Goal: Task Accomplishment & Management: Manage account settings

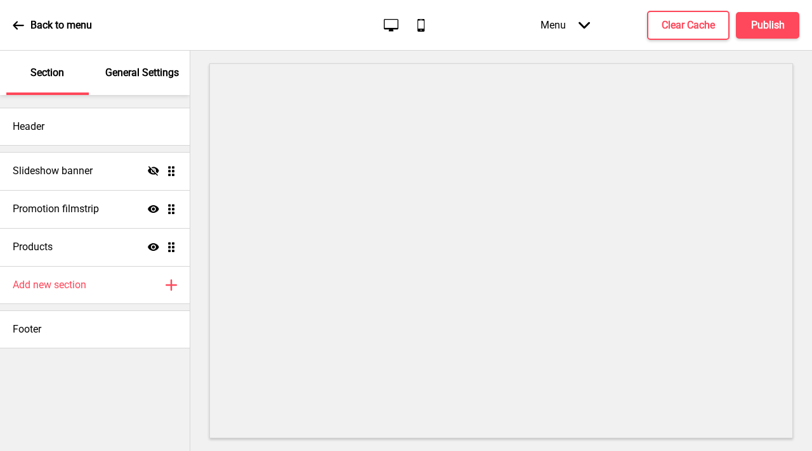
click at [45, 25] on p "Back to menu" at bounding box center [60, 25] width 61 height 14
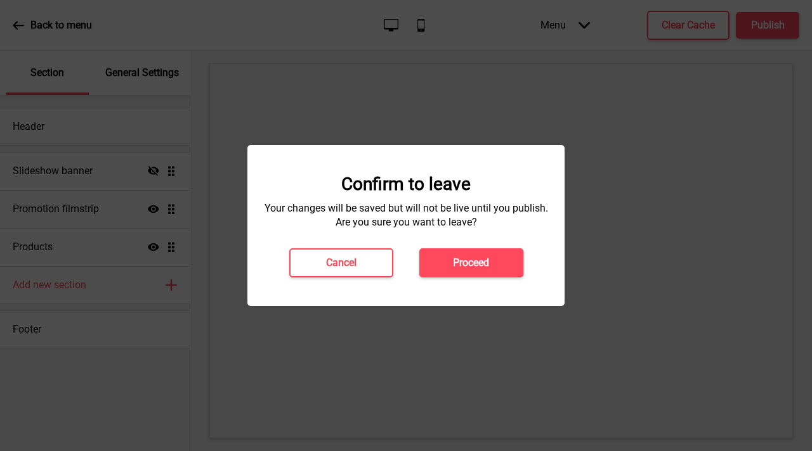
click at [477, 279] on div "Confirm to leave Your changes will be saved but will not be live until you publ…" at bounding box center [405, 225] width 317 height 161
click at [472, 270] on button "Proceed" at bounding box center [471, 263] width 104 height 29
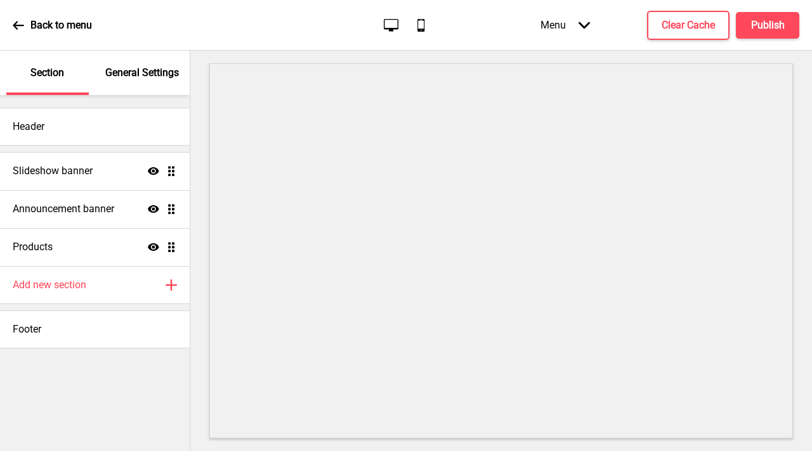
click at [107, 79] on p "General Settings" at bounding box center [142, 73] width 74 height 14
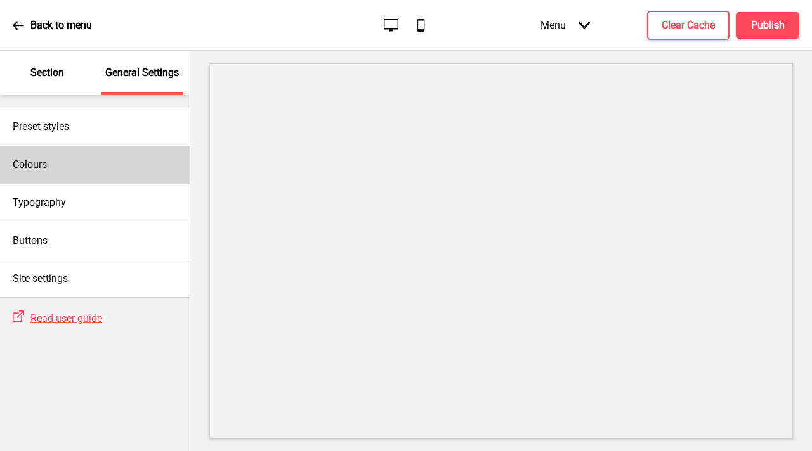
click at [93, 170] on div "Colours" at bounding box center [95, 165] width 190 height 38
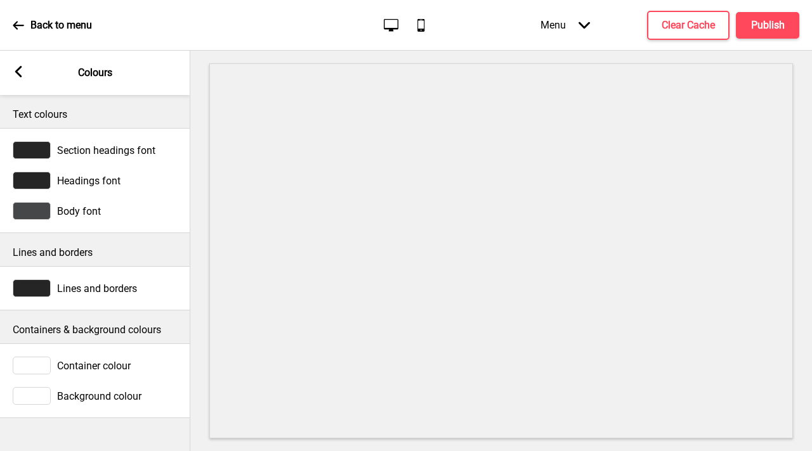
click at [20, 68] on icon at bounding box center [18, 71] width 7 height 11
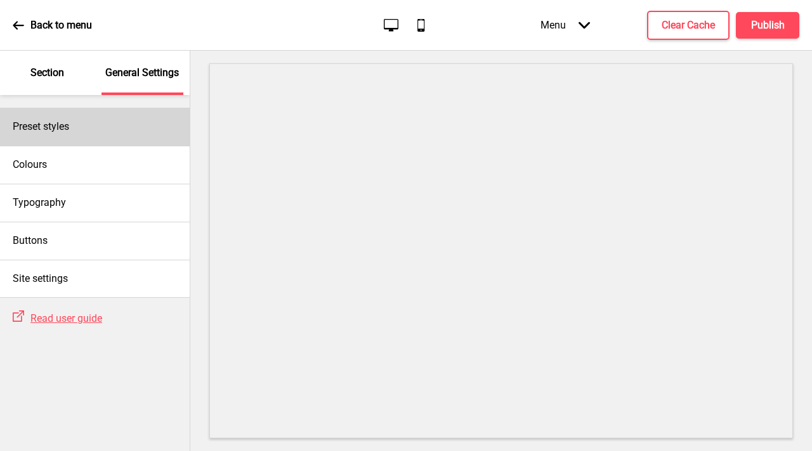
click at [94, 132] on div "Preset styles" at bounding box center [95, 127] width 190 height 38
select select "Custom"
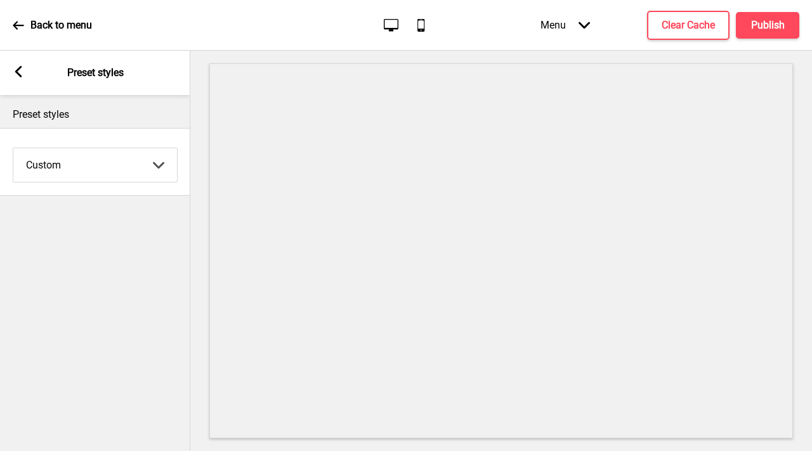
click at [101, 167] on select "Coffee Contrast Dark Earth Marine Minimalist Modern Oddle Pastel Yellow Fruits …" at bounding box center [95, 165] width 164 height 34
click at [10, 74] on div "Arrow left Preset styles" at bounding box center [95, 73] width 190 height 44
click at [16, 73] on icon at bounding box center [18, 71] width 7 height 11
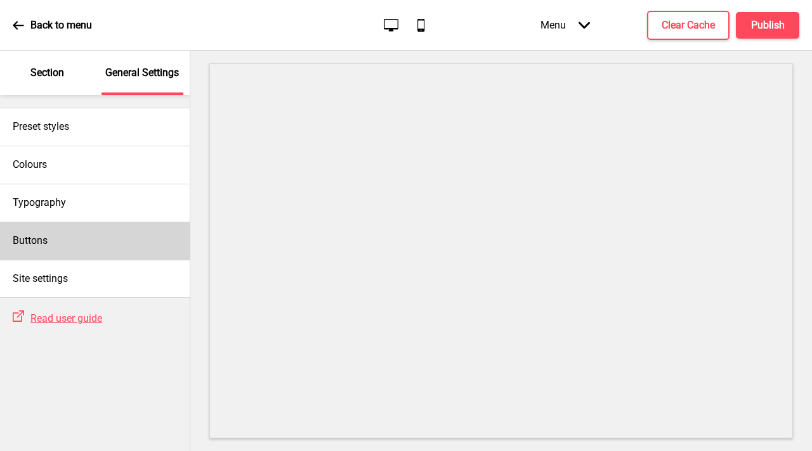
click at [65, 243] on div "Buttons" at bounding box center [95, 241] width 190 height 38
select select "square"
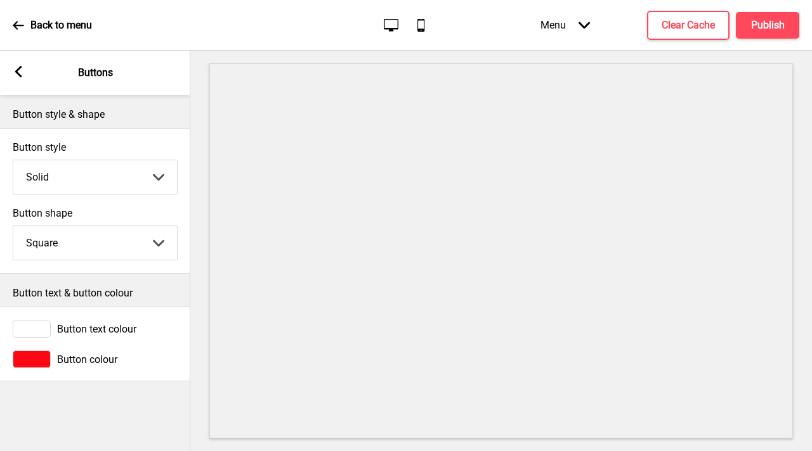
click at [46, 359] on div at bounding box center [32, 360] width 38 height 18
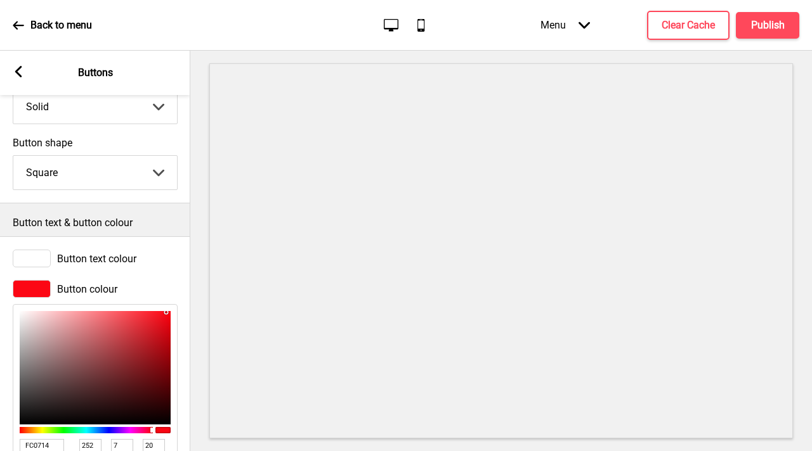
scroll to position [159, 0]
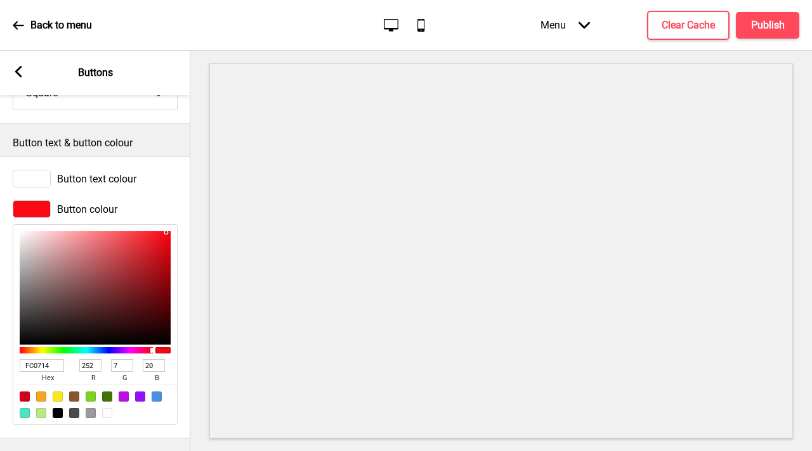
click at [38, 359] on input "FC0714" at bounding box center [42, 365] width 44 height 13
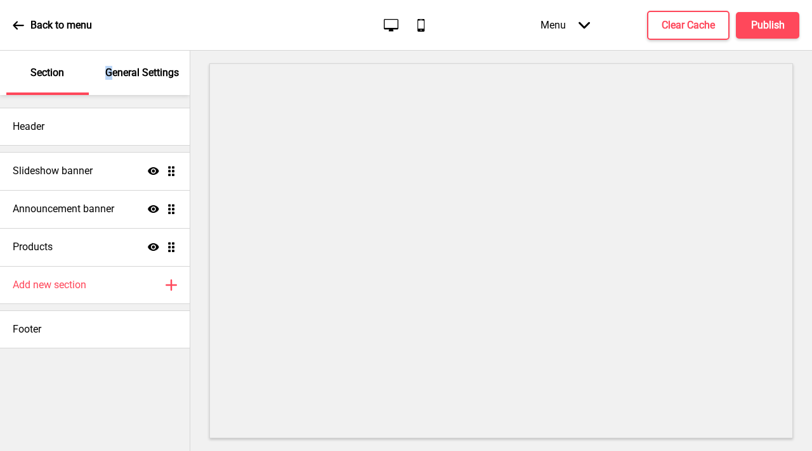
click at [108, 70] on p "General Settings" at bounding box center [142, 73] width 74 height 14
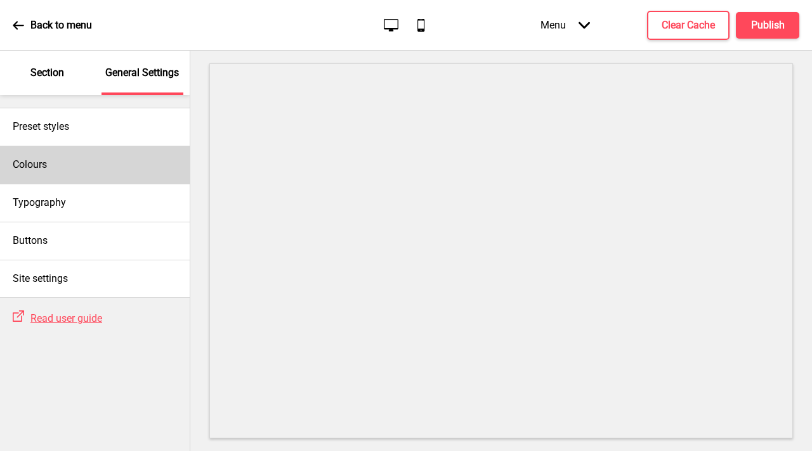
click at [90, 164] on div "Colours" at bounding box center [95, 165] width 190 height 38
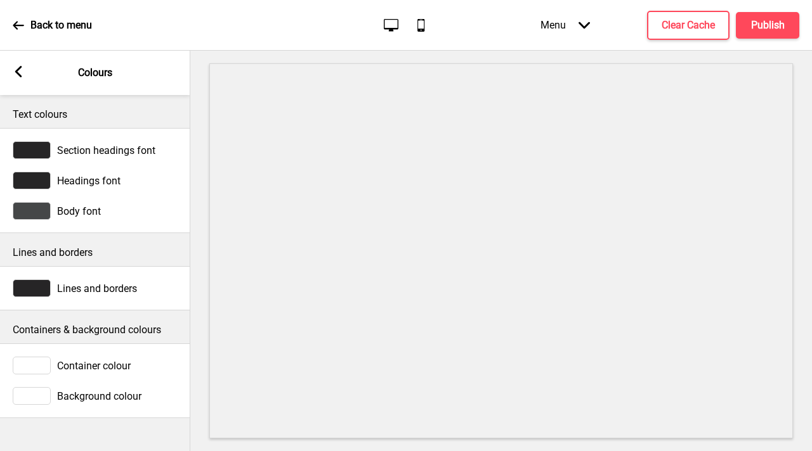
click at [16, 74] on icon at bounding box center [18, 71] width 7 height 11
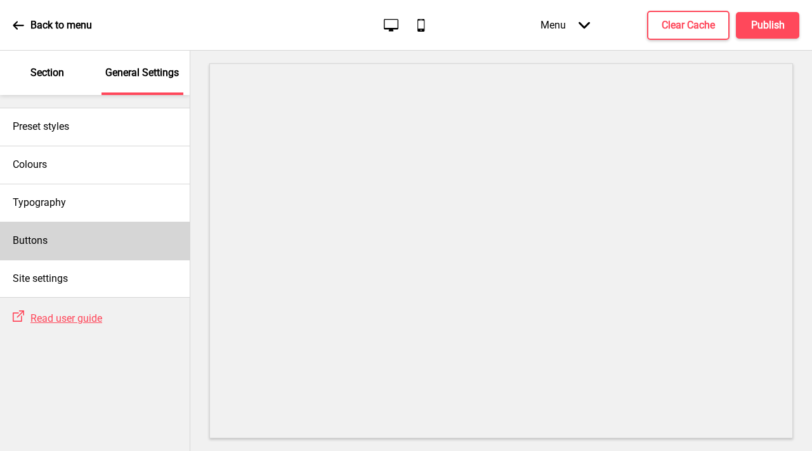
click at [98, 254] on div "Buttons" at bounding box center [95, 241] width 190 height 38
select select "square"
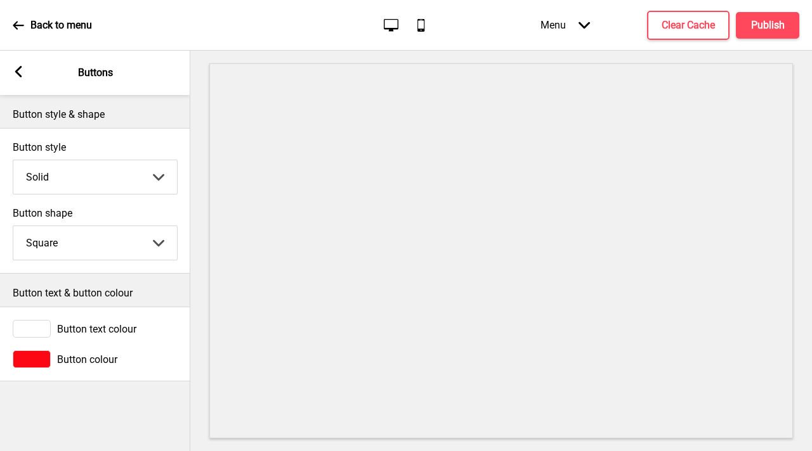
click at [34, 361] on div at bounding box center [32, 360] width 38 height 18
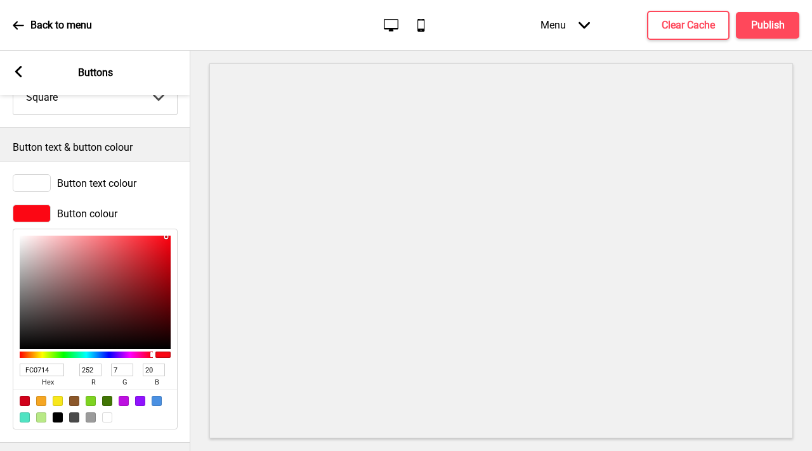
scroll to position [159, 0]
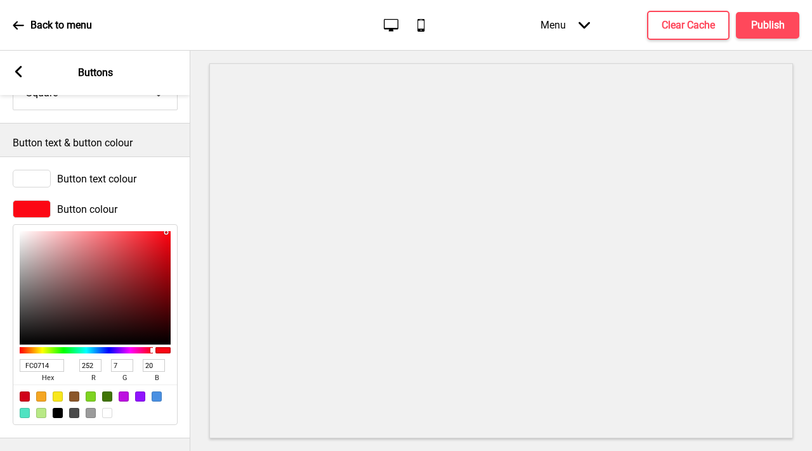
click at [43, 359] on input "FC0714" at bounding box center [42, 365] width 44 height 13
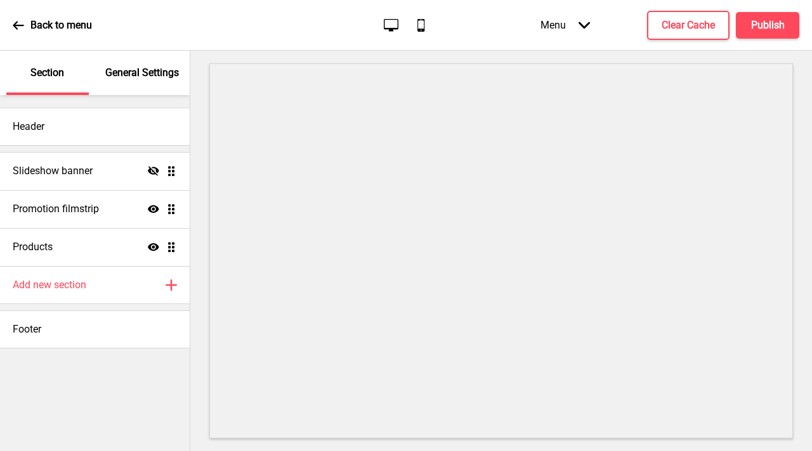
click at [121, 86] on div "General Settings" at bounding box center [142, 73] width 82 height 44
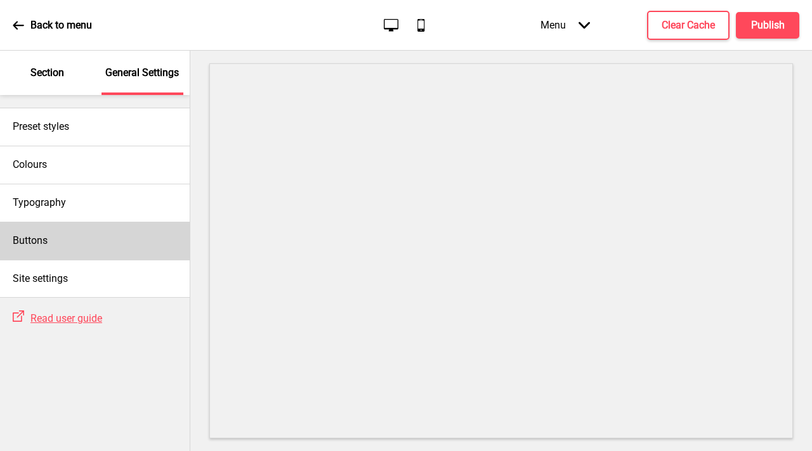
click at [107, 237] on div "Buttons" at bounding box center [95, 241] width 190 height 38
select select "square"
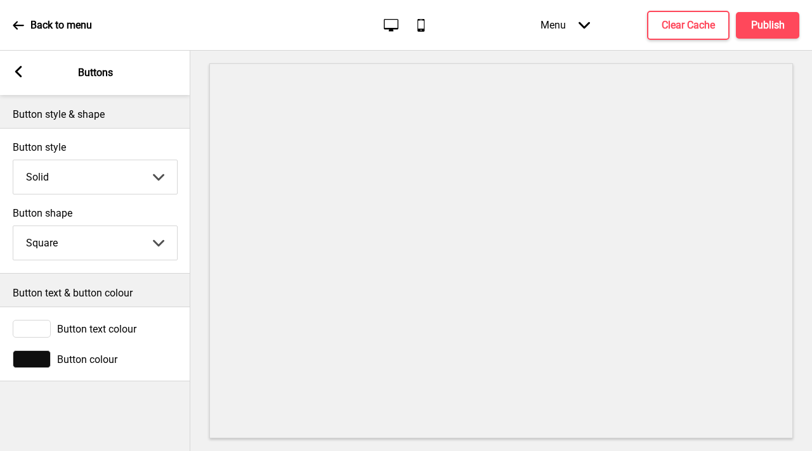
click at [16, 72] on icon at bounding box center [18, 71] width 7 height 11
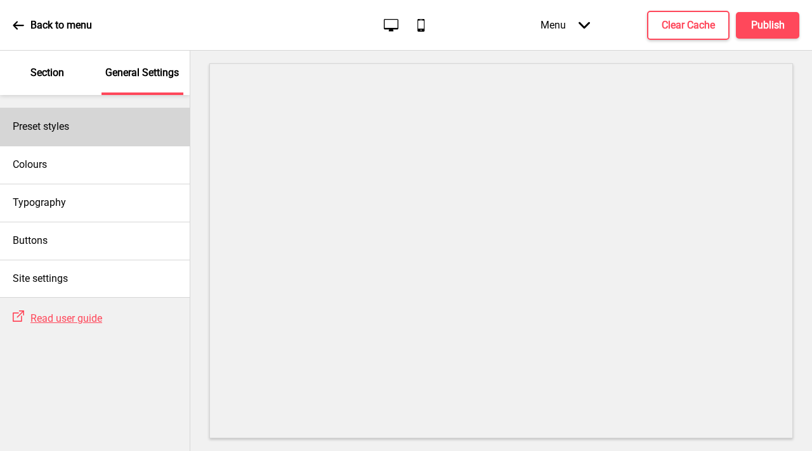
click at [81, 125] on div "Preset styles" at bounding box center [95, 127] width 190 height 38
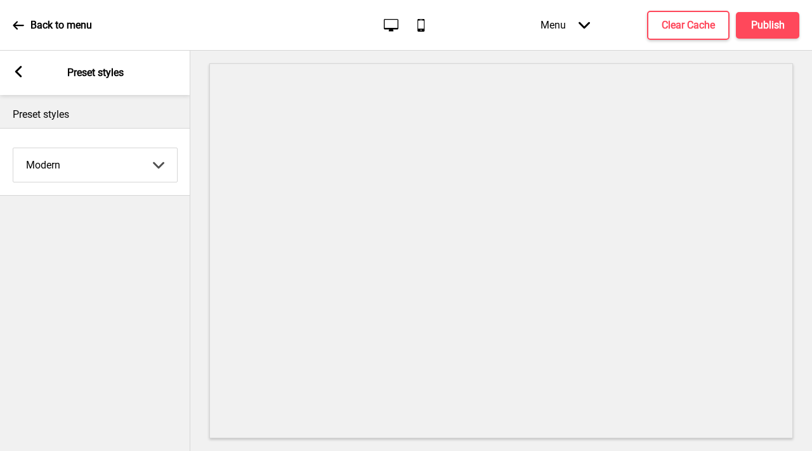
click at [143, 167] on select "Coffee Contrast Dark Earth Marine Minimalist Modern Oddle Pastel Yellow Fruits …" at bounding box center [95, 165] width 164 height 34
click at [13, 148] on select "Coffee Contrast Dark Earth Marine Minimalist Modern Oddle Pastel Yellow Fruits …" at bounding box center [95, 165] width 164 height 34
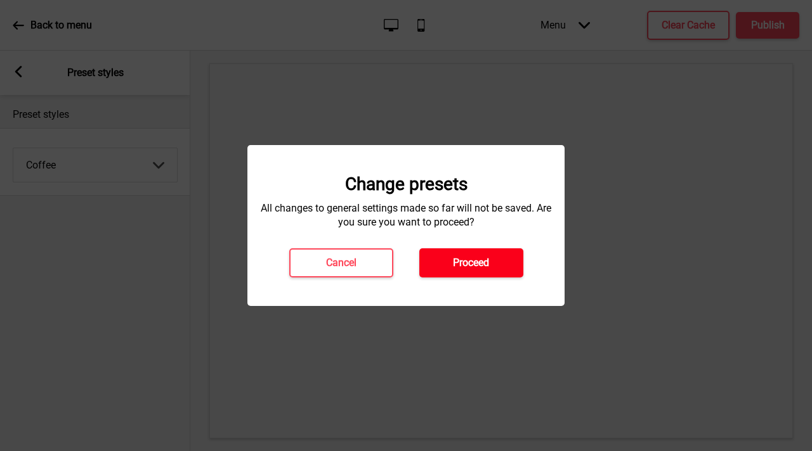
click at [453, 259] on h4 "Proceed" at bounding box center [471, 263] width 36 height 14
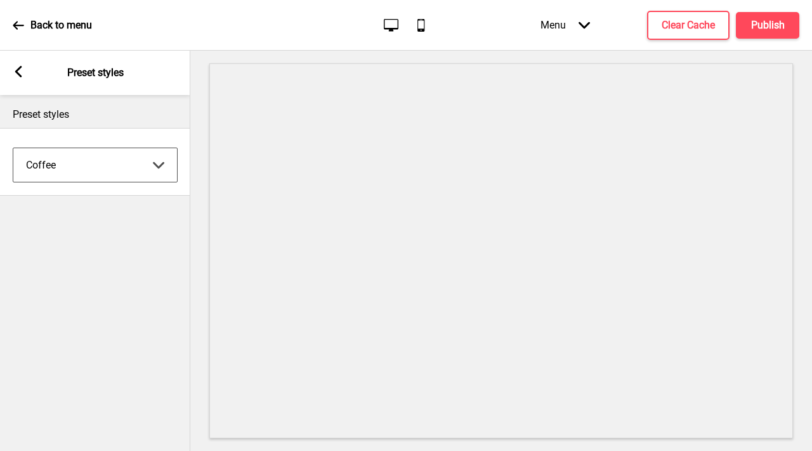
click at [91, 165] on select "Coffee Contrast Dark Earth Marine Minimalist Modern Oddle Pastel Yellow Fruits …" at bounding box center [95, 165] width 164 height 34
click at [13, 148] on select "Coffee Contrast Dark Earth Marine Minimalist Modern Oddle Pastel Yellow Fruits …" at bounding box center [95, 165] width 164 height 34
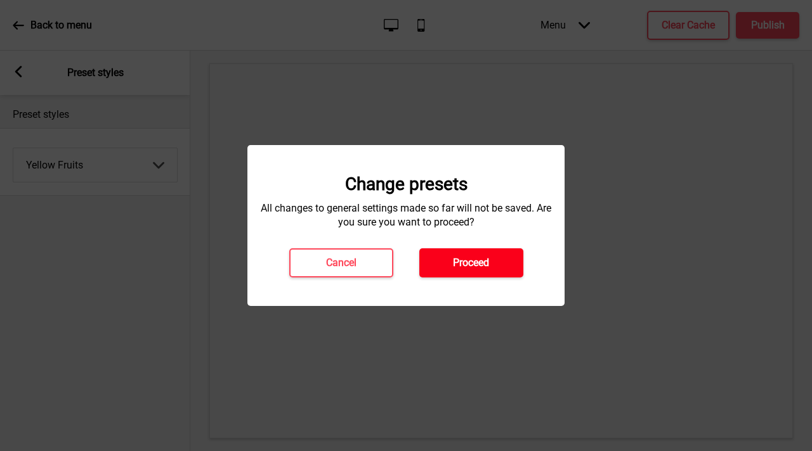
click at [501, 259] on button "Proceed" at bounding box center [471, 263] width 104 height 29
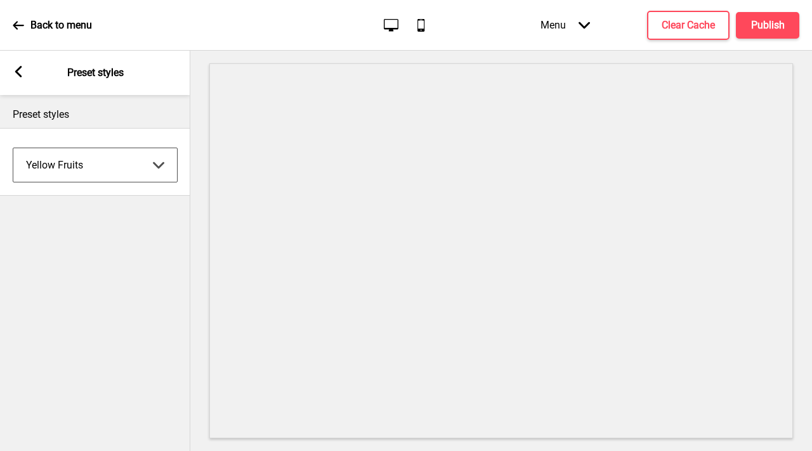
click at [70, 178] on select "Coffee Contrast Dark Earth Marine Minimalist Modern Oddle Pastel Yellow Fruits …" at bounding box center [95, 165] width 164 height 34
click at [13, 148] on select "Coffee Contrast Dark Earth Marine Minimalist Modern Oddle Pastel Yellow Fruits …" at bounding box center [95, 165] width 164 height 34
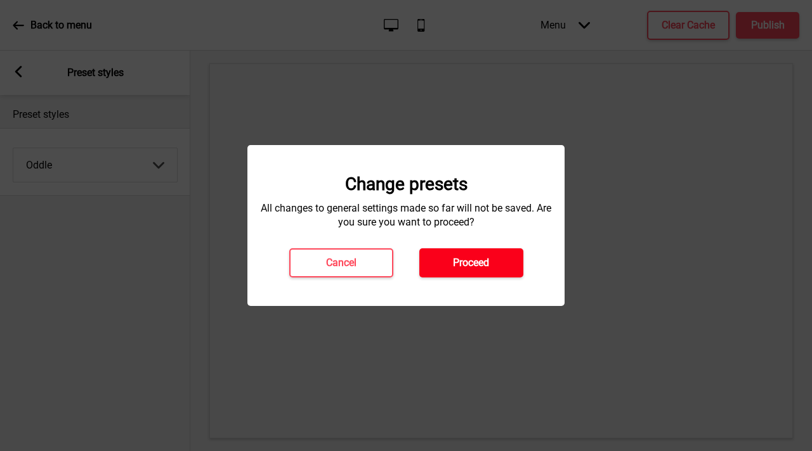
click at [483, 269] on h4 "Proceed" at bounding box center [471, 263] width 36 height 14
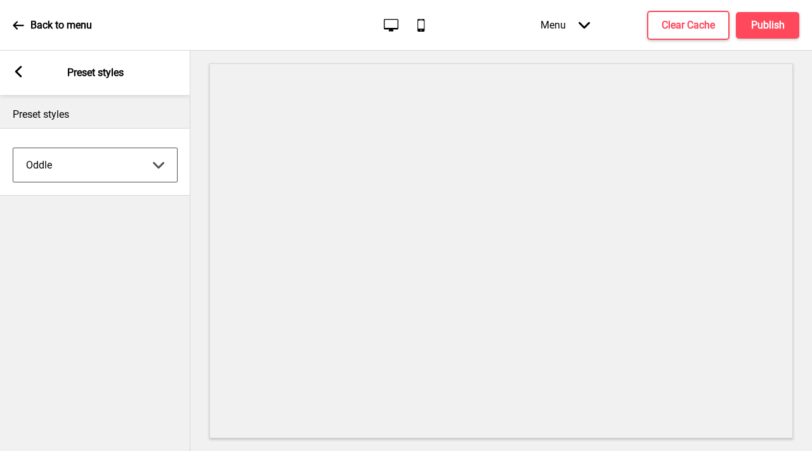
click at [74, 156] on select "Coffee Contrast Dark Earth Marine Minimalist Modern Oddle Pastel Yellow Fruits …" at bounding box center [95, 165] width 164 height 34
select select "minimalist"
click at [13, 148] on select "Coffee Contrast Dark Earth Marine Minimalist Modern Oddle Pastel Yellow Fruits …" at bounding box center [95, 165] width 164 height 34
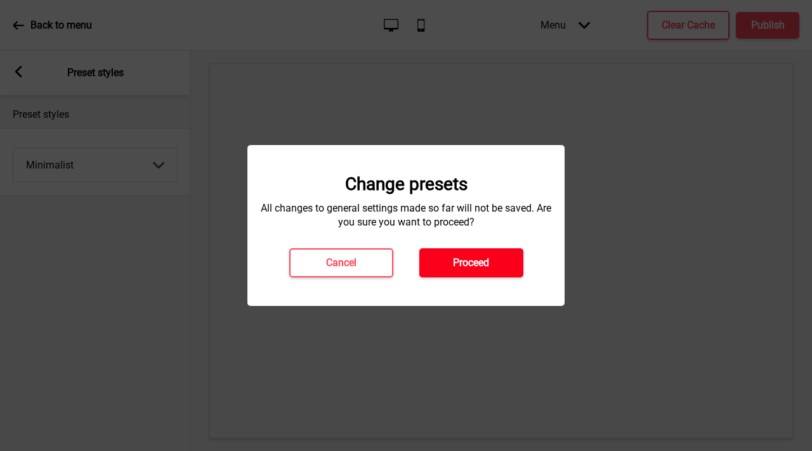
click at [507, 262] on button "Proceed" at bounding box center [471, 263] width 104 height 29
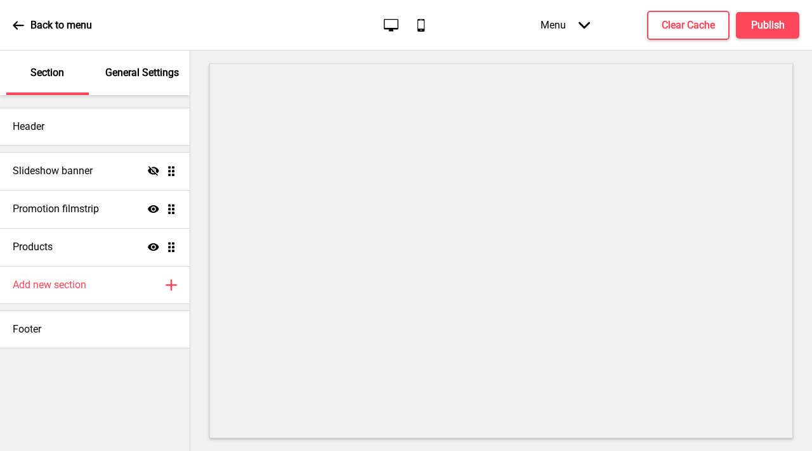
click at [120, 74] on p "General Settings" at bounding box center [142, 73] width 74 height 14
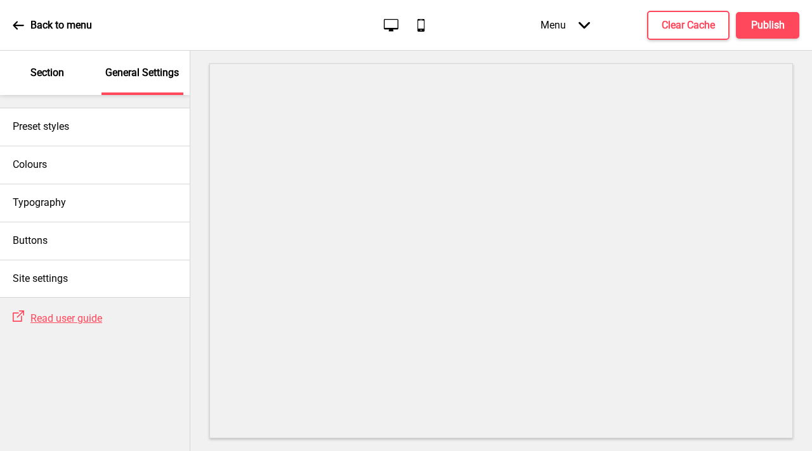
click at [152, 59] on div "General Settings" at bounding box center [142, 73] width 82 height 44
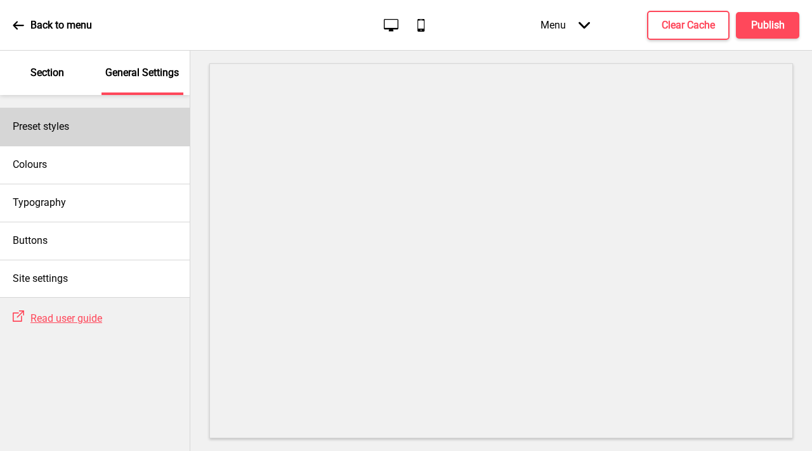
click at [124, 119] on div "Preset styles" at bounding box center [95, 127] width 190 height 38
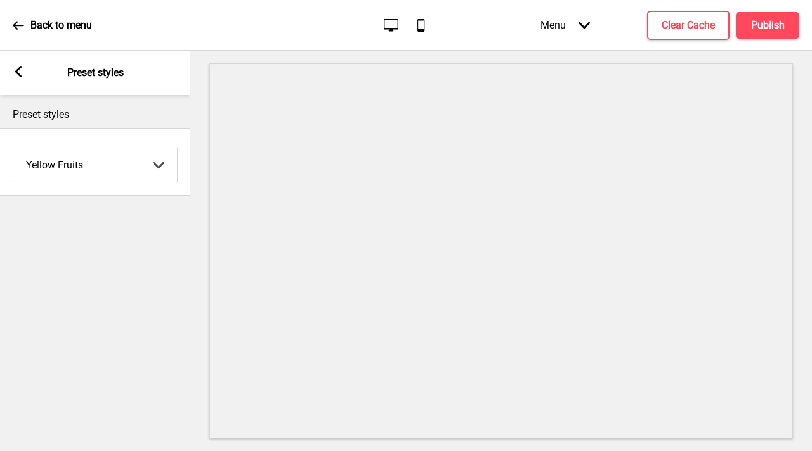
click at [109, 165] on select "Coffee Contrast Dark Earth Marine Minimalist Modern Oddle Pastel Yellow Fruits …" at bounding box center [95, 165] width 164 height 34
select select "minimalist"
click at [13, 148] on select "Coffee Contrast Dark Earth Marine Minimalist Modern Oddle Pastel Yellow Fruits …" at bounding box center [95, 165] width 164 height 34
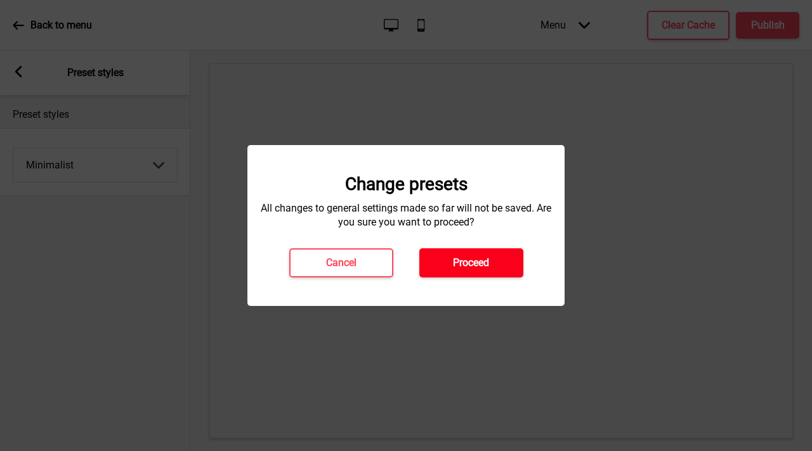
click at [435, 264] on button "Proceed" at bounding box center [471, 263] width 104 height 29
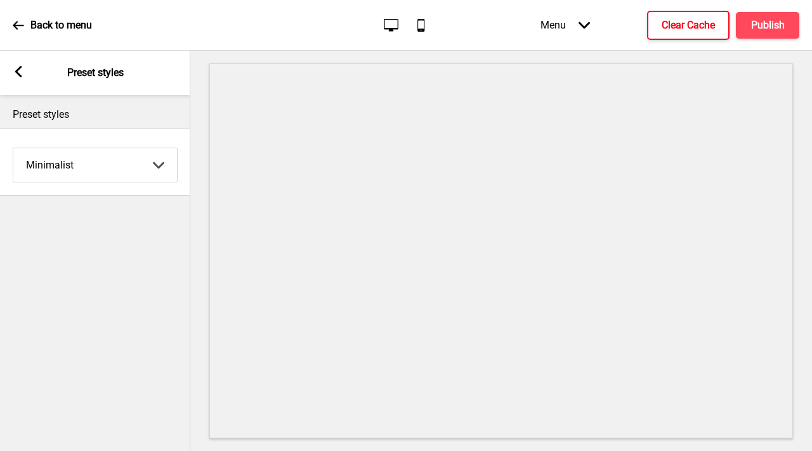
click at [708, 34] on button "Clear Cache" at bounding box center [688, 25] width 82 height 29
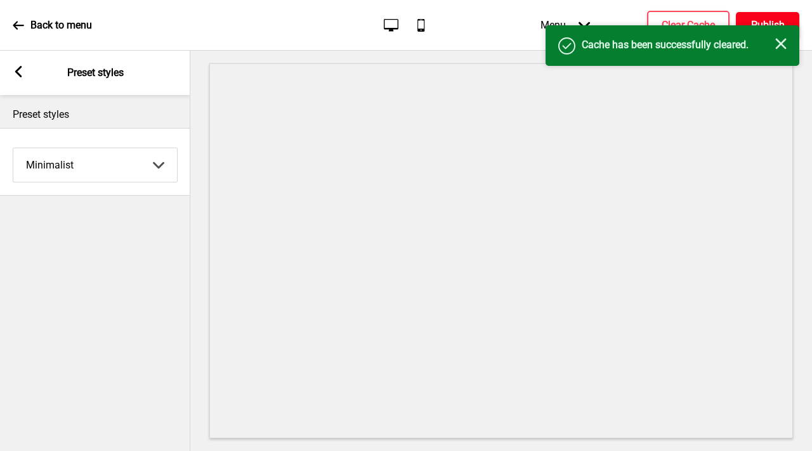
click at [762, 17] on button "Publish" at bounding box center [766, 25] width 63 height 27
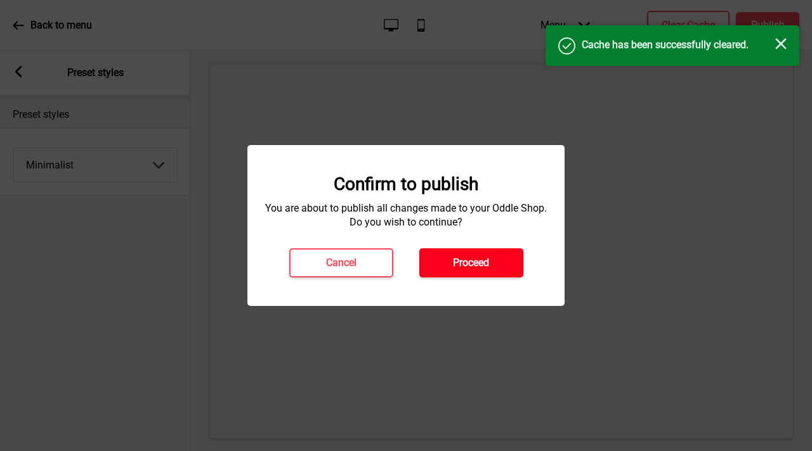
click at [458, 260] on h4 "Proceed" at bounding box center [471, 263] width 36 height 14
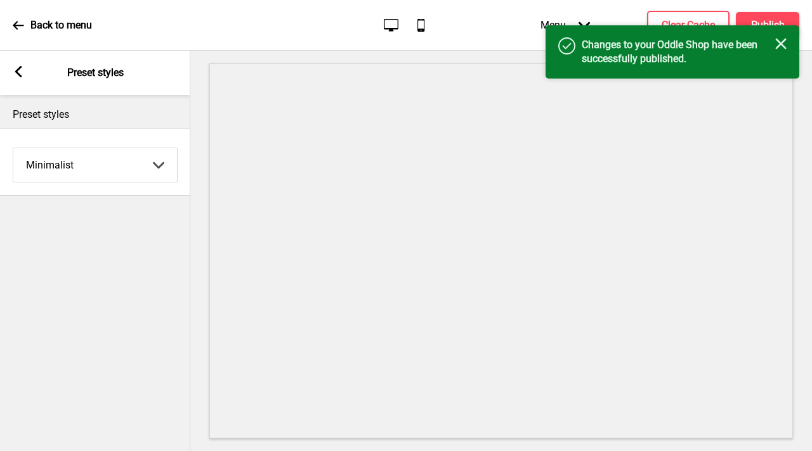
click at [18, 68] on icon at bounding box center [18, 71] width 7 height 11
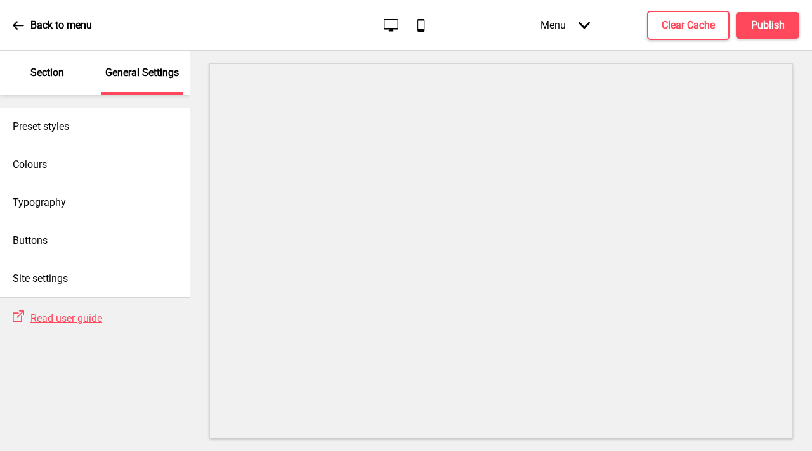
click at [103, 82] on div "General Settings" at bounding box center [142, 73] width 82 height 44
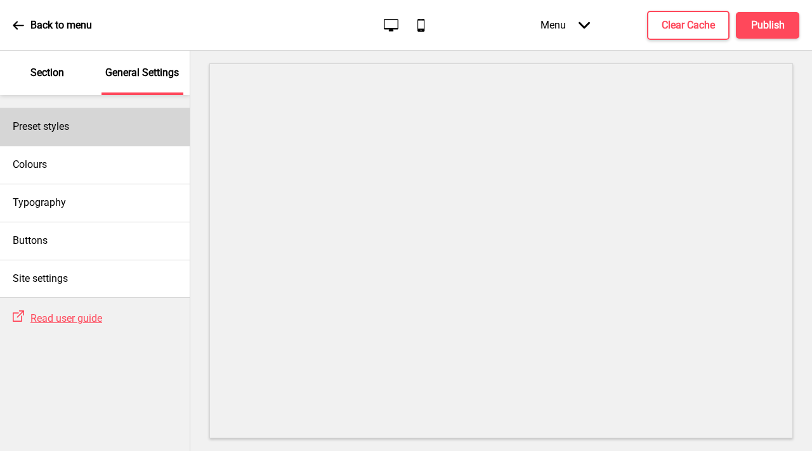
click at [109, 134] on div "Preset styles" at bounding box center [95, 127] width 190 height 38
select select "minimalist"
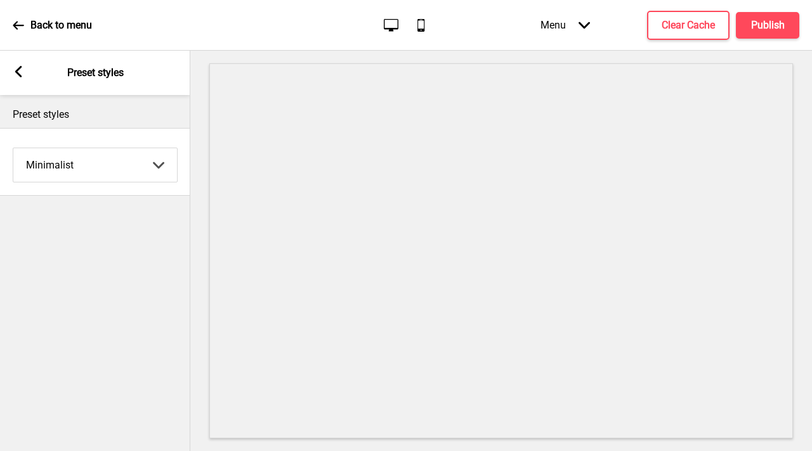
click at [115, 169] on select "Coffee Contrast Dark Earth Marine Minimalist Modern Oddle Pastel Yellow Fruits …" at bounding box center [95, 165] width 164 height 34
drag, startPoint x: 20, startPoint y: 76, endPoint x: 20, endPoint y: 83, distance: 7.0
click at [20, 76] on icon at bounding box center [18, 71] width 7 height 11
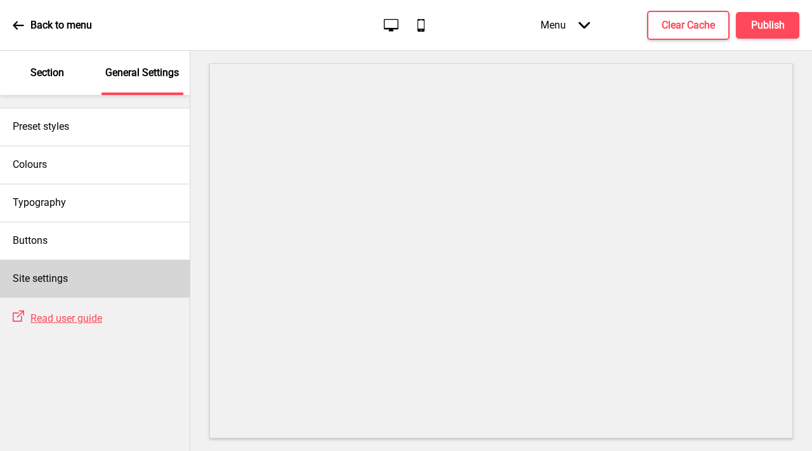
click at [53, 281] on h4 "Site settings" at bounding box center [40, 279] width 55 height 14
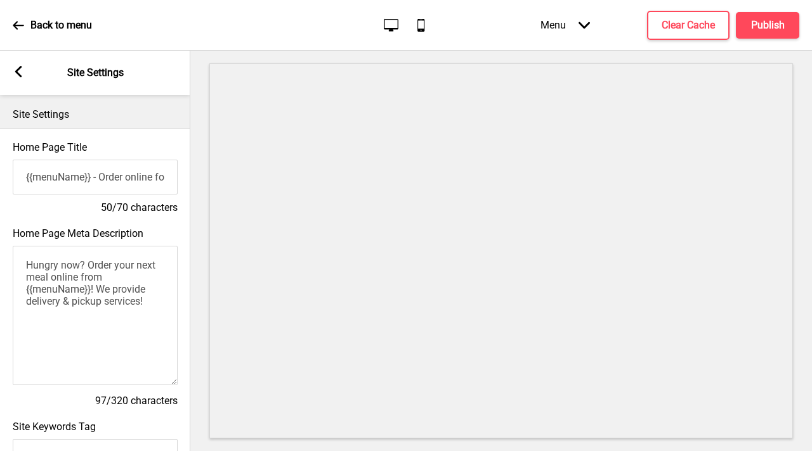
click at [13, 79] on div "Arrow left Site Settings" at bounding box center [95, 73] width 190 height 44
click at [19, 70] on icon at bounding box center [18, 71] width 7 height 11
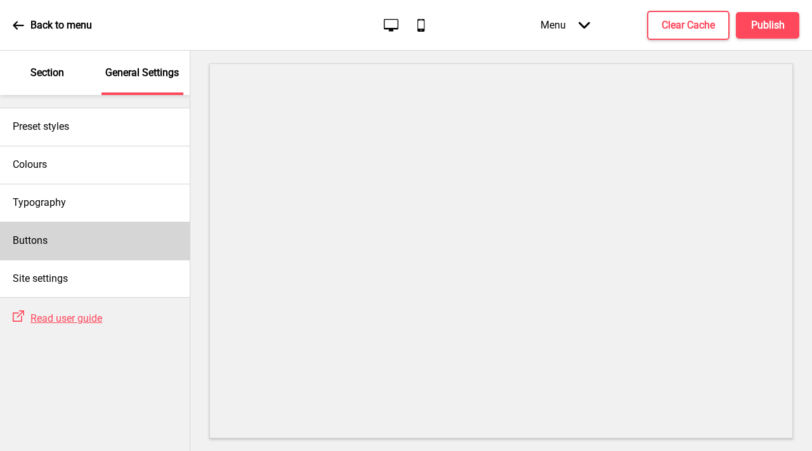
click at [74, 246] on div "Buttons" at bounding box center [95, 241] width 190 height 38
select select "square"
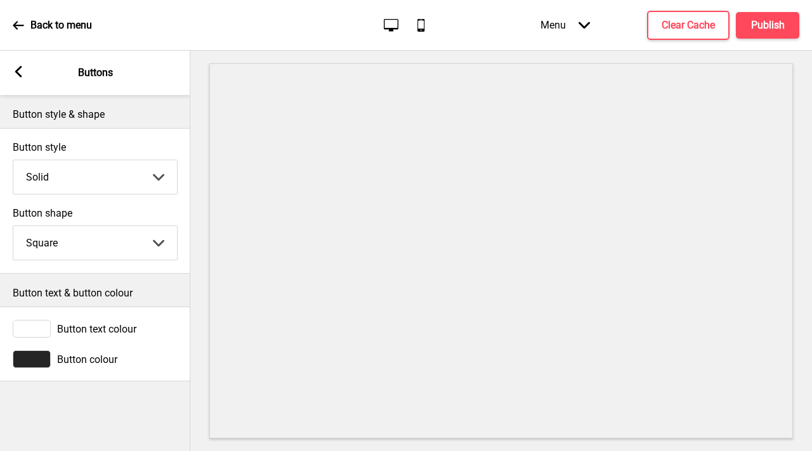
click at [40, 362] on div at bounding box center [32, 360] width 38 height 18
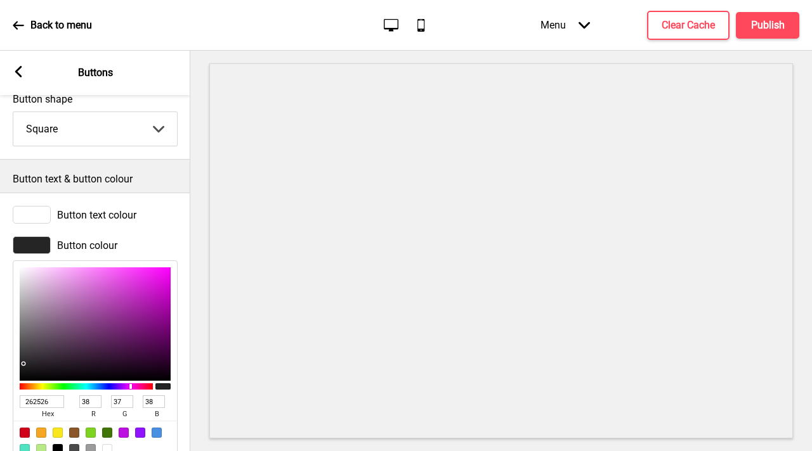
scroll to position [153, 0]
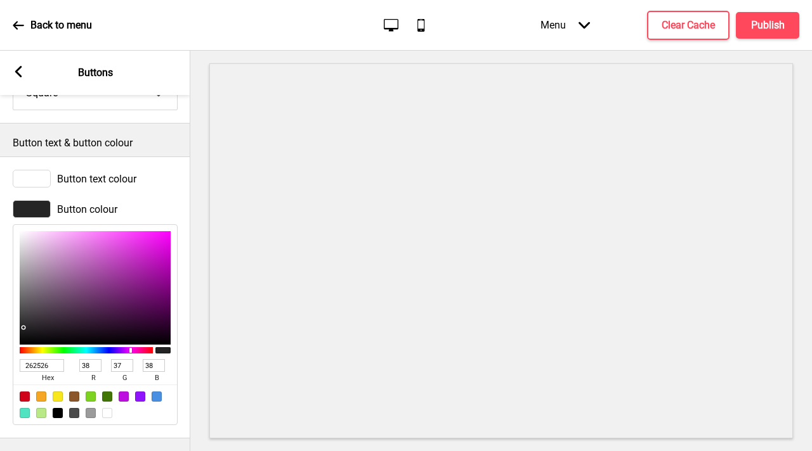
click at [33, 365] on input "262526" at bounding box center [42, 365] width 44 height 13
click at [32, 366] on input "262526" at bounding box center [42, 365] width 44 height 13
click at [32, 365] on input "262526" at bounding box center [42, 365] width 44 height 13
paste input "FC0714"
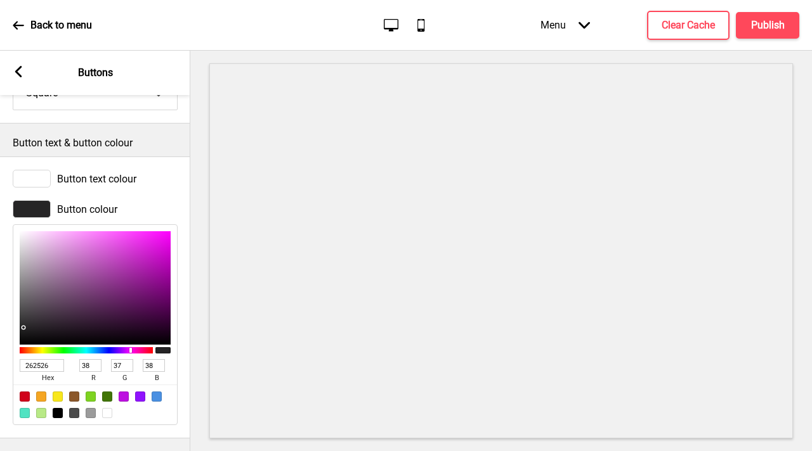
type input "FC0714"
type input "252"
type input "7"
type input "20"
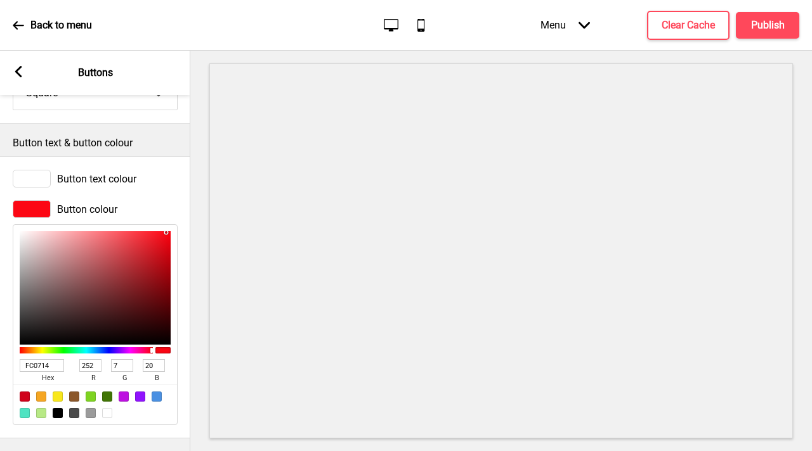
type input "FC0714"
click at [763, 32] on button "Publish" at bounding box center [766, 25] width 63 height 27
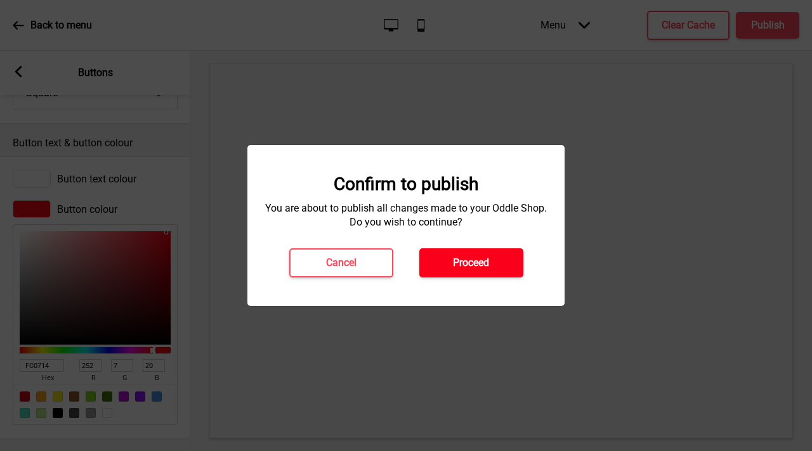
click at [467, 260] on h4 "Proceed" at bounding box center [471, 263] width 36 height 14
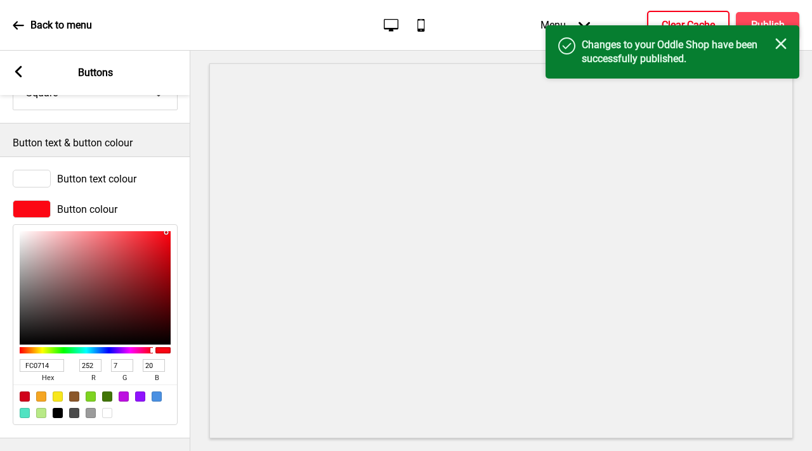
click at [708, 15] on button "Clear Cache" at bounding box center [688, 25] width 82 height 29
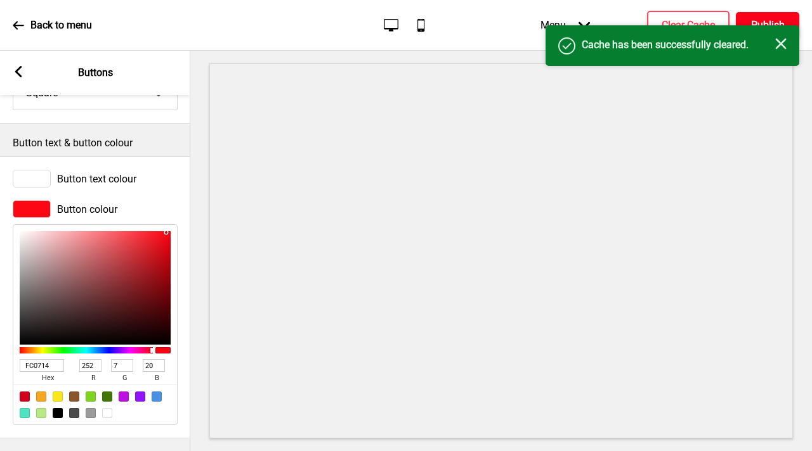
click at [772, 22] on h4 "Publish" at bounding box center [768, 25] width 34 height 14
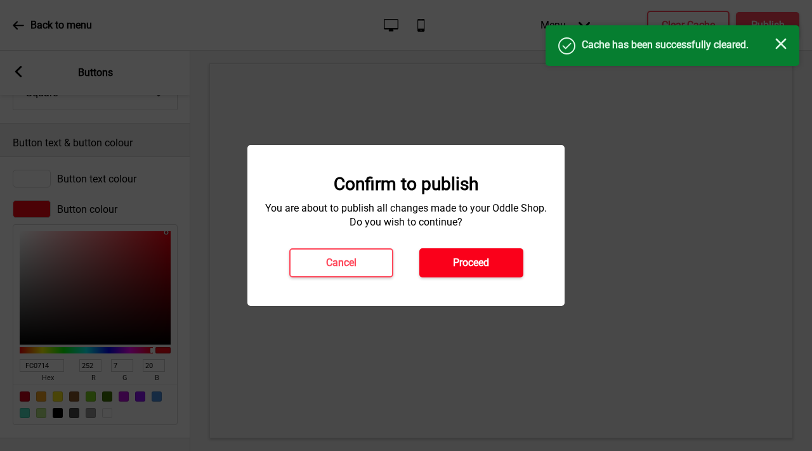
click at [463, 256] on h4 "Proceed" at bounding box center [471, 263] width 36 height 14
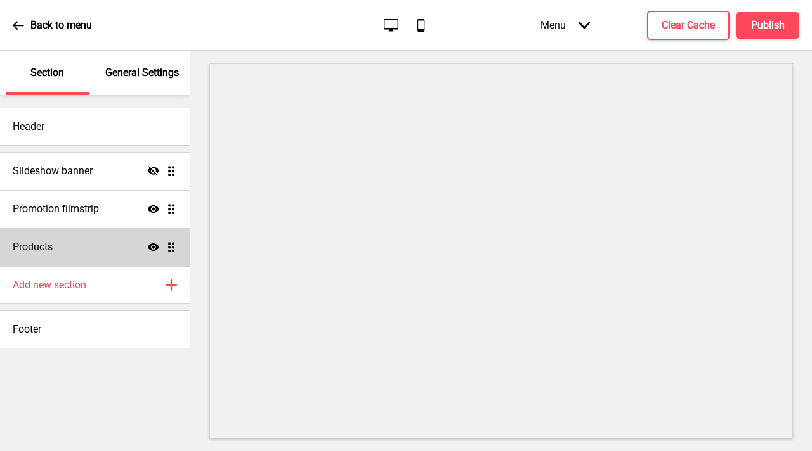
click at [83, 256] on div "Products Show Drag" at bounding box center [95, 247] width 190 height 38
select select "side"
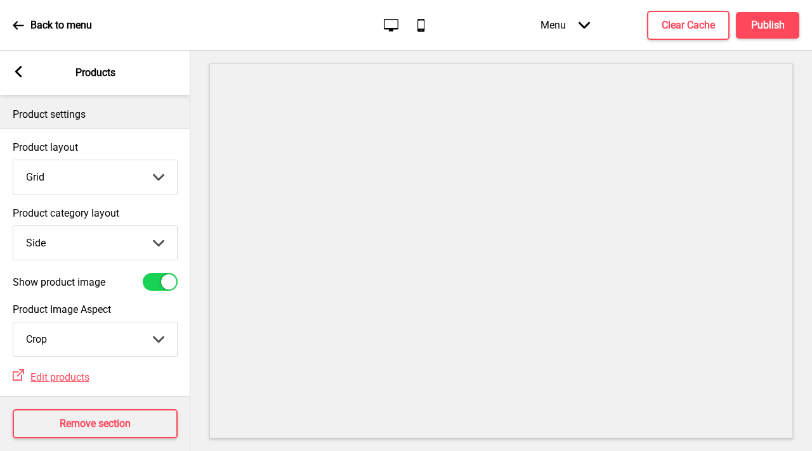
click at [20, 72] on rect at bounding box center [18, 71] width 11 height 11
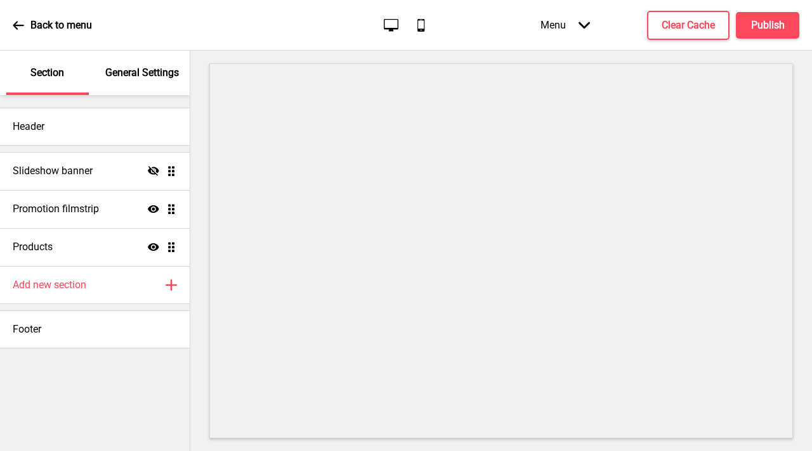
click at [148, 78] on p "General Settings" at bounding box center [142, 73] width 74 height 14
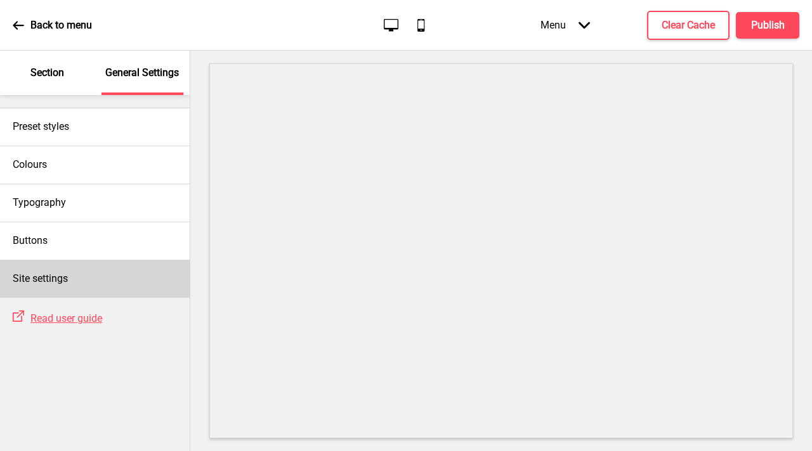
click at [71, 282] on div "Site settings" at bounding box center [95, 279] width 190 height 38
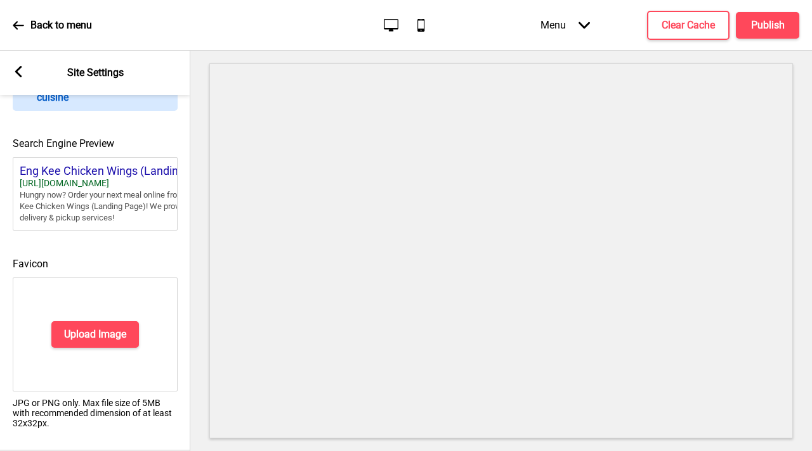
scroll to position [583, 0]
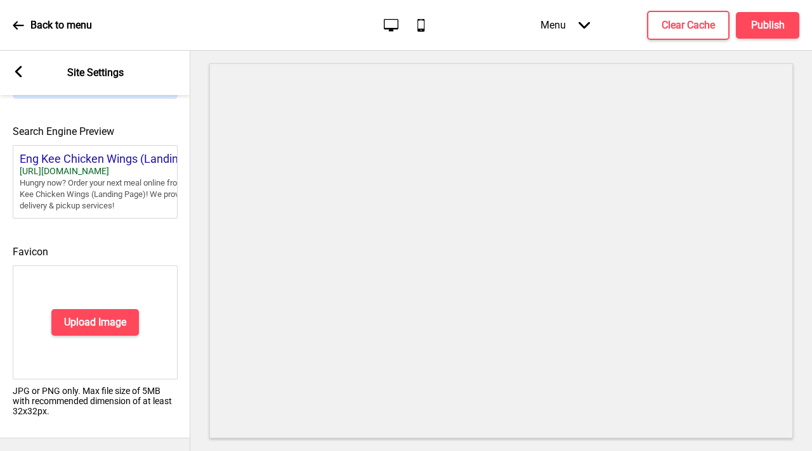
click at [18, 72] on icon at bounding box center [18, 71] width 7 height 11
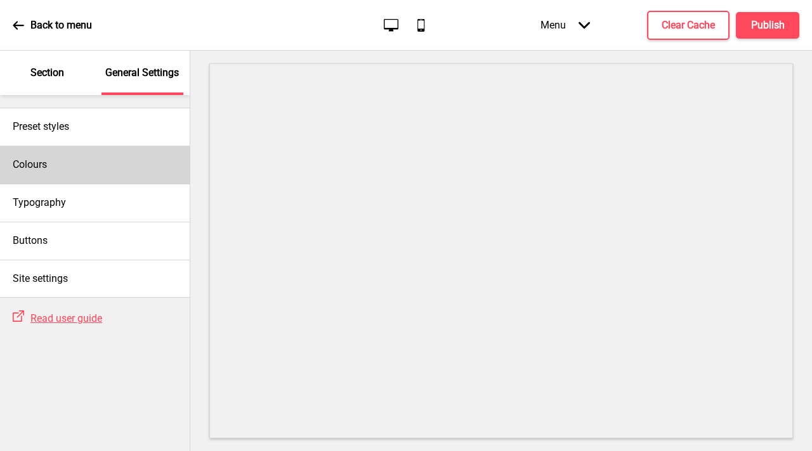
click at [84, 161] on div "Colours" at bounding box center [95, 165] width 190 height 38
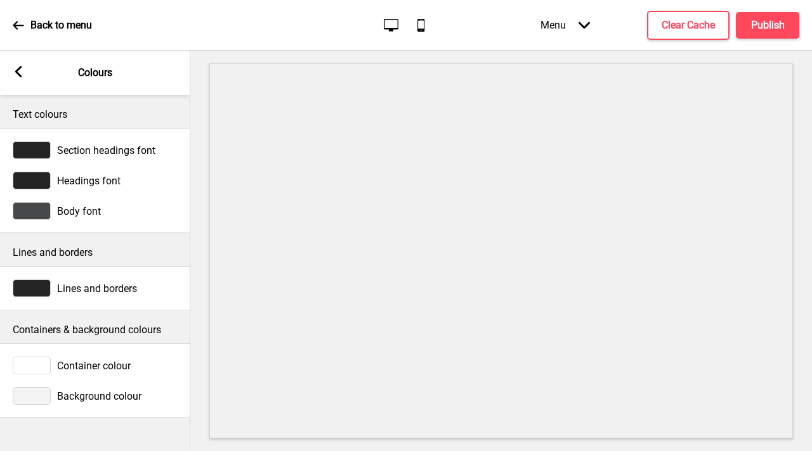
click at [101, 146] on span "Section headings font" at bounding box center [106, 151] width 98 height 12
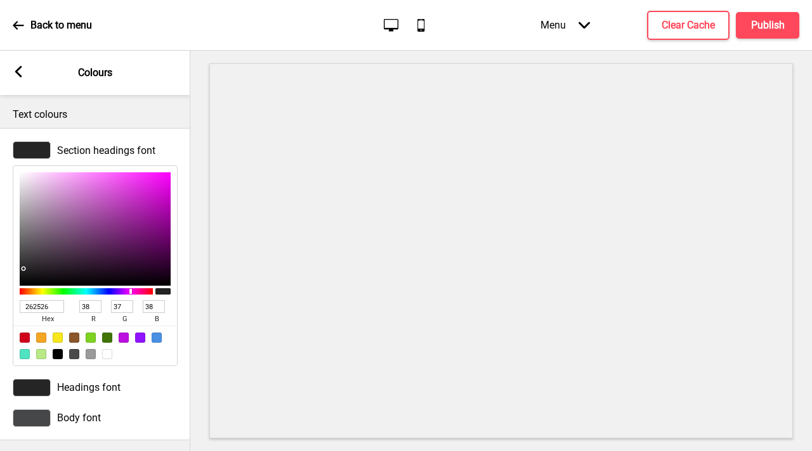
click at [105, 358] on div at bounding box center [107, 354] width 10 height 10
type input "FFFFFF"
type input "255"
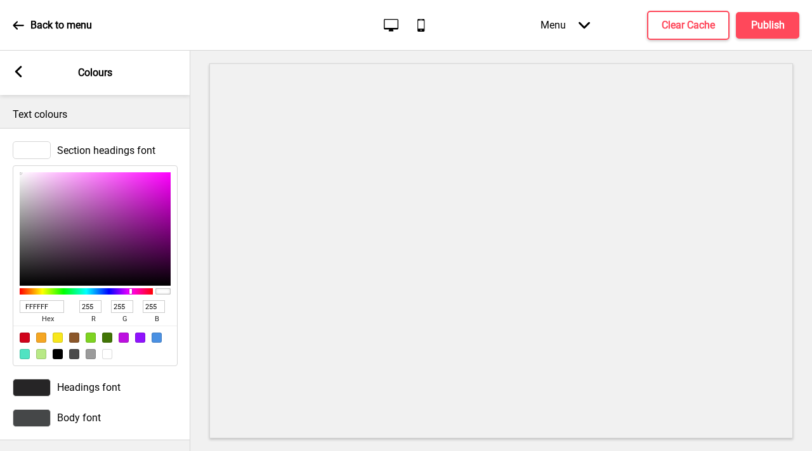
click at [105, 358] on div at bounding box center [107, 354] width 10 height 10
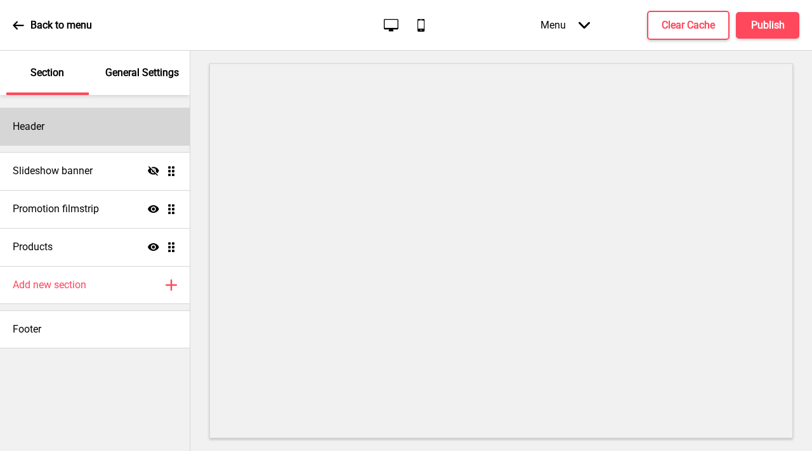
click at [99, 136] on div "Header" at bounding box center [95, 127] width 190 height 38
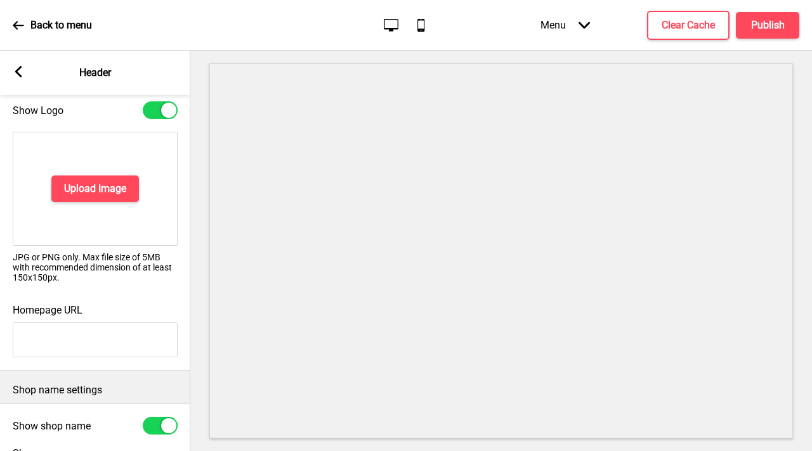
scroll to position [299, 0]
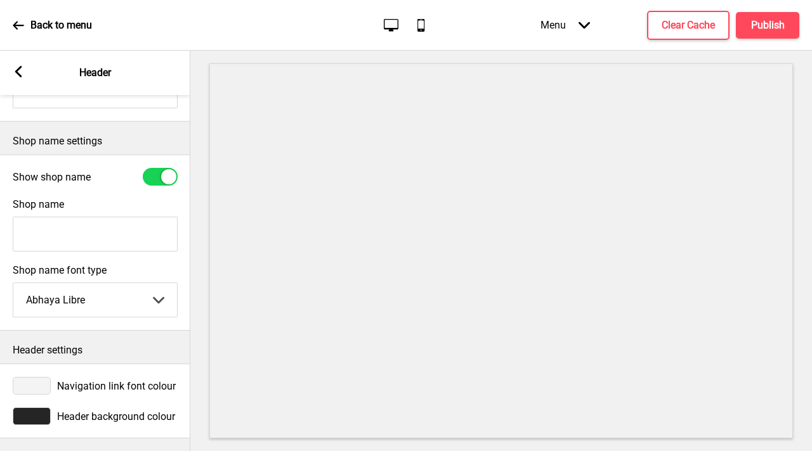
click at [34, 408] on div at bounding box center [32, 417] width 38 height 18
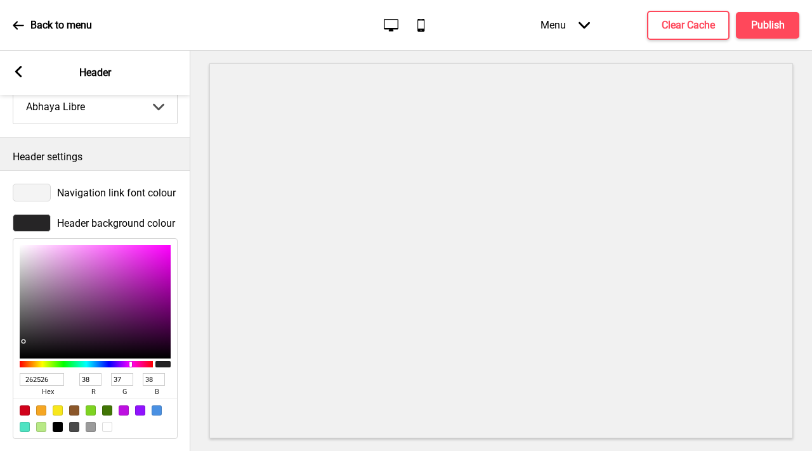
scroll to position [506, 0]
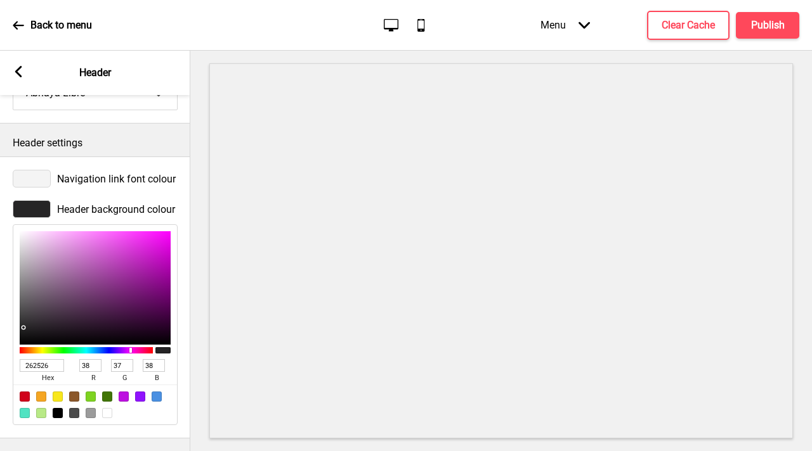
click at [34, 359] on input "262526" at bounding box center [42, 365] width 44 height 13
click at [35, 359] on input "262526" at bounding box center [42, 365] width 44 height 13
paste input "FC0714"
type input "FC0714"
type input "252"
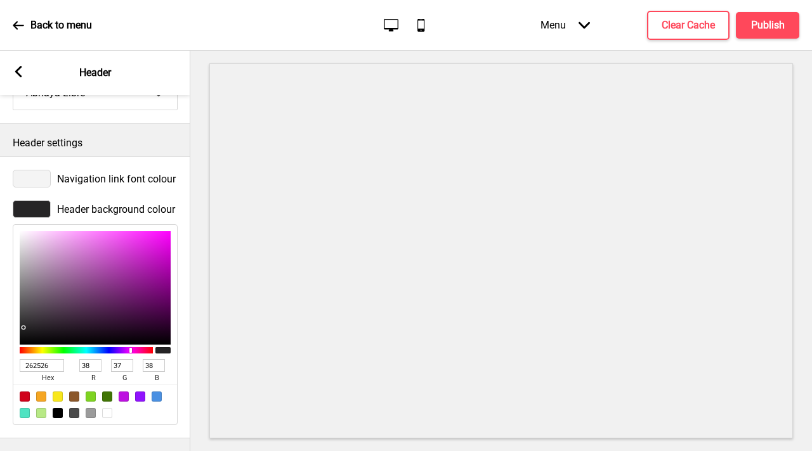
type input "7"
type input "20"
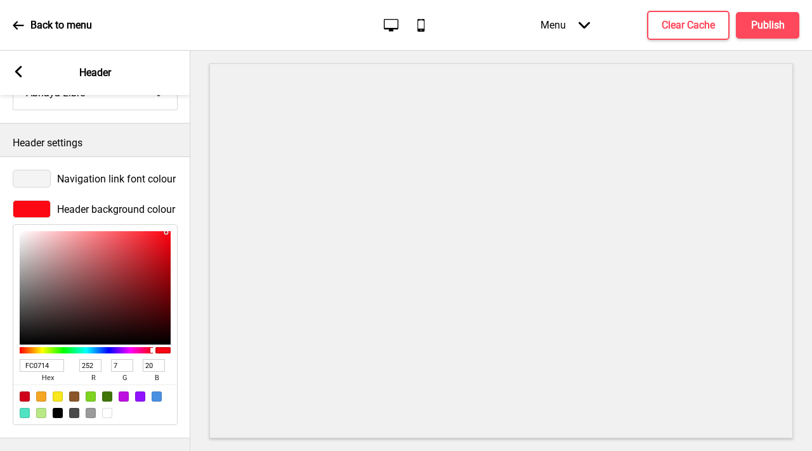
type input "262526"
type input "38"
type input "37"
type input "38"
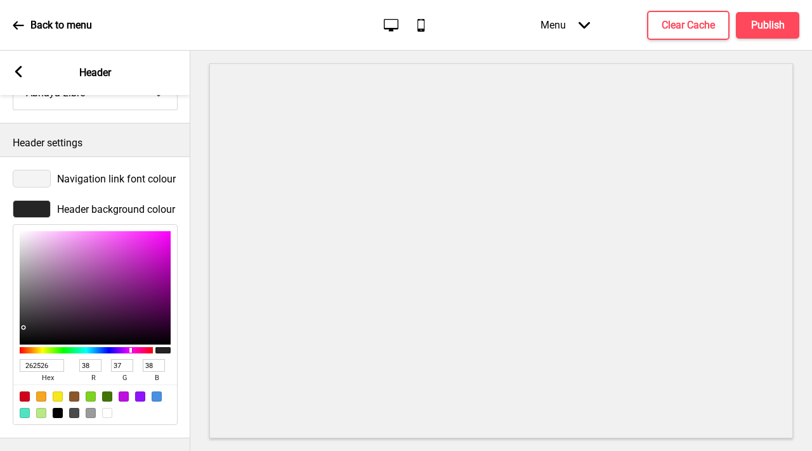
click at [104, 408] on div at bounding box center [107, 413] width 10 height 10
type input "FFFFFF"
type input "255"
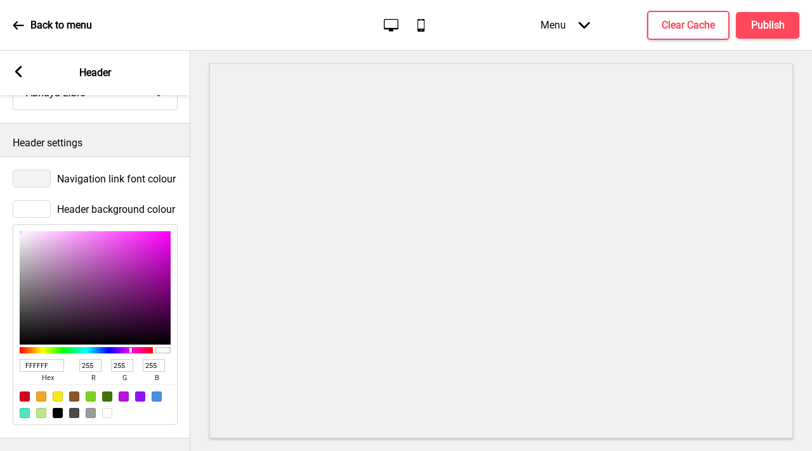
click at [193, 292] on div at bounding box center [500, 251] width 621 height 401
click at [162, 204] on span "Header background colour" at bounding box center [116, 210] width 118 height 12
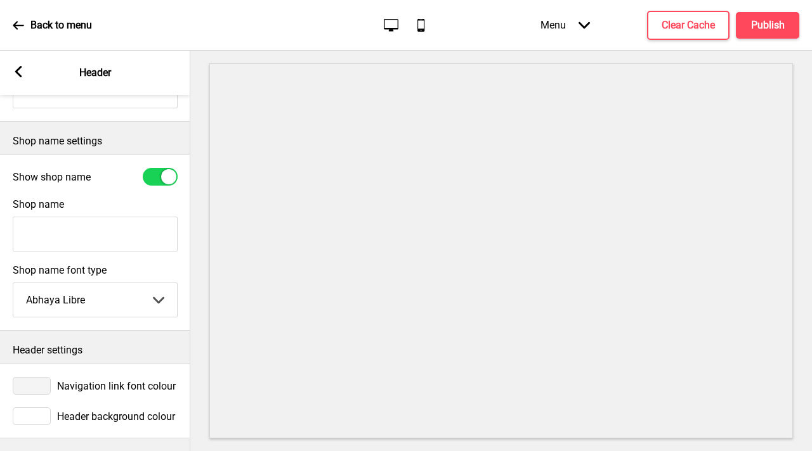
scroll to position [299, 0]
click at [111, 380] on span "Navigation link font colour" at bounding box center [116, 386] width 119 height 12
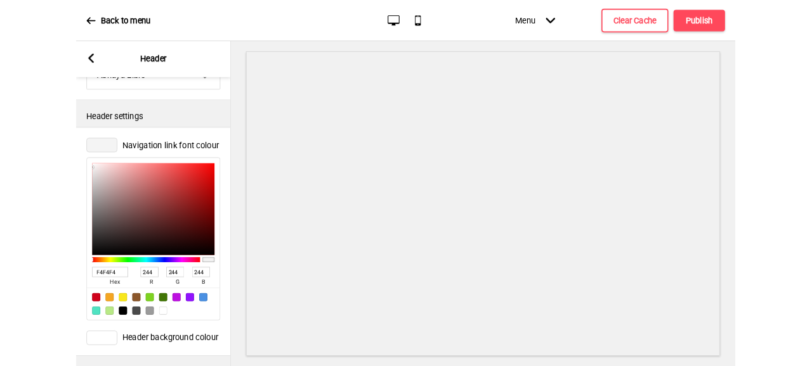
scroll to position [506, 0]
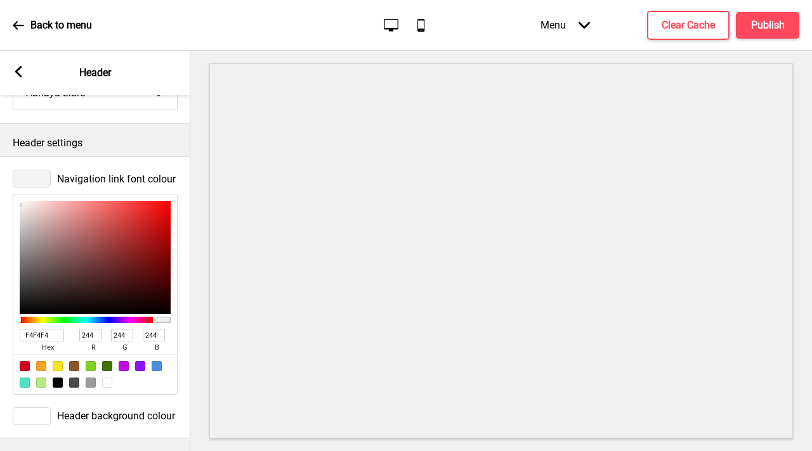
click at [30, 329] on input "F4F4F4" at bounding box center [42, 335] width 44 height 13
paste input "C071"
type input "FC0714"
type input "252"
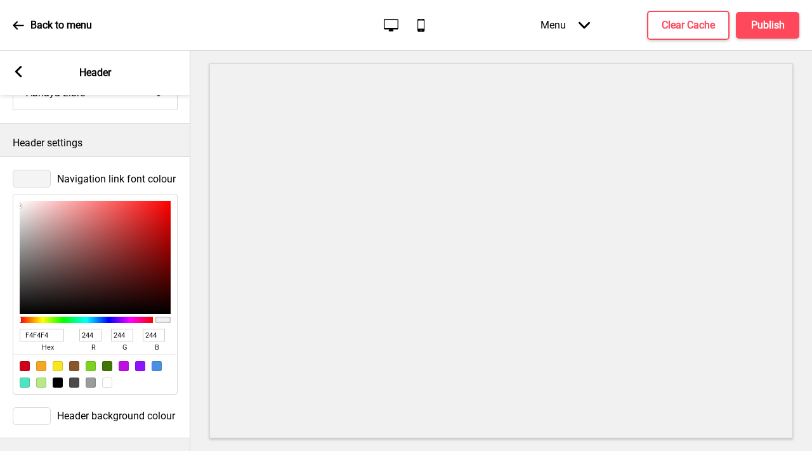
type input "7"
type input "20"
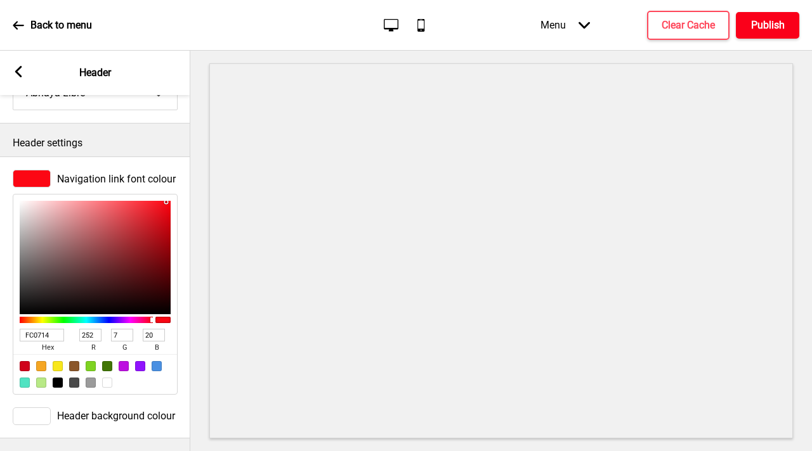
type input "FC0714"
click at [774, 21] on h4 "Publish" at bounding box center [768, 25] width 34 height 14
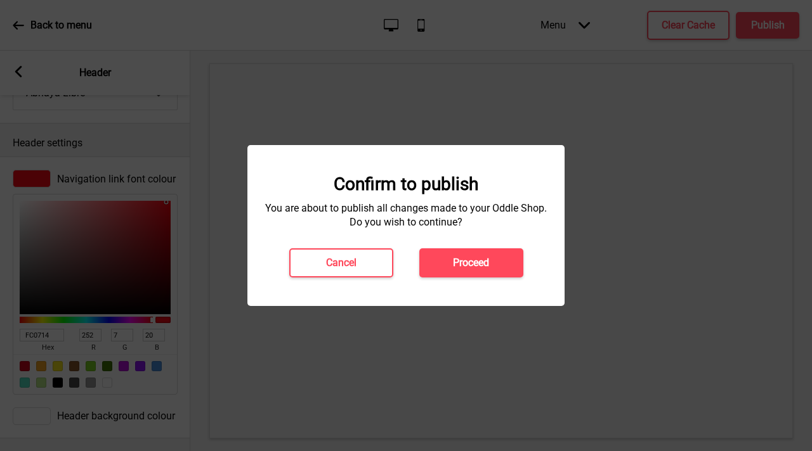
click at [486, 266] on h4 "Proceed" at bounding box center [471, 263] width 36 height 14
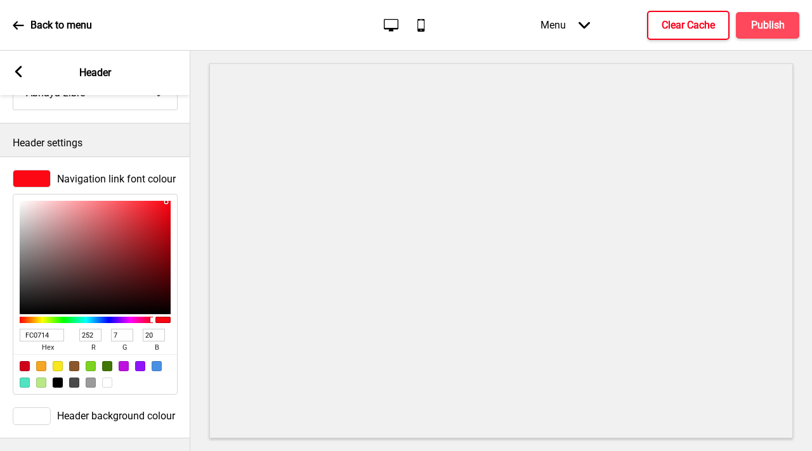
click at [690, 22] on h4 "Clear Cache" at bounding box center [687, 25] width 53 height 14
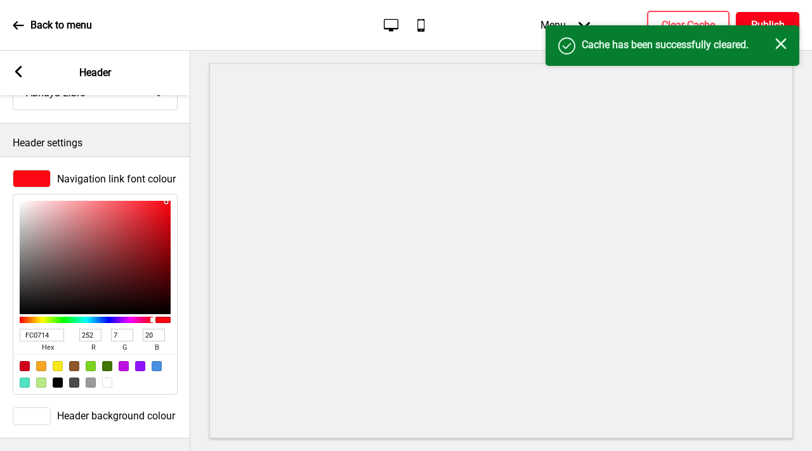
click at [765, 15] on button "Publish" at bounding box center [766, 25] width 63 height 27
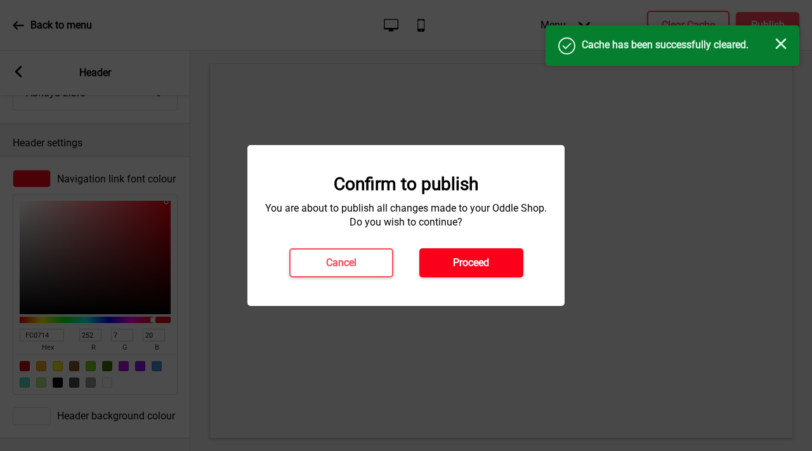
click at [503, 263] on button "Proceed" at bounding box center [471, 263] width 104 height 29
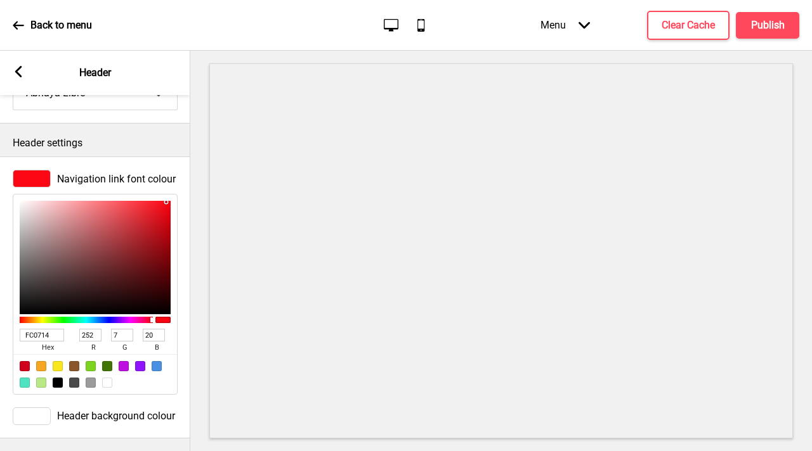
click at [16, 72] on icon at bounding box center [18, 71] width 7 height 11
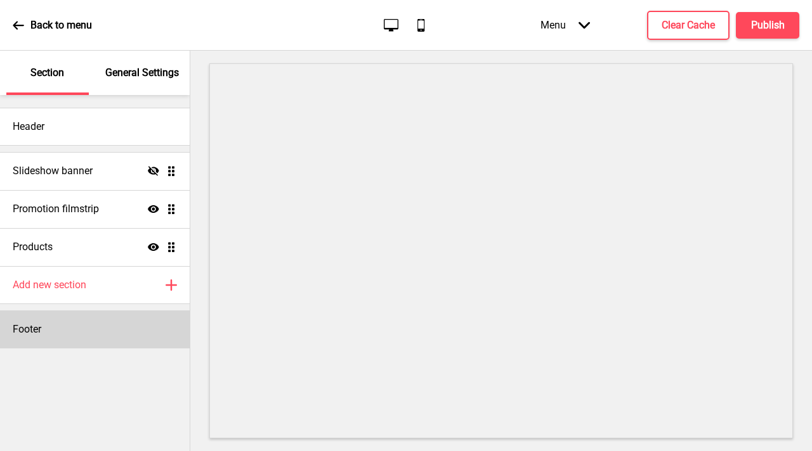
click at [88, 340] on div "Footer" at bounding box center [95, 330] width 190 height 38
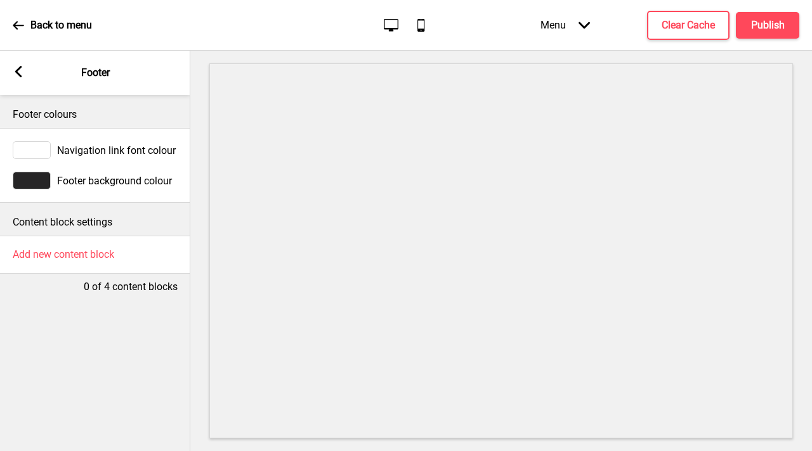
click at [53, 179] on div "Footer background colour" at bounding box center [95, 181] width 165 height 18
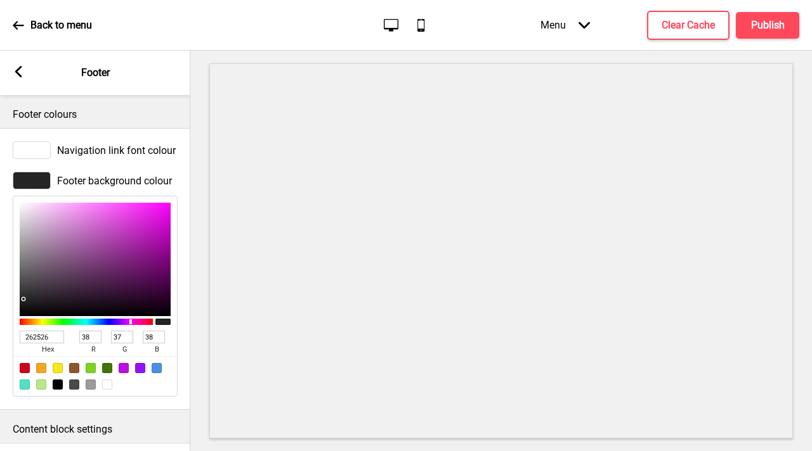
click at [31, 146] on div at bounding box center [32, 150] width 38 height 18
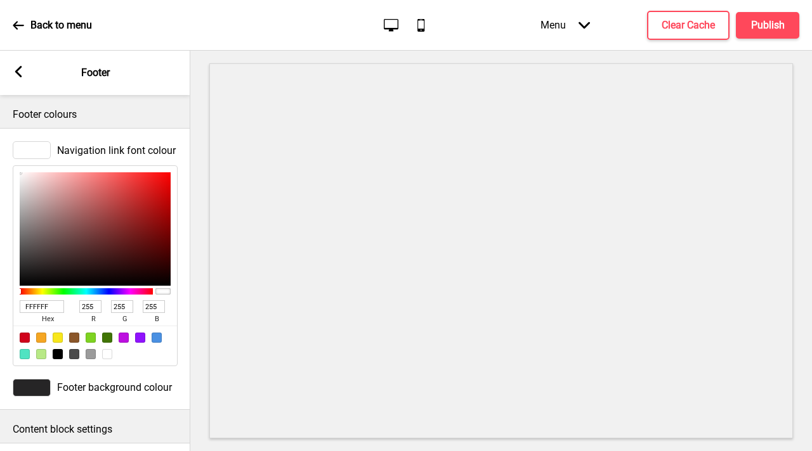
click at [32, 302] on input "FFFFFF" at bounding box center [42, 307] width 44 height 13
paste input "C0714"
type input "FC0714"
type input "252"
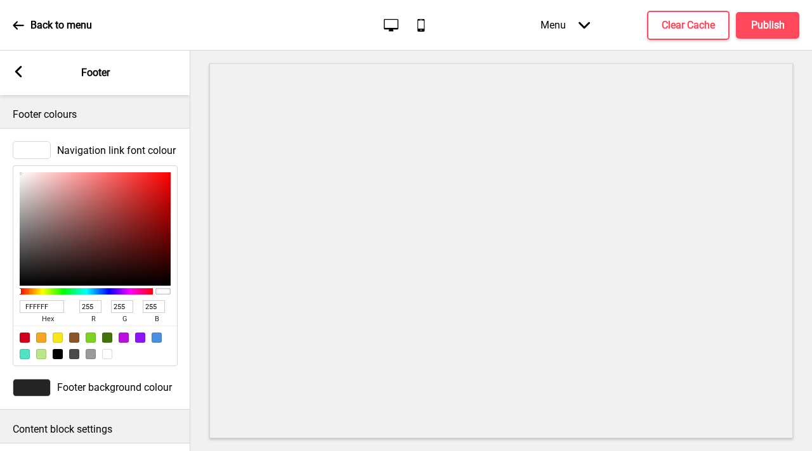
type input "7"
type input "20"
type input "FC0714"
click at [25, 389] on div at bounding box center [32, 388] width 38 height 18
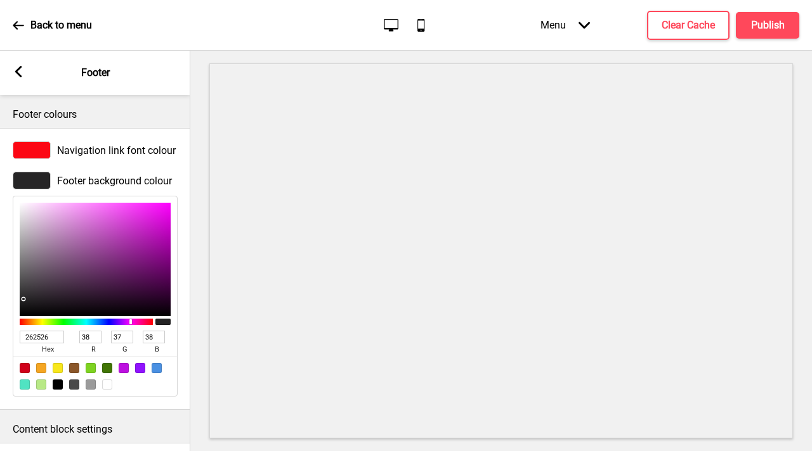
click at [107, 387] on div at bounding box center [107, 385] width 10 height 10
type input "FFFFFF"
type input "255"
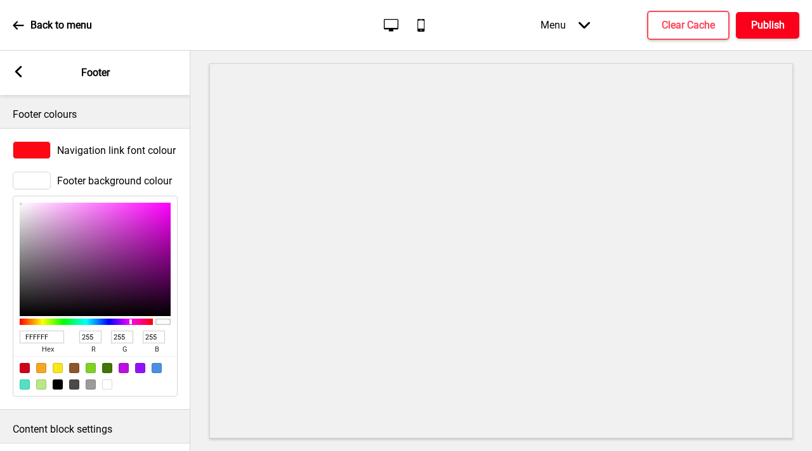
click at [782, 25] on h4 "Publish" at bounding box center [768, 25] width 34 height 14
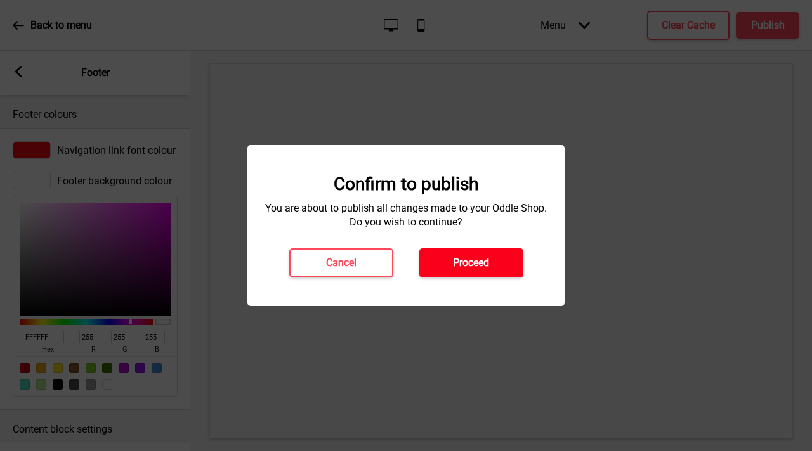
click at [457, 257] on h4 "Proceed" at bounding box center [471, 263] width 36 height 14
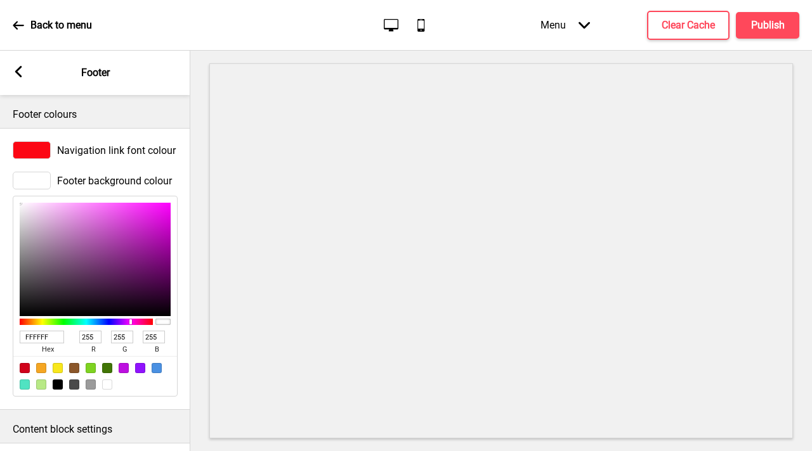
click at [15, 72] on icon at bounding box center [18, 71] width 7 height 11
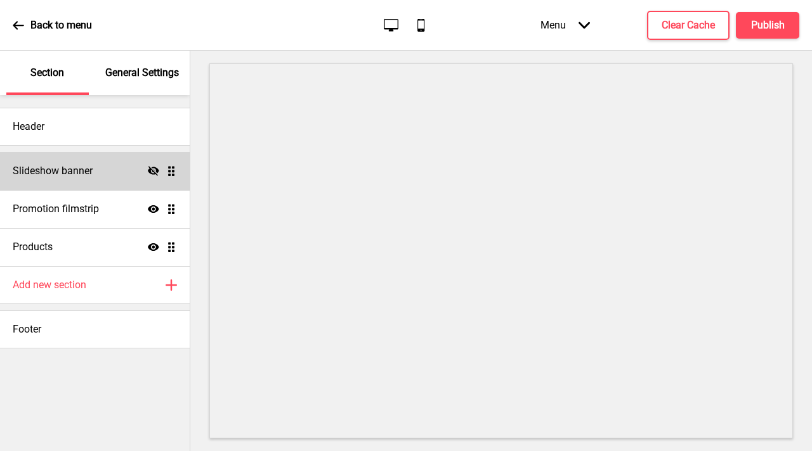
click at [81, 180] on div "Slideshow banner Hide Drag" at bounding box center [95, 171] width 190 height 38
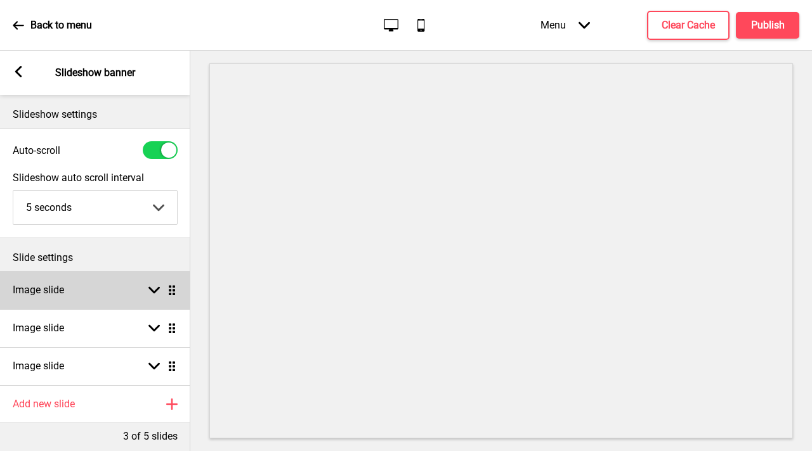
click at [119, 299] on div "Image slide Arrow down Drag" at bounding box center [95, 290] width 190 height 38
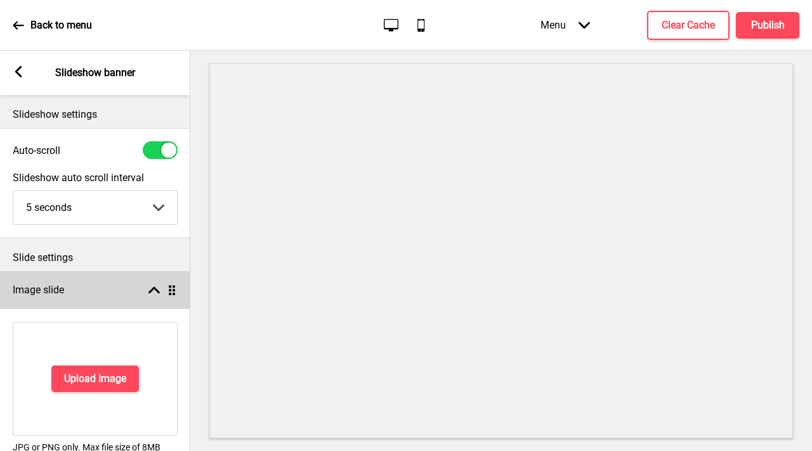
click at [152, 299] on div "Image slide Arrow up Drag" at bounding box center [95, 290] width 190 height 38
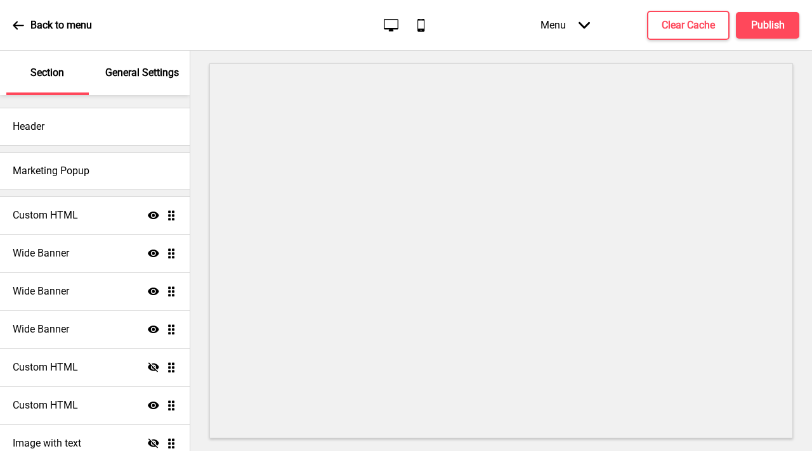
click at [42, 28] on p "Back to menu" at bounding box center [60, 25] width 61 height 14
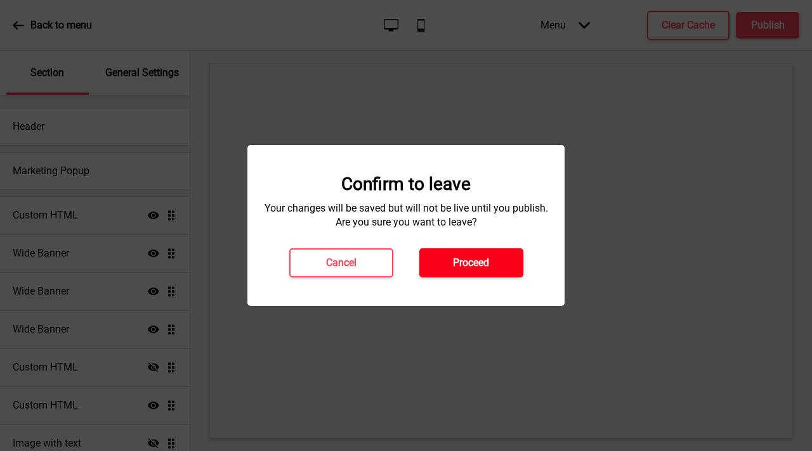
drag, startPoint x: 508, startPoint y: 261, endPoint x: 509, endPoint y: 254, distance: 7.1
click at [508, 261] on button "Proceed" at bounding box center [471, 263] width 104 height 29
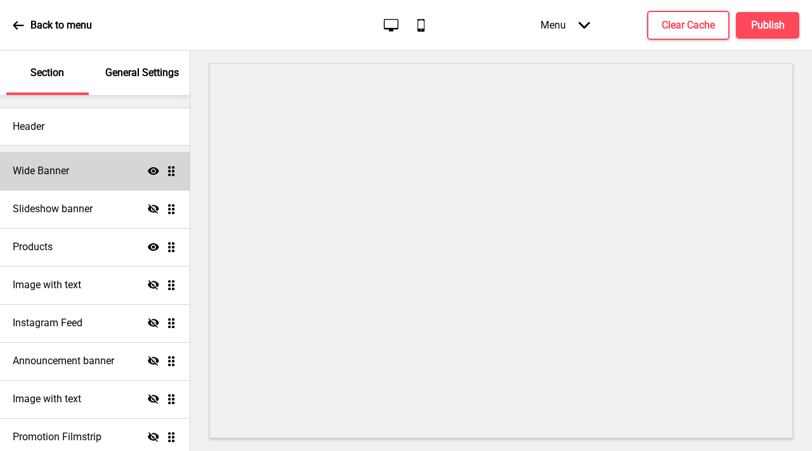
click at [57, 177] on h4 "Wide Banner" at bounding box center [41, 171] width 56 height 14
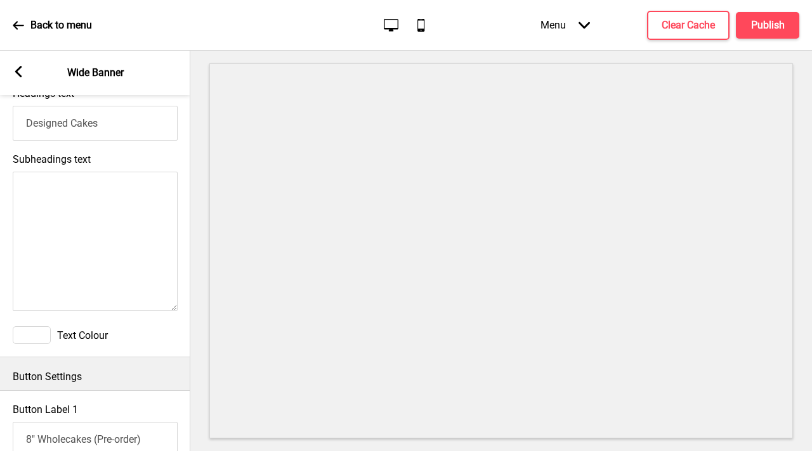
scroll to position [266, 0]
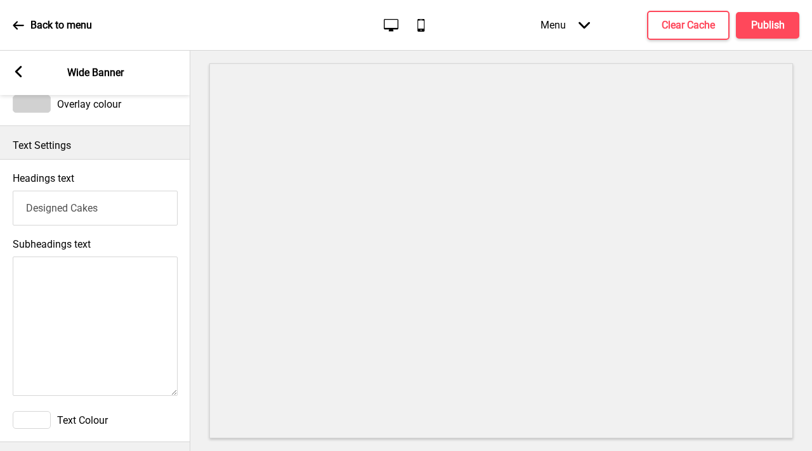
click at [24, 21] on div "Back to menu" at bounding box center [52, 25] width 79 height 34
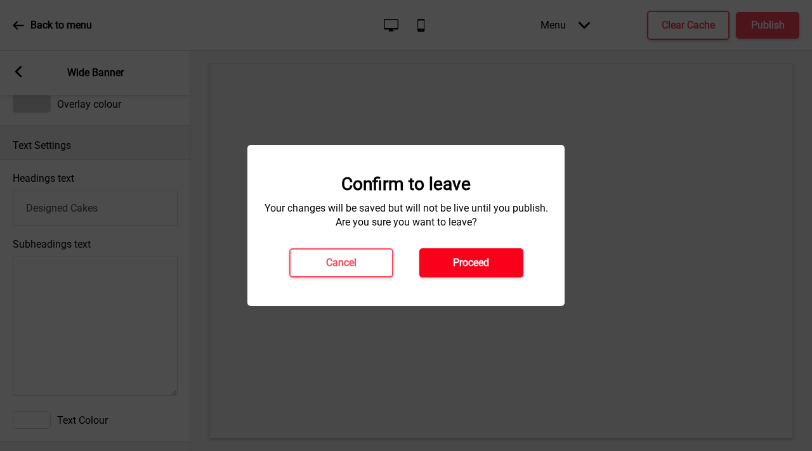
click at [497, 257] on button "Proceed" at bounding box center [471, 263] width 104 height 29
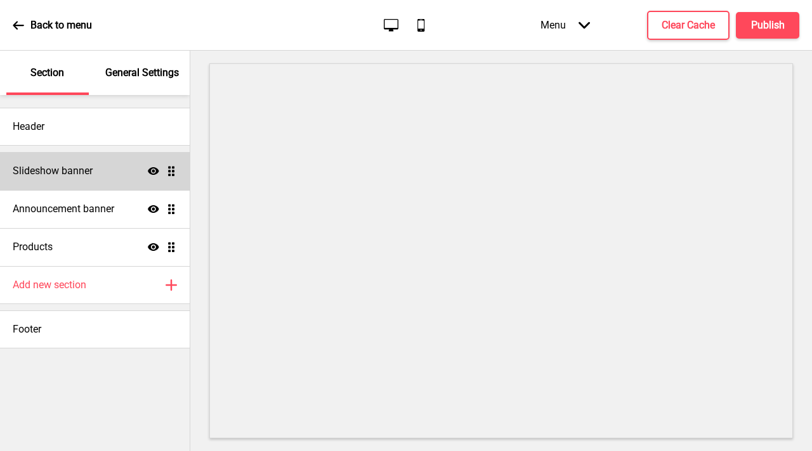
click at [87, 180] on div "Slideshow banner Show Drag" at bounding box center [95, 171] width 190 height 38
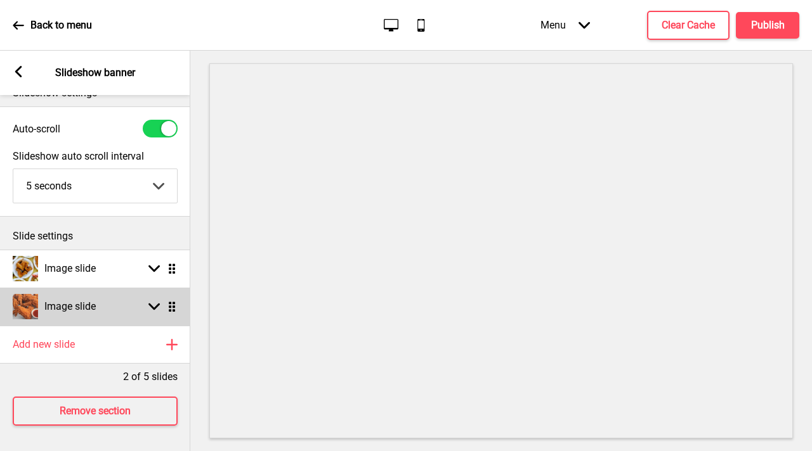
scroll to position [27, 0]
click at [59, 300] on h4 "Image slide" at bounding box center [69, 307] width 51 height 14
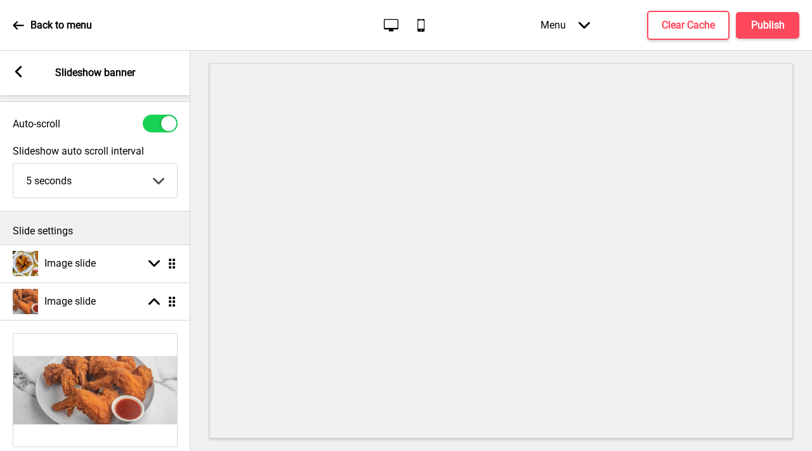
click at [19, 72] on rect at bounding box center [18, 71] width 11 height 11
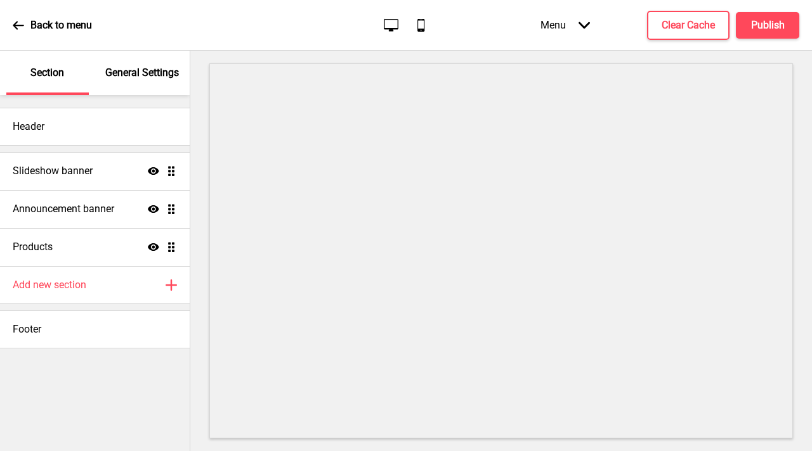
click at [21, 27] on icon at bounding box center [18, 25] width 11 height 11
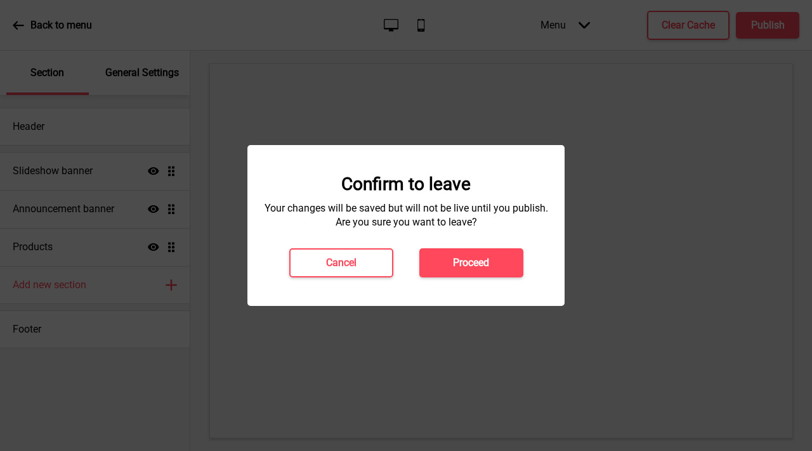
drag, startPoint x: 435, startPoint y: 254, endPoint x: 428, endPoint y: 240, distance: 15.0
click at [435, 253] on button "Proceed" at bounding box center [471, 263] width 104 height 29
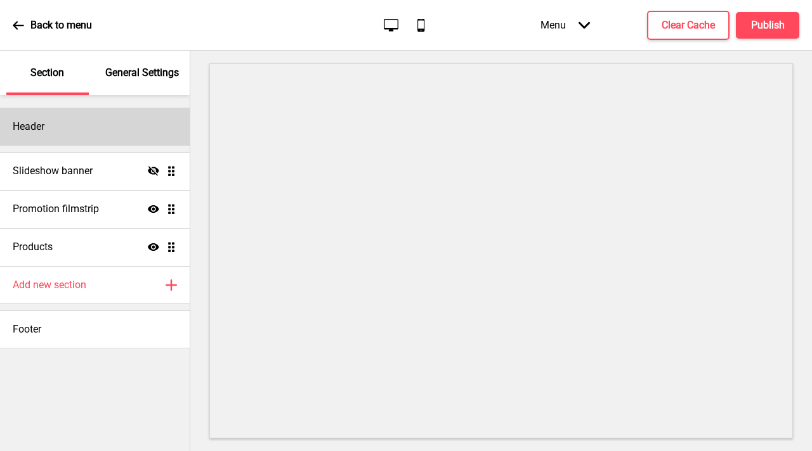
click at [84, 136] on div "Header" at bounding box center [95, 127] width 190 height 38
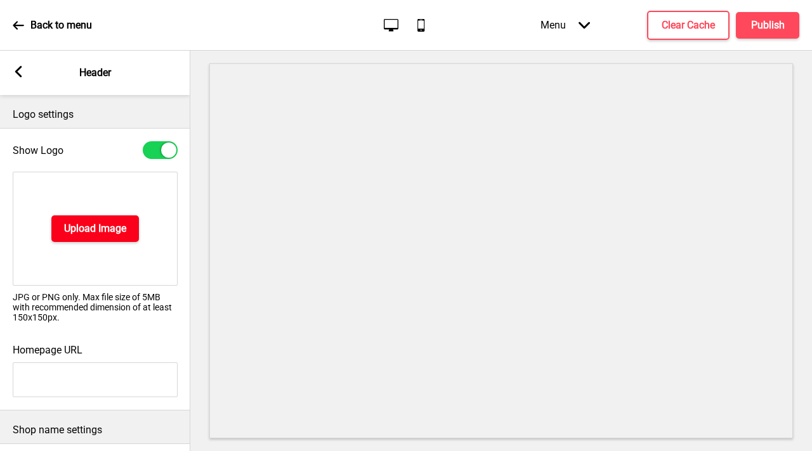
click at [106, 231] on h4 "Upload Image" at bounding box center [95, 229] width 62 height 14
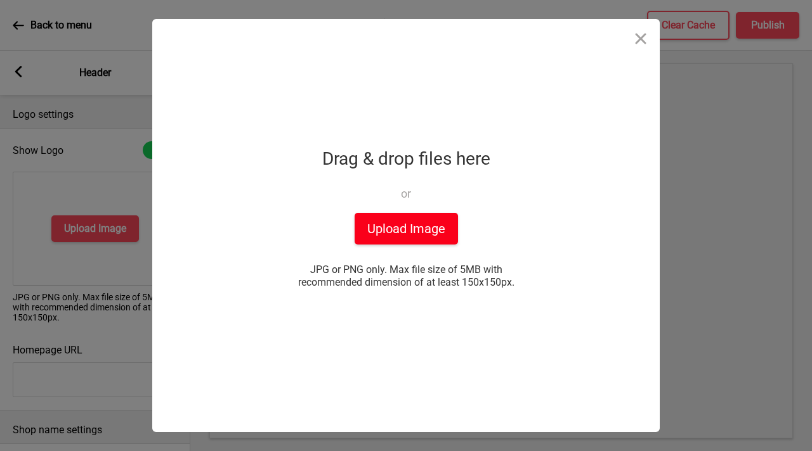
click at [409, 233] on button "Upload Image" at bounding box center [405, 229] width 103 height 32
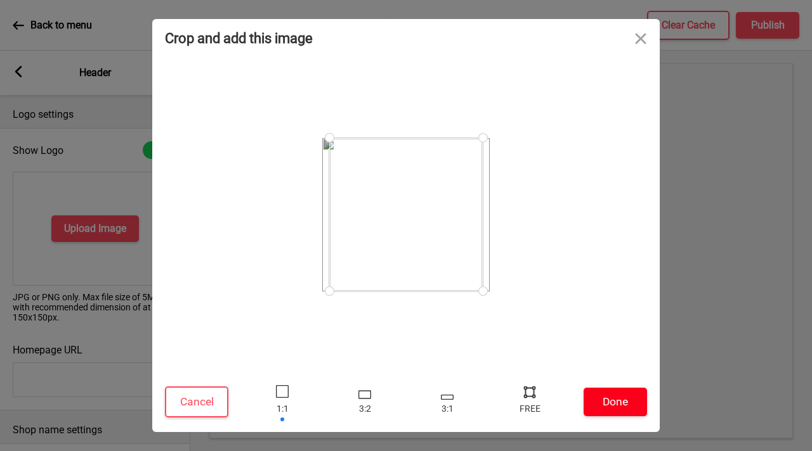
click at [623, 410] on button "Done" at bounding box center [614, 402] width 63 height 29
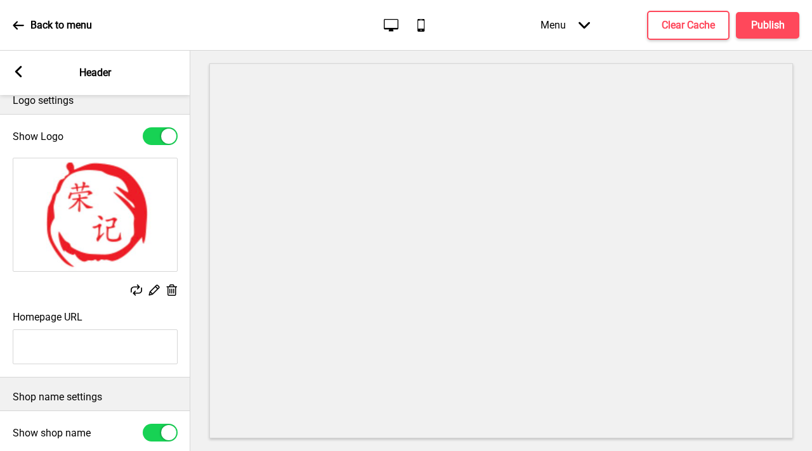
scroll to position [193, 0]
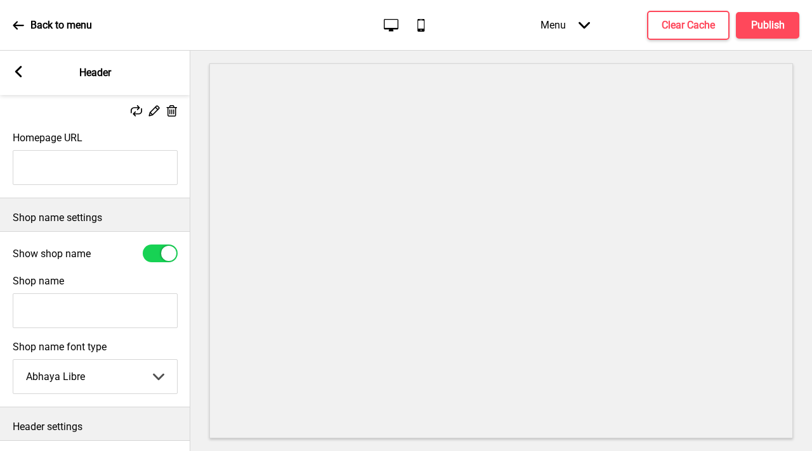
click at [162, 257] on div at bounding box center [160, 254] width 35 height 18
checkbox input "false"
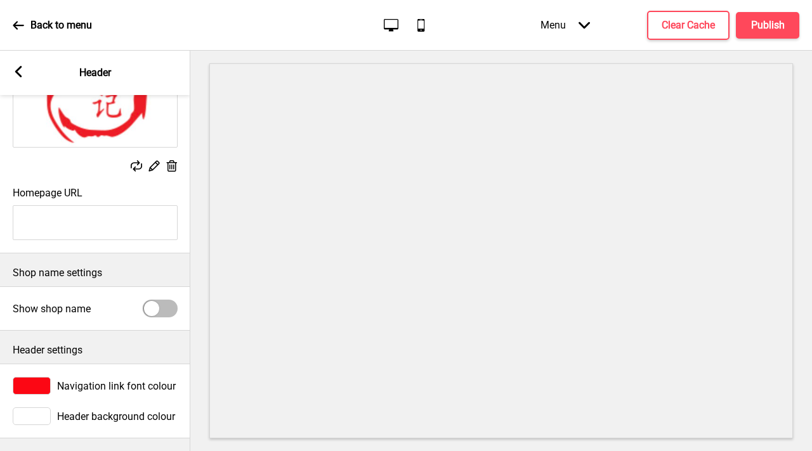
scroll to position [148, 0]
click at [188, 197] on div "Homepage URL" at bounding box center [95, 214] width 190 height 66
click at [18, 72] on rect at bounding box center [18, 71] width 11 height 11
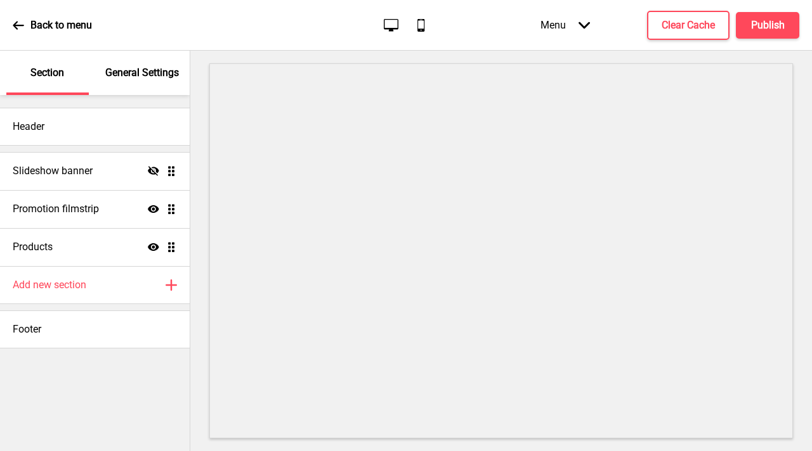
scroll to position [157, 0]
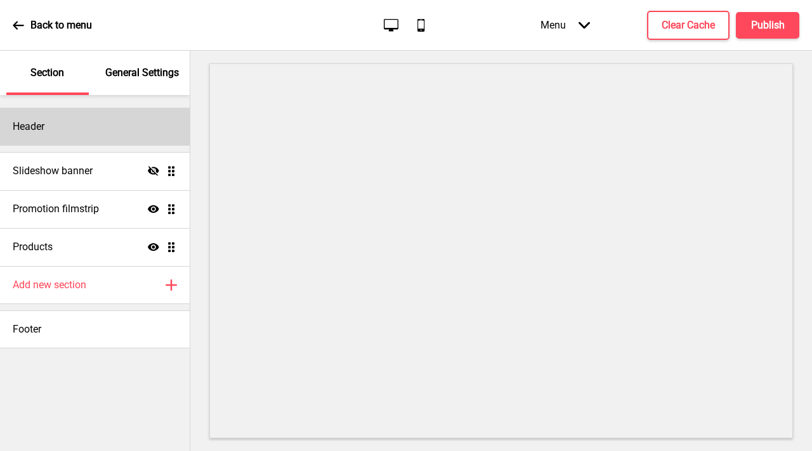
click at [87, 125] on div "Header" at bounding box center [95, 127] width 190 height 38
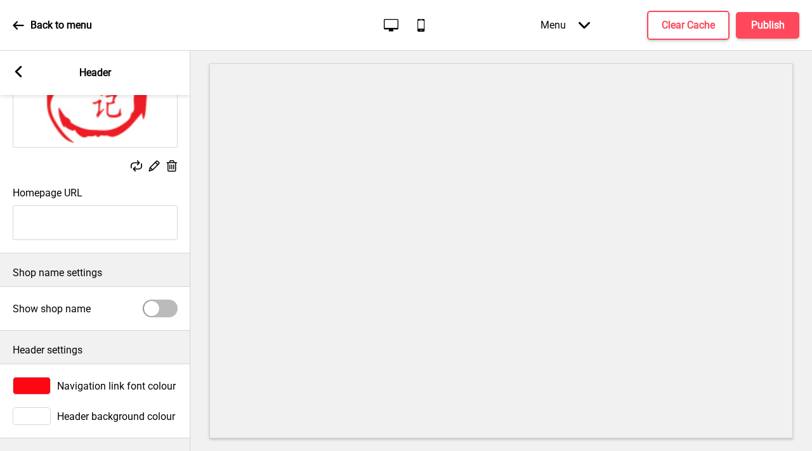
scroll to position [148, 0]
click at [24, 73] on div "Arrow left Header" at bounding box center [95, 73] width 190 height 44
click at [22, 73] on rect at bounding box center [18, 71] width 11 height 11
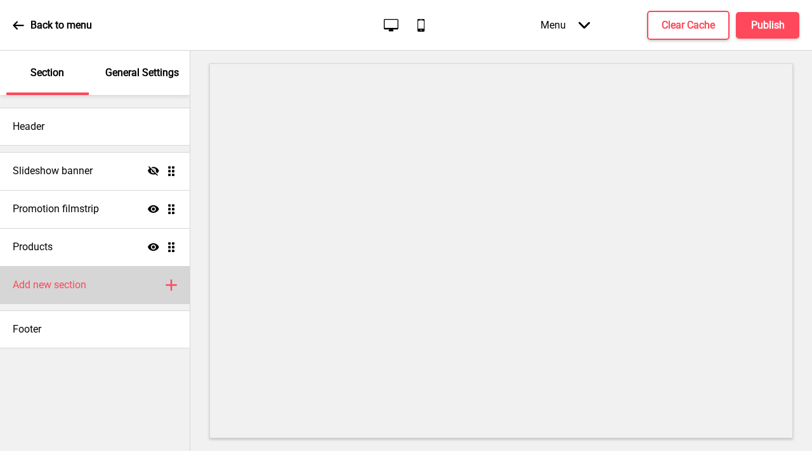
click at [65, 288] on h4 "Add new section" at bounding box center [50, 285] width 74 height 14
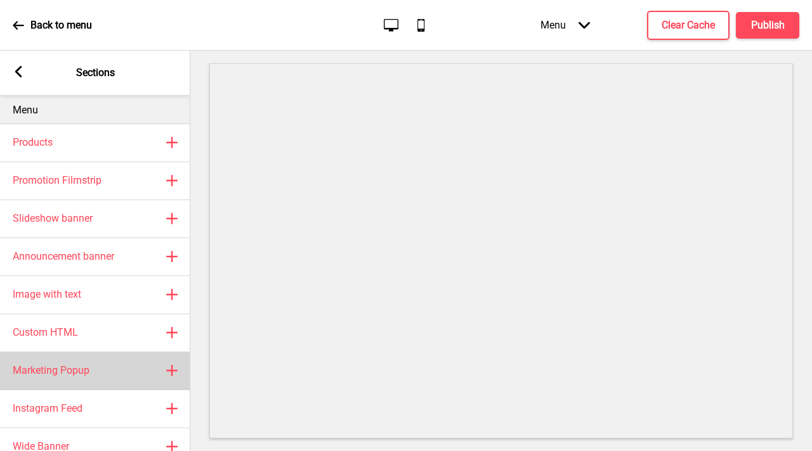
scroll to position [41, 0]
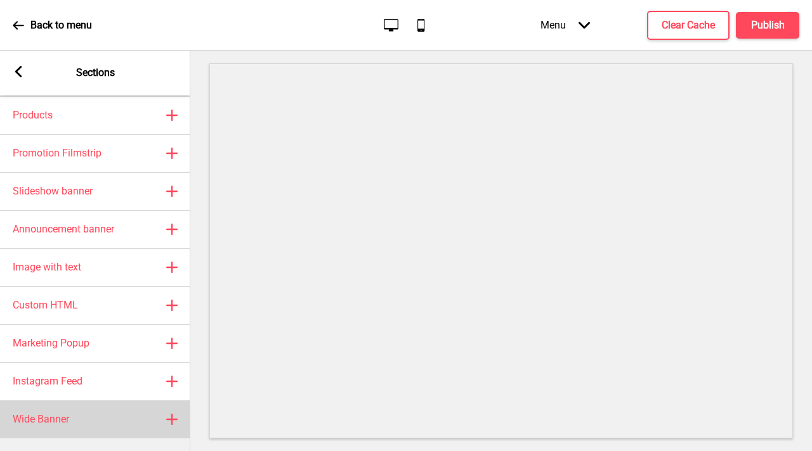
click at [97, 415] on div "Wide Banner Plus" at bounding box center [95, 420] width 190 height 38
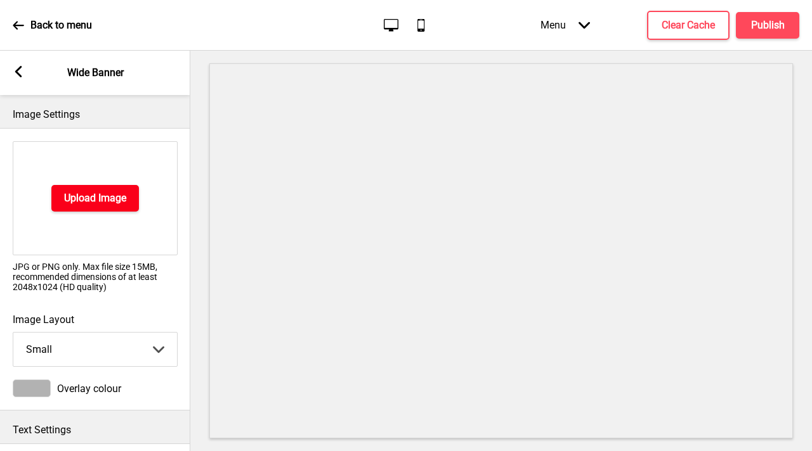
click at [107, 197] on h4 "Upload Image" at bounding box center [95, 198] width 62 height 14
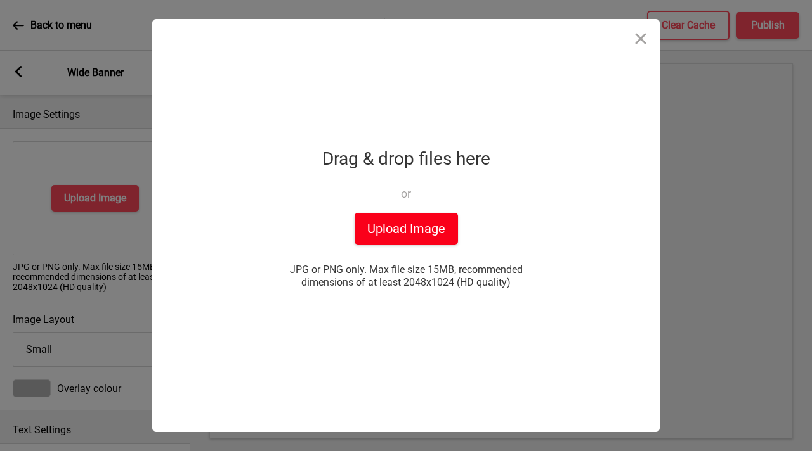
click at [422, 213] on button "Upload Image" at bounding box center [405, 229] width 103 height 32
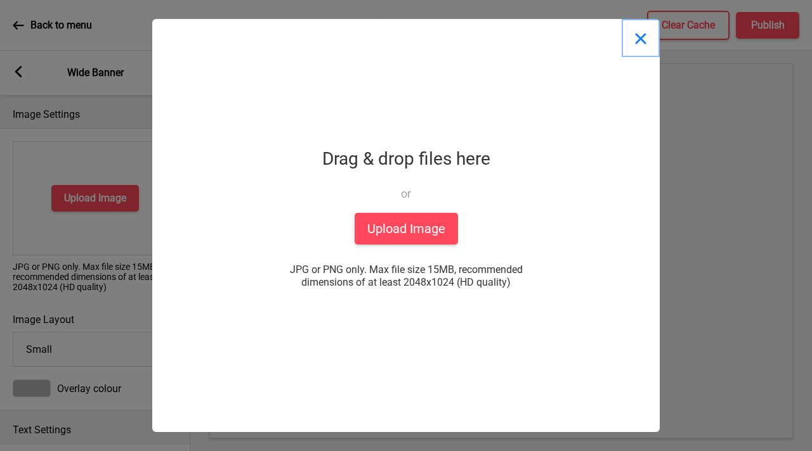
click at [643, 49] on button "Close" at bounding box center [640, 38] width 38 height 38
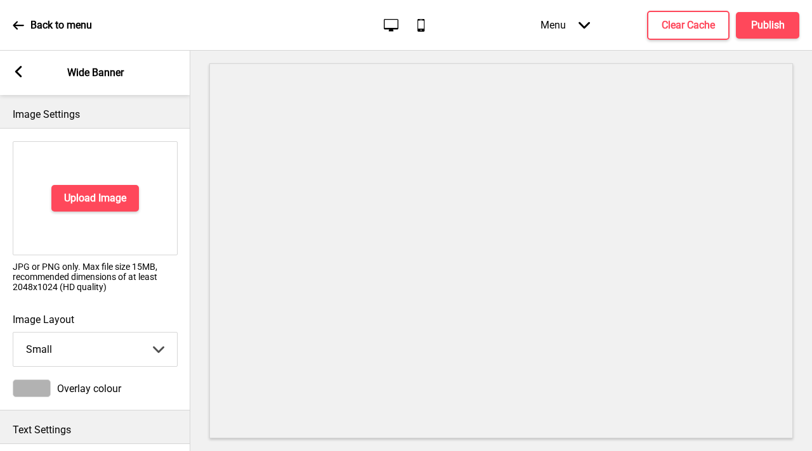
click at [49, 16] on div "Back to menu" at bounding box center [52, 25] width 79 height 34
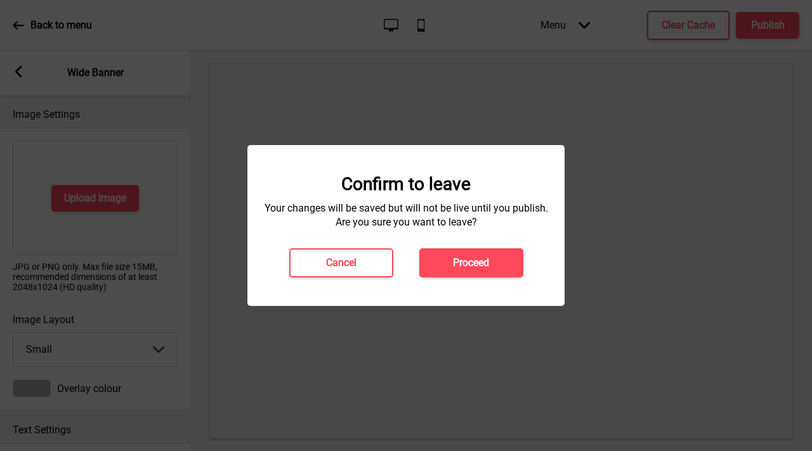
click at [458, 280] on div "Confirm to leave Your changes will be saved but will not be live until you publ…" at bounding box center [405, 225] width 317 height 161
click at [448, 259] on button "Proceed" at bounding box center [471, 263] width 104 height 29
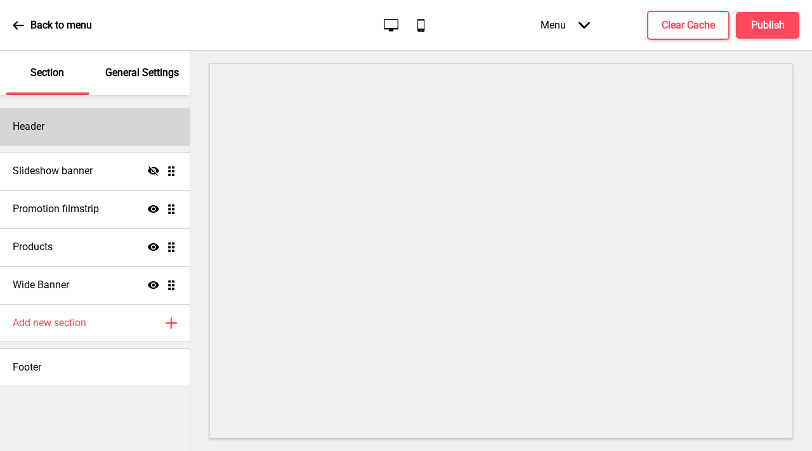
click at [84, 127] on div "Header" at bounding box center [95, 127] width 190 height 38
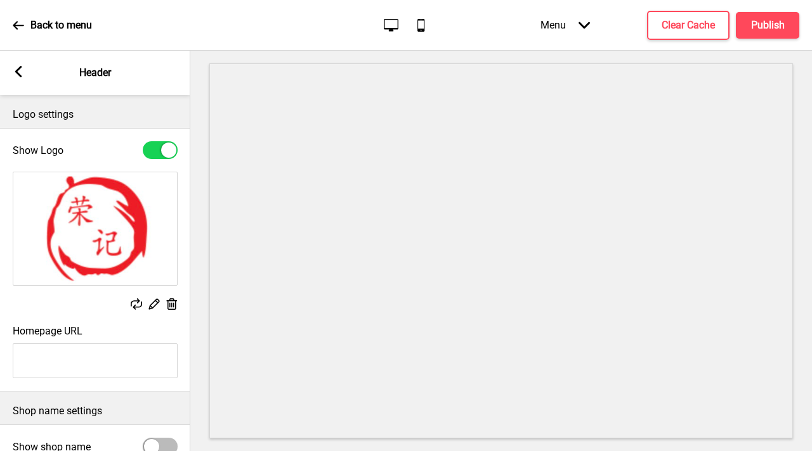
click at [23, 63] on div "Arrow left Header" at bounding box center [95, 73] width 190 height 44
click at [22, 68] on rect at bounding box center [18, 71] width 11 height 11
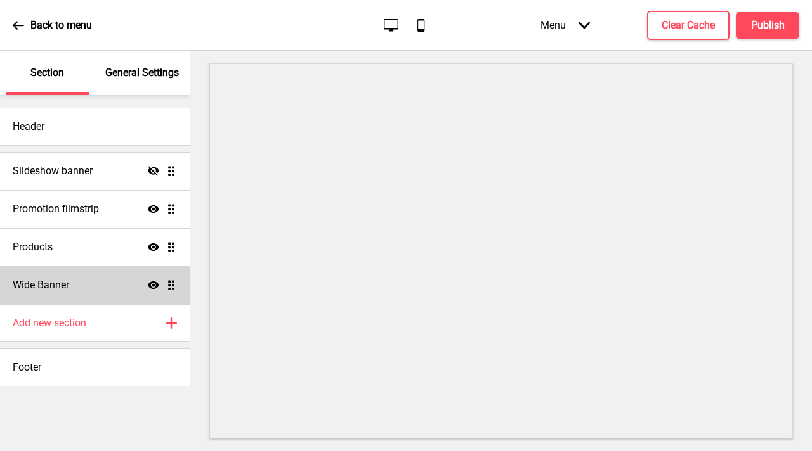
click at [102, 293] on div "Wide Banner Show Drag" at bounding box center [95, 285] width 190 height 38
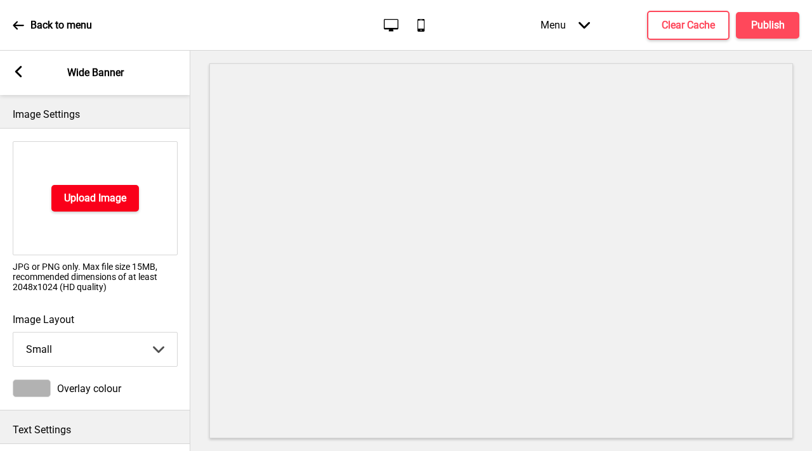
click at [95, 202] on h4 "Upload Image" at bounding box center [95, 198] width 62 height 14
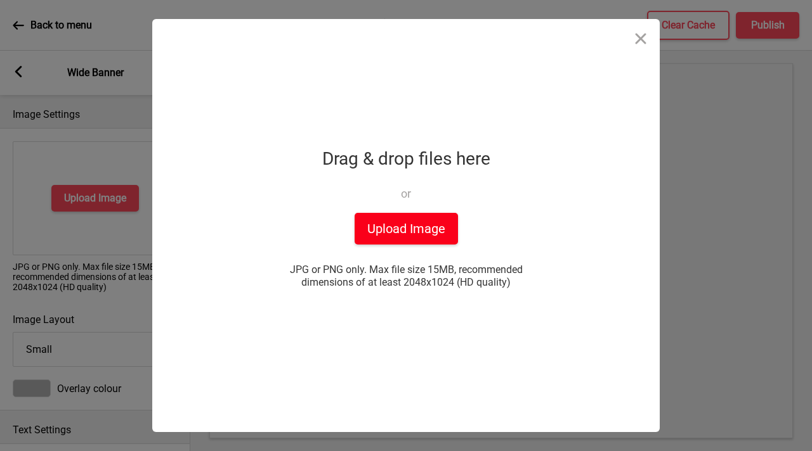
click at [419, 225] on button "Upload Image" at bounding box center [405, 229] width 103 height 32
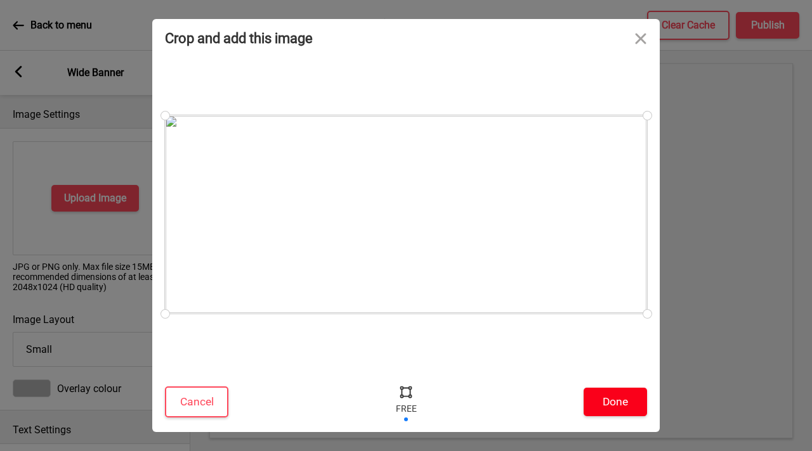
click at [609, 408] on button "Done" at bounding box center [614, 402] width 63 height 29
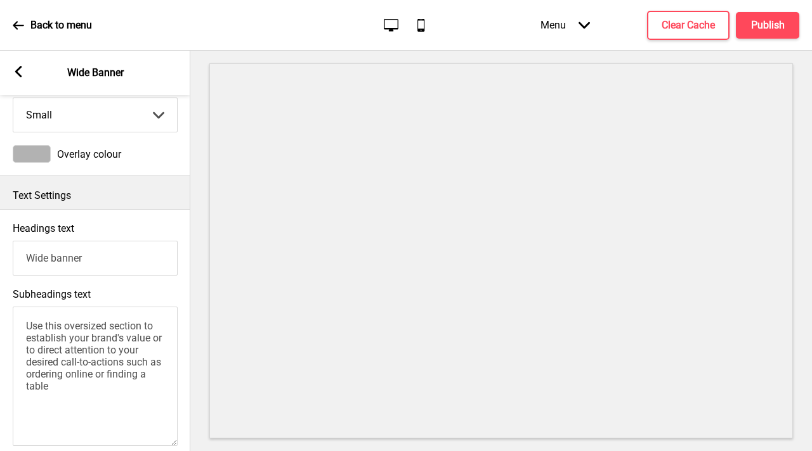
scroll to position [216, 0]
drag, startPoint x: 98, startPoint y: 264, endPoint x: 3, endPoint y: 244, distance: 97.1
click at [2, 244] on div "Headings text Wide banner" at bounding box center [95, 249] width 190 height 66
type input "Eng Kee Chicken Wings"
drag, startPoint x: 103, startPoint y: 394, endPoint x: 0, endPoint y: 318, distance: 128.7
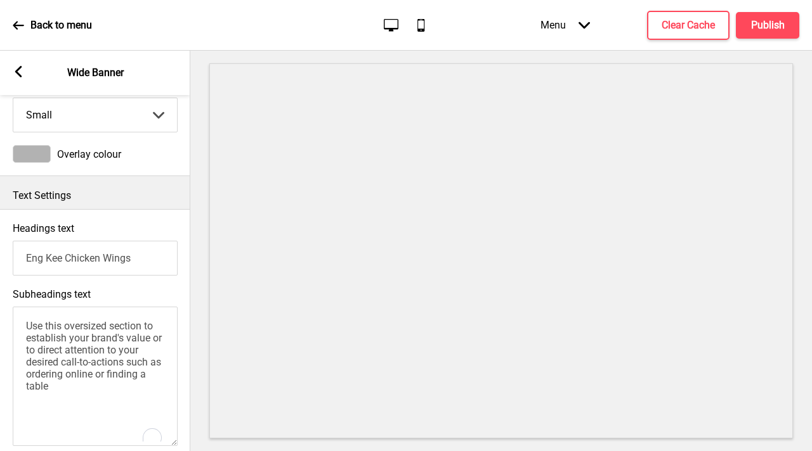
click at [0, 318] on div "Subheadings text Use this oversized section to establish your brand's value or …" at bounding box center [95, 368] width 190 height 173
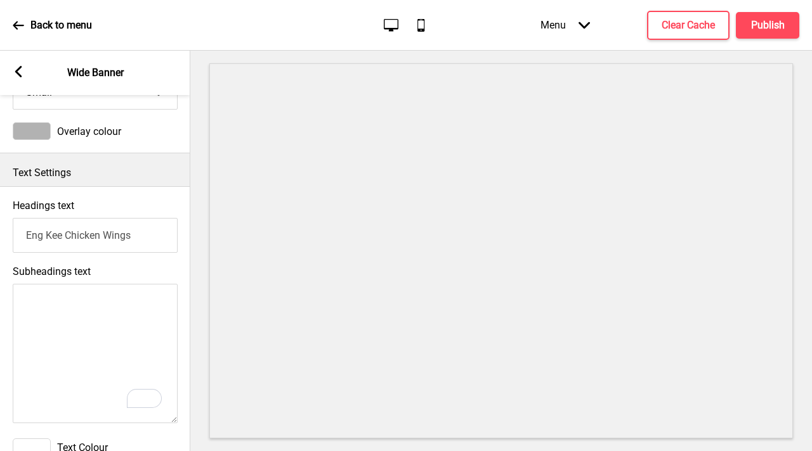
scroll to position [0, 0]
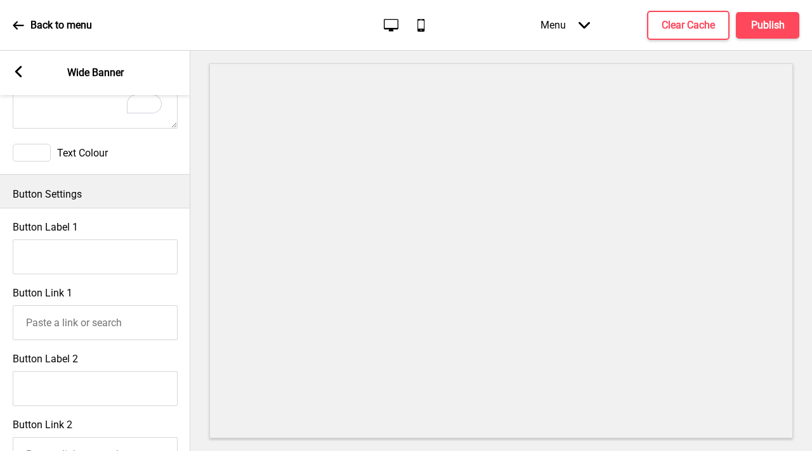
click at [100, 252] on input "Button Label 1" at bounding box center [95, 257] width 165 height 35
paste input "https://engkee.oddle.me/"
type input "https://engkee.oddle.me/"
click at [116, 398] on input "Button Label 2" at bounding box center [95, 389] width 165 height 35
paste input "[URL][DOMAIN_NAME]"
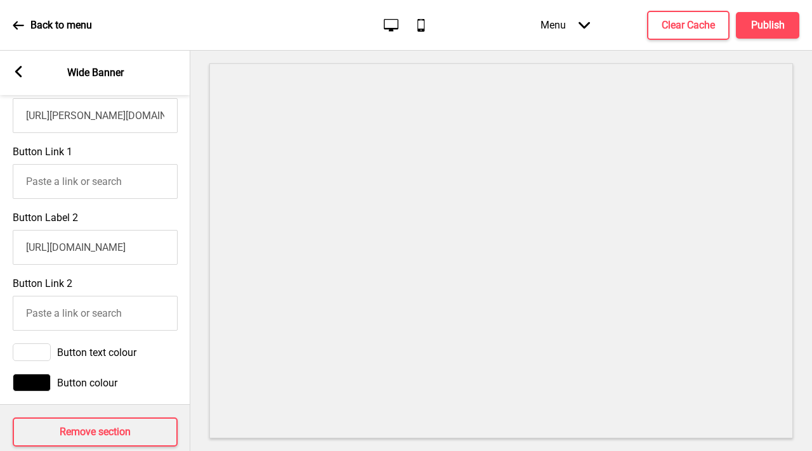
drag, startPoint x: 174, startPoint y: 250, endPoint x: 0, endPoint y: 254, distance: 173.7
click at [0, 254] on div "Button Label 2 https://engkeechickenwingsvivocity.oddle.me/" at bounding box center [95, 238] width 190 height 66
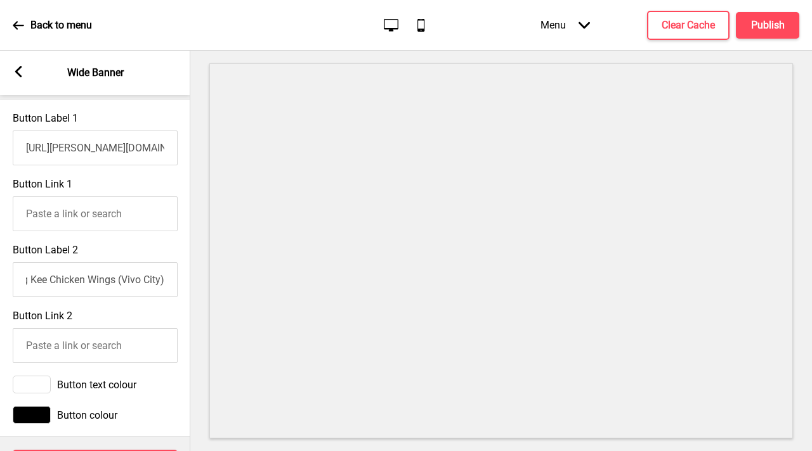
type input "Eng Kee Chicken Wings (Vivo City)"
click at [137, 349] on input "Button Link 2" at bounding box center [95, 345] width 165 height 35
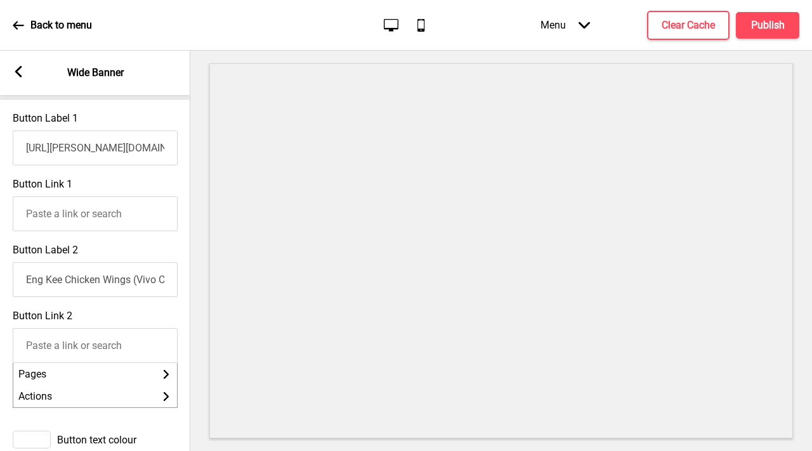
paste input "[URL][DOMAIN_NAME]"
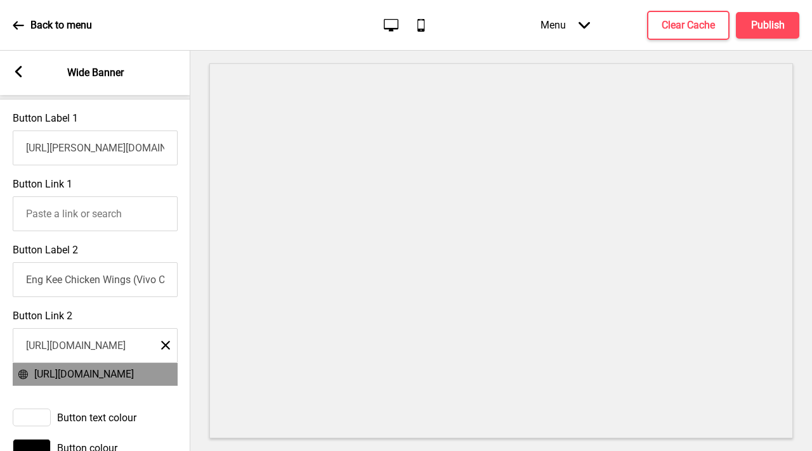
type input "[URL][DOMAIN_NAME]"
click at [134, 380] on span "[URL][DOMAIN_NAME]" at bounding box center [84, 374] width 100 height 12
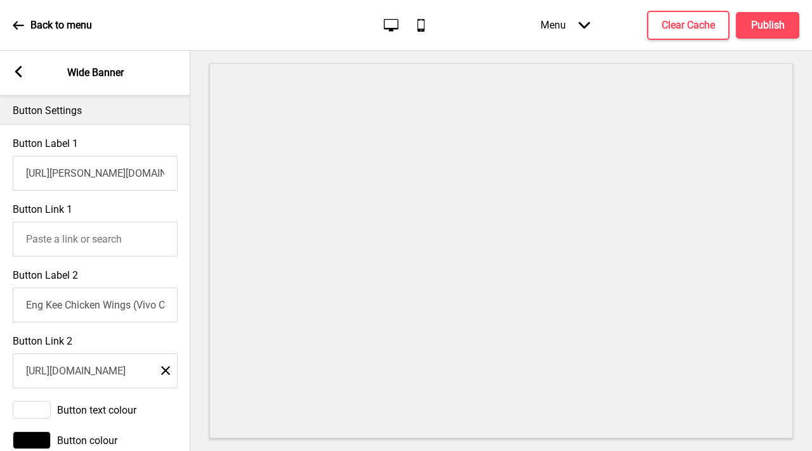
drag, startPoint x: 156, startPoint y: 177, endPoint x: 0, endPoint y: 137, distance: 161.0
click at [0, 137] on div "Button Label 1 https://engkee.oddle.me/" at bounding box center [95, 164] width 190 height 66
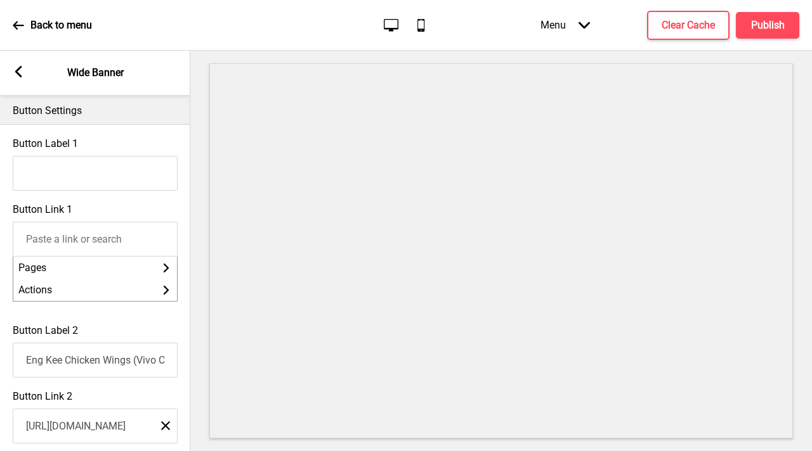
click at [115, 242] on input "Button Link 1" at bounding box center [95, 239] width 165 height 35
paste input "https://engkee.oddle.me/"
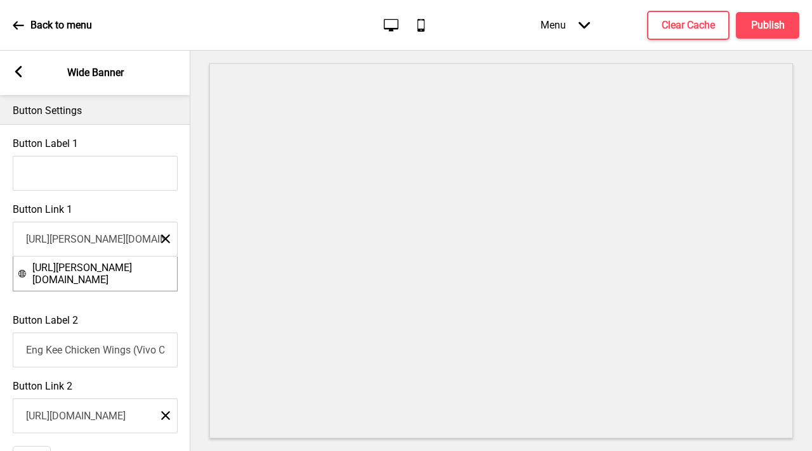
type input "https://engkee.oddle.me/"
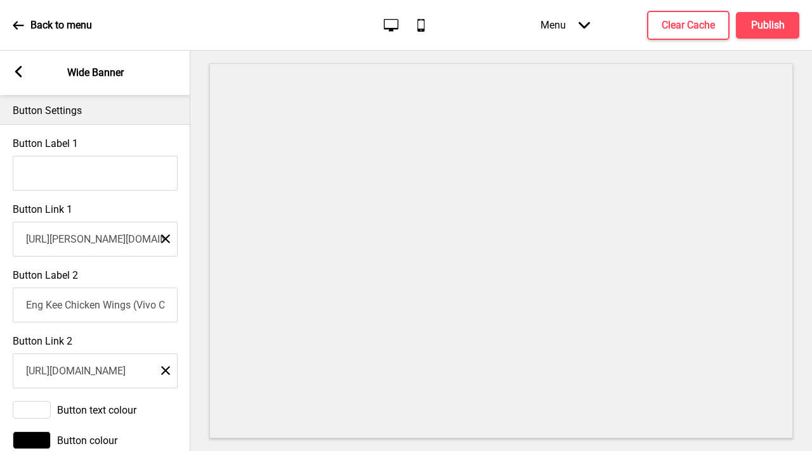
click at [53, 172] on input "Button Label 1" at bounding box center [95, 173] width 165 height 35
drag, startPoint x: 81, startPoint y: 174, endPoint x: 1, endPoint y: 164, distance: 80.4
click at [1, 164] on div "Button Label 1 Eng Kee" at bounding box center [95, 164] width 190 height 66
type input "[GEOGRAPHIC_DATA]"
click at [159, 346] on div "Button Link 2 https://engkeechickenwingsvivocity.oddle.me/ Close" at bounding box center [95, 362] width 190 height 66
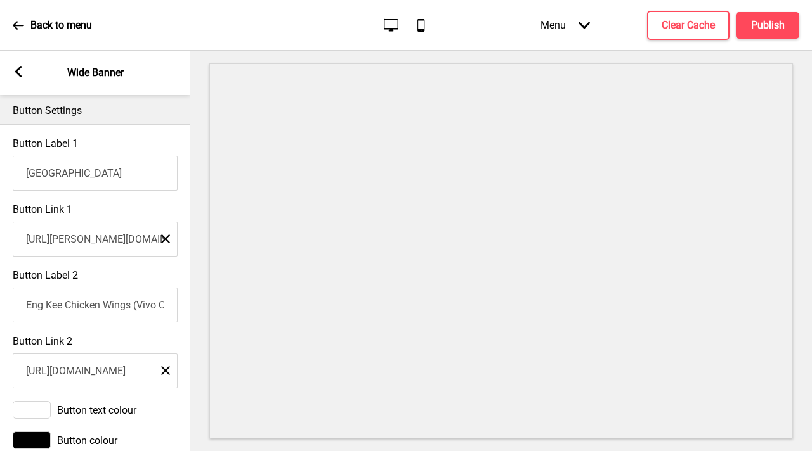
click at [138, 309] on input "Eng Kee Chicken Wings (Vivo City)" at bounding box center [95, 305] width 165 height 35
drag, startPoint x: 139, startPoint y: 307, endPoint x: 0, endPoint y: 297, distance: 139.8
click at [0, 291] on div "Button Label 2 Eng Kee Chicken Wings (Vivo City)" at bounding box center [95, 296] width 190 height 66
type input "Vivo City"
click at [113, 337] on div "Button Link 2 https://engkeechickenwingsvivocity.oddle.me/ Close" at bounding box center [95, 362] width 190 height 66
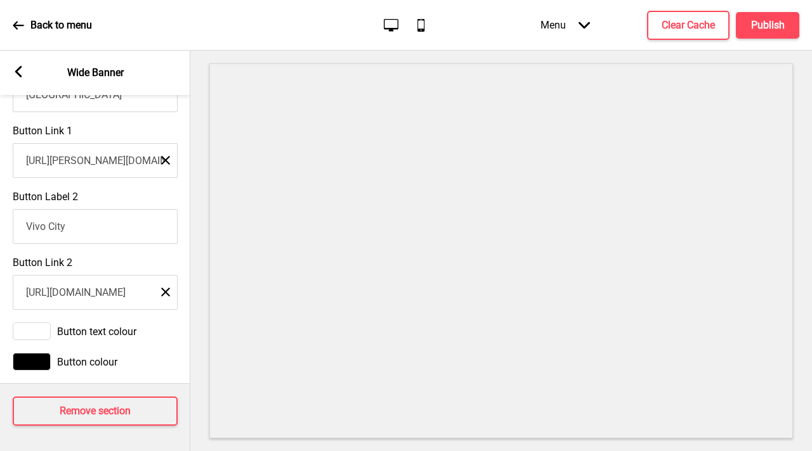
scroll to position [706, 0]
click at [27, 356] on div at bounding box center [32, 362] width 38 height 18
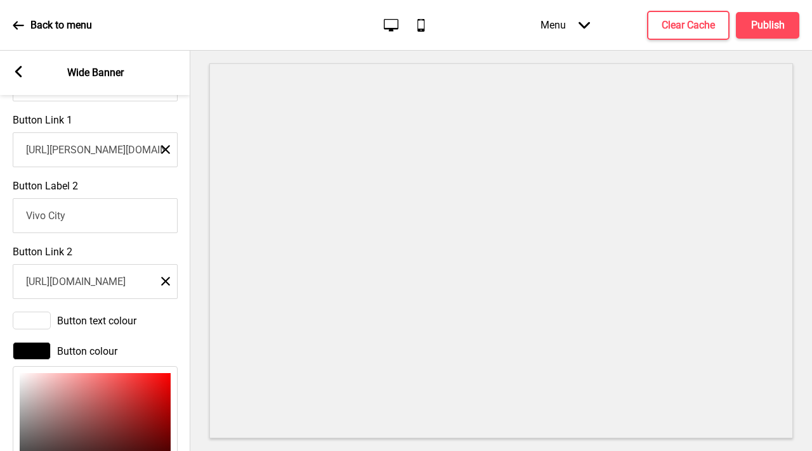
type input "F20808"
type input "242"
type input "8"
click at [165, 380] on div at bounding box center [95, 429] width 151 height 113
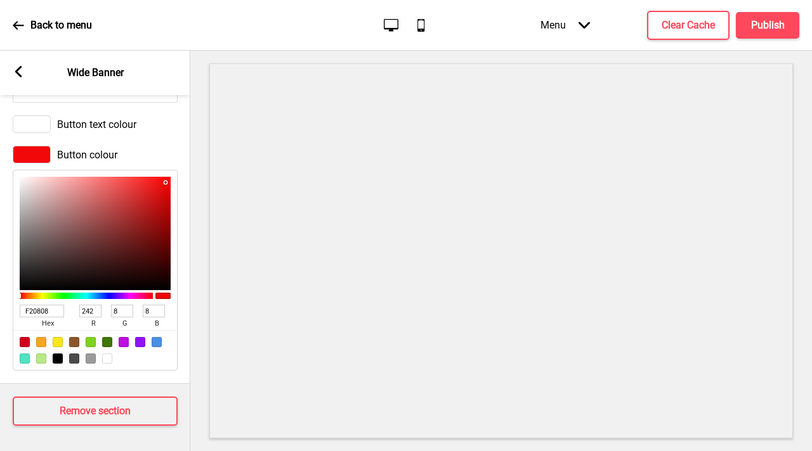
scroll to position [905, 0]
type input "EE0505"
type input "238"
type input "5"
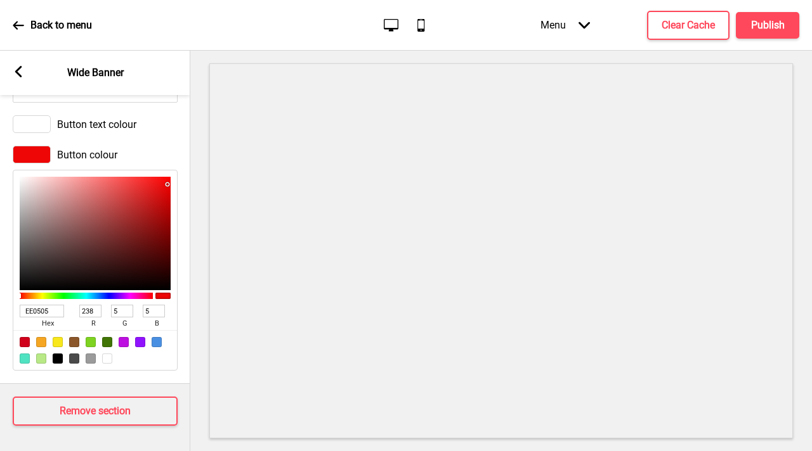
type input "EF0404"
type input "239"
type input "4"
type input "F10404"
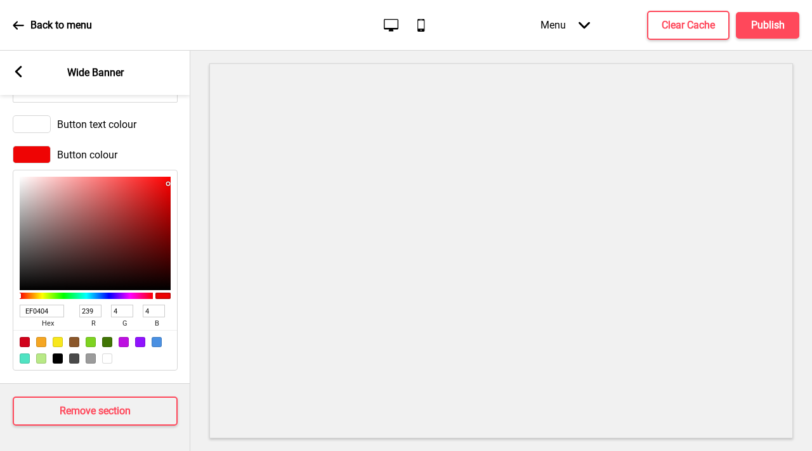
type input "241"
type input "F20404"
type input "242"
type input "F40404"
type input "244"
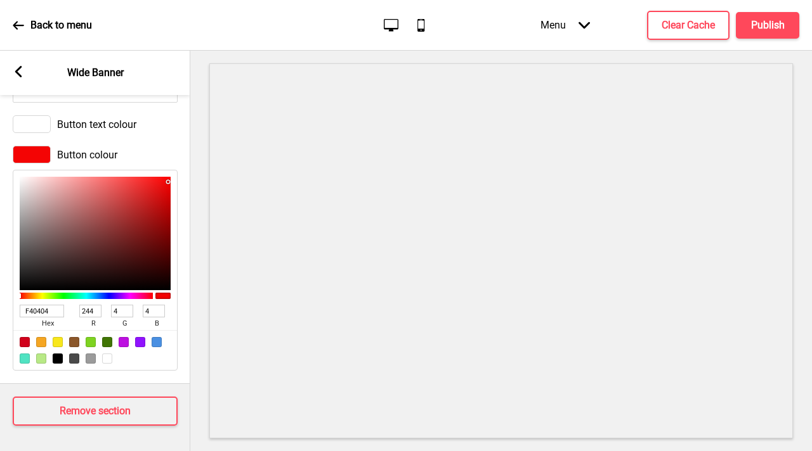
type input "F50404"
type input "245"
type input "F40505"
type input "244"
type input "5"
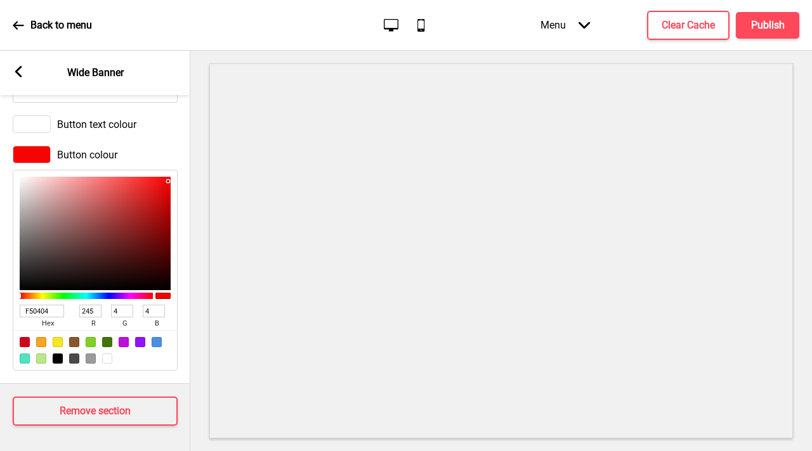
type input "5"
type input "F40606"
type input "6"
type input "F50606"
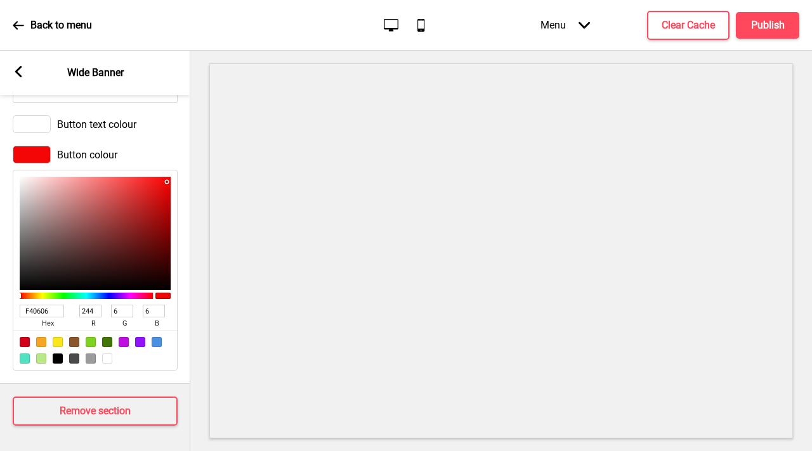
type input "245"
type input "F60606"
type input "246"
type input "F80606"
type input "248"
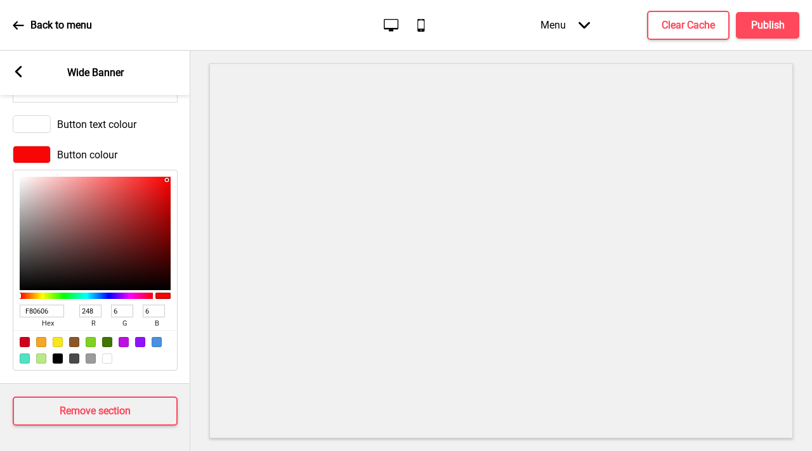
type input "F90606"
type input "249"
type input "F90505"
type input "5"
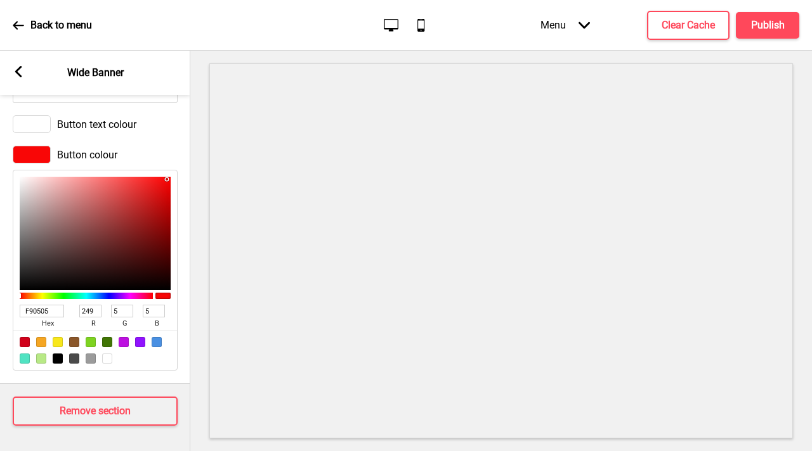
type input "F90404"
type input "4"
type input "F90202"
type input "2"
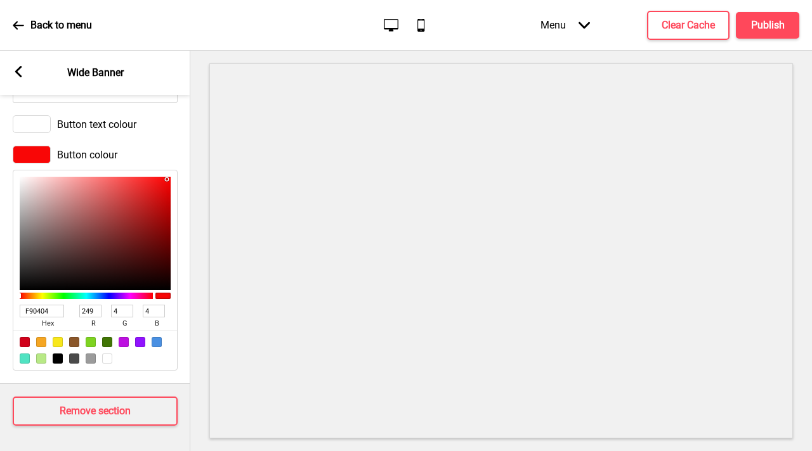
type input "2"
type input "F90101"
type input "1"
type input "F90000"
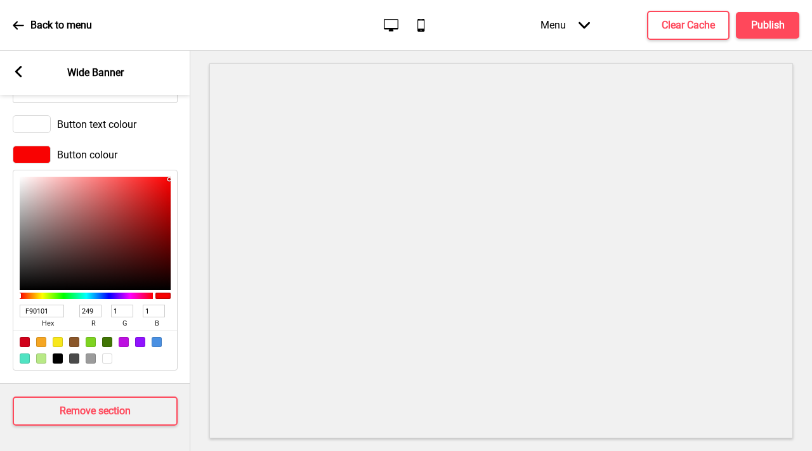
type input "0"
type input "FB0000"
type input "251"
type input "FC0000"
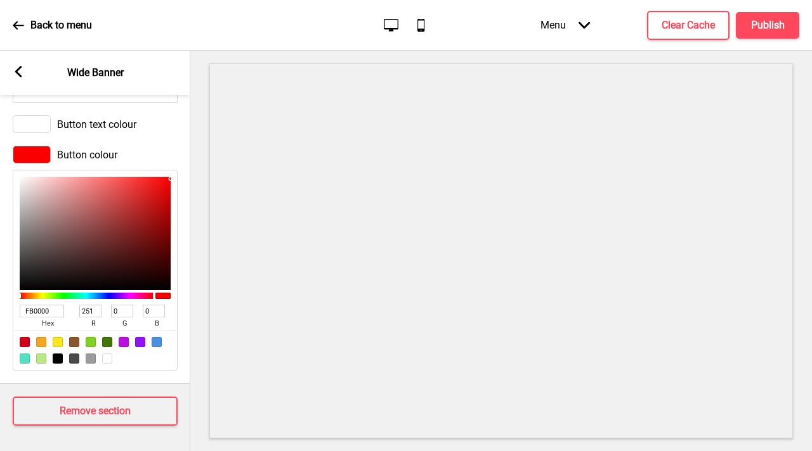
type input "252"
type input "FB0000"
type input "251"
type input "F90000"
type input "249"
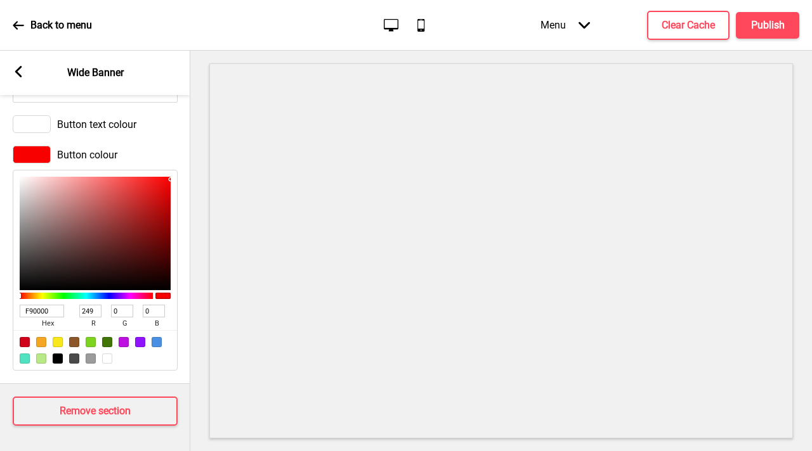
type input "F90101"
type input "1"
type input "F80101"
type input "248"
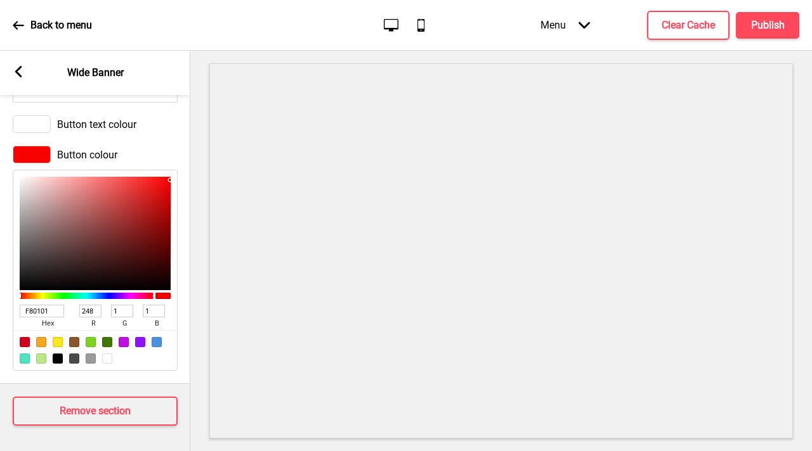
type input "F80202"
type input "2"
type input "F60202"
type input "246"
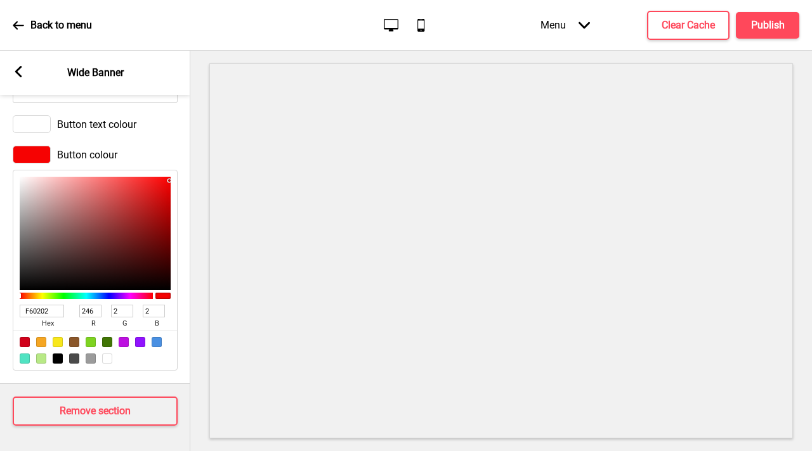
click at [169, 181] on div at bounding box center [170, 182] width 3 height 3
click at [193, 226] on div at bounding box center [500, 251] width 621 height 401
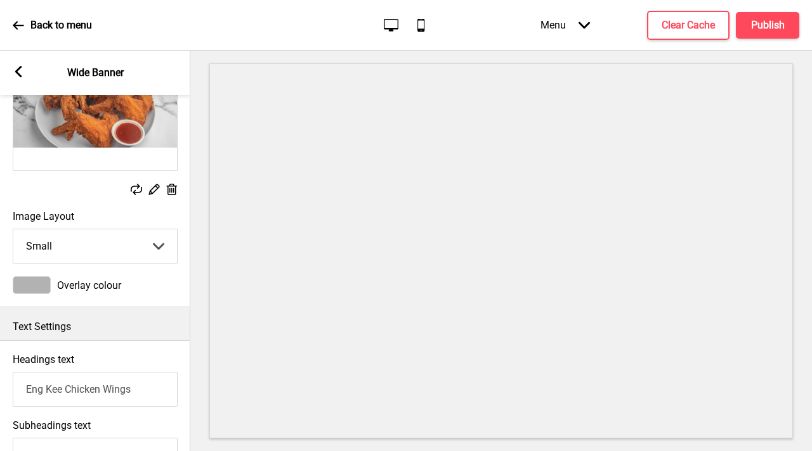
click at [120, 251] on select "Small Medium Large" at bounding box center [95, 247] width 164 height 34
click at [13, 230] on select "Small Medium Large" at bounding box center [95, 247] width 164 height 34
click at [120, 255] on select "Small Medium Large" at bounding box center [95, 247] width 164 height 34
click at [13, 230] on select "Small Medium Large" at bounding box center [95, 247] width 164 height 34
click at [116, 256] on select "Small Medium Large" at bounding box center [95, 247] width 164 height 34
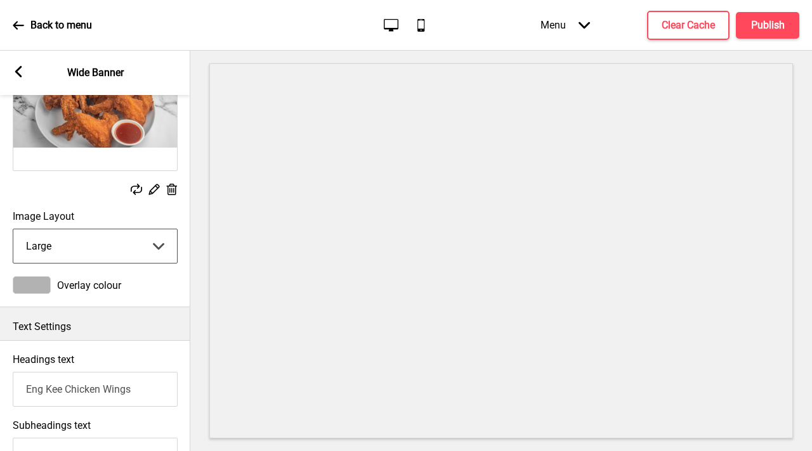
click at [13, 230] on select "Small Medium Large" at bounding box center [95, 247] width 164 height 34
click at [84, 249] on select "Small Medium Large" at bounding box center [95, 247] width 164 height 34
click at [13, 230] on select "Small Medium Large" at bounding box center [95, 247] width 164 height 34
click at [79, 240] on select "Small Medium Large" at bounding box center [95, 247] width 164 height 34
select select "large"
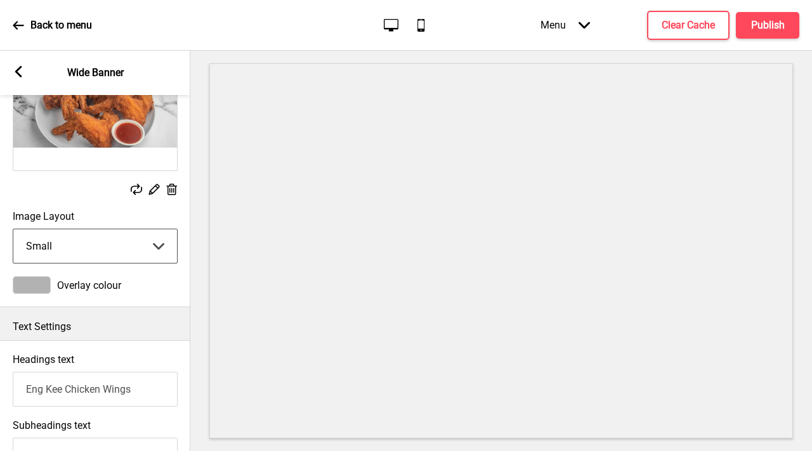
click at [13, 230] on select "Small Medium Large" at bounding box center [95, 247] width 164 height 34
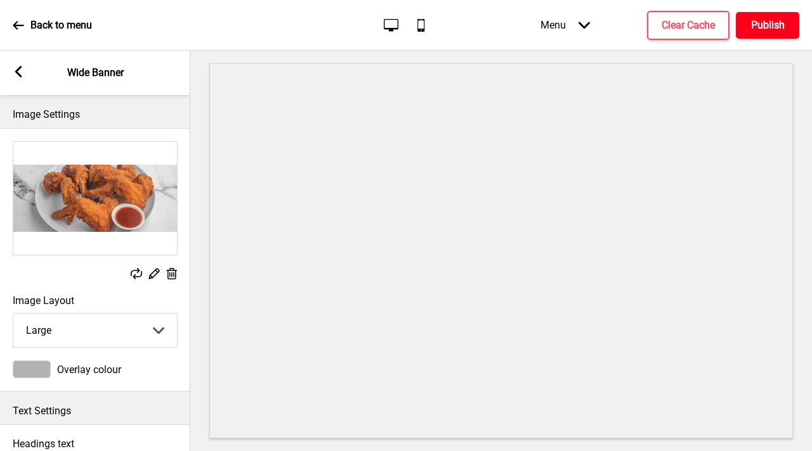
click at [788, 32] on button "Publish" at bounding box center [766, 25] width 63 height 27
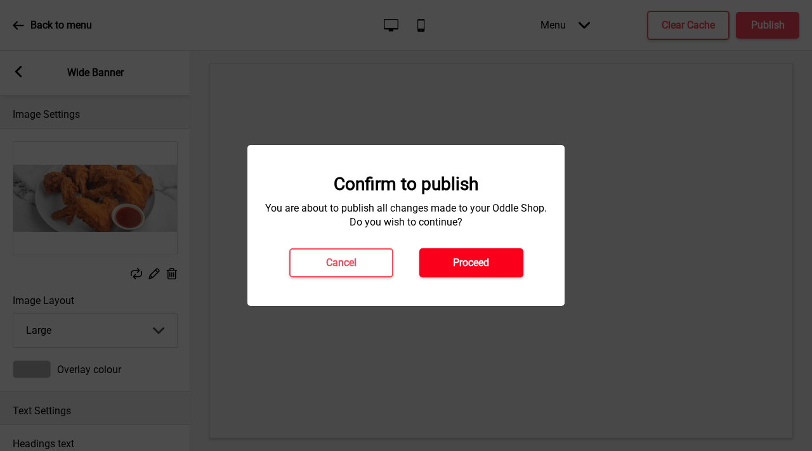
click at [467, 257] on h4 "Proceed" at bounding box center [471, 263] width 36 height 14
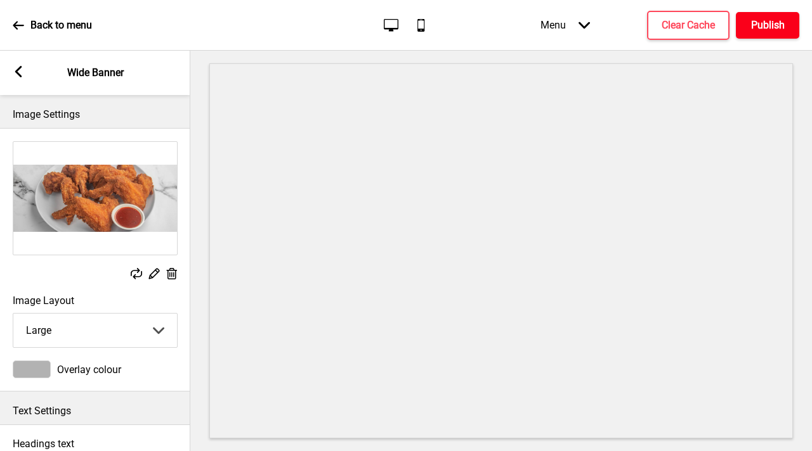
click at [759, 25] on h4 "Publish" at bounding box center [768, 25] width 34 height 14
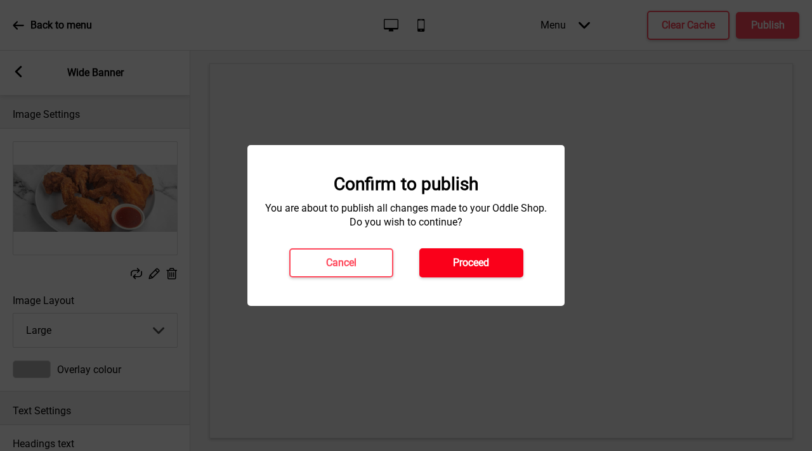
click at [465, 257] on h4 "Proceed" at bounding box center [471, 263] width 36 height 14
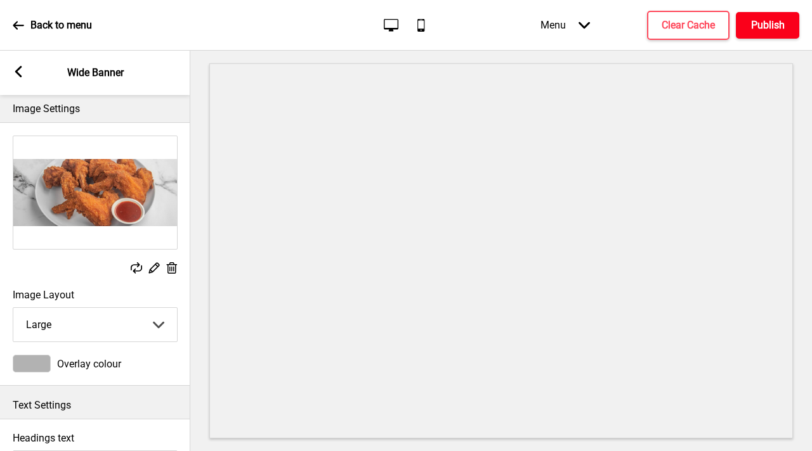
scroll to position [16, 0]
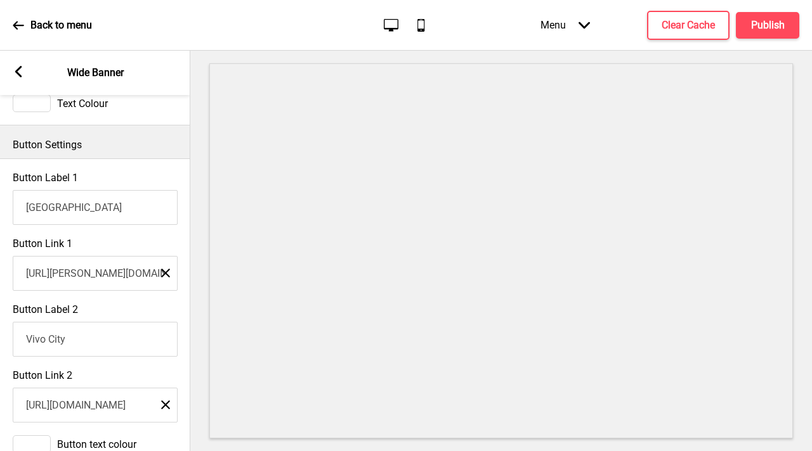
click at [16, 71] on icon at bounding box center [18, 71] width 7 height 11
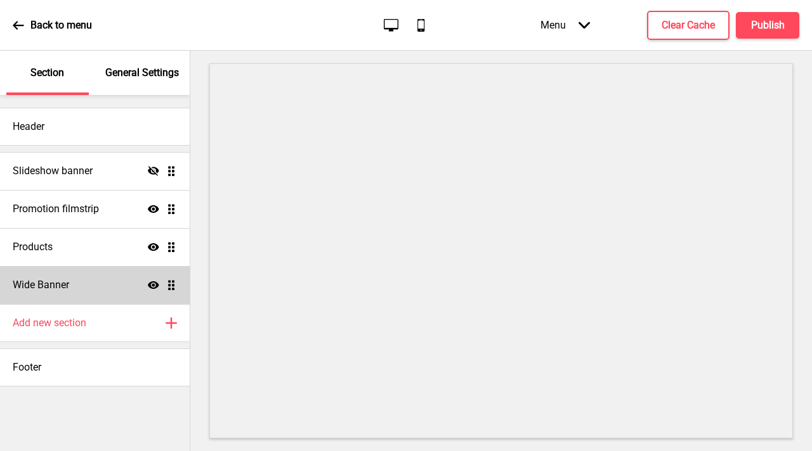
click at [155, 283] on icon "Show" at bounding box center [153, 285] width 11 height 11
click at [154, 283] on icon "Hide" at bounding box center [153, 285] width 11 height 11
click at [768, 33] on button "Publish" at bounding box center [766, 25] width 63 height 27
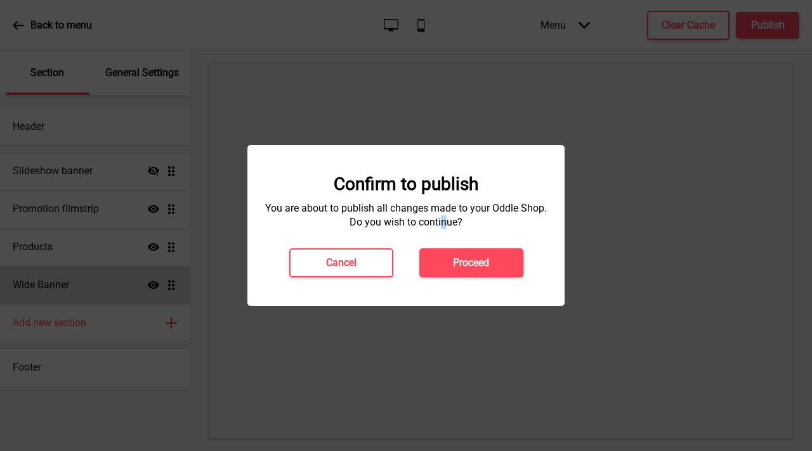
click at [444, 224] on h4 "You are about to publish all changes made to your Oddle Shop. Do you wish to co…" at bounding box center [406, 216] width 292 height 28
click at [467, 263] on h4 "Proceed" at bounding box center [471, 263] width 36 height 14
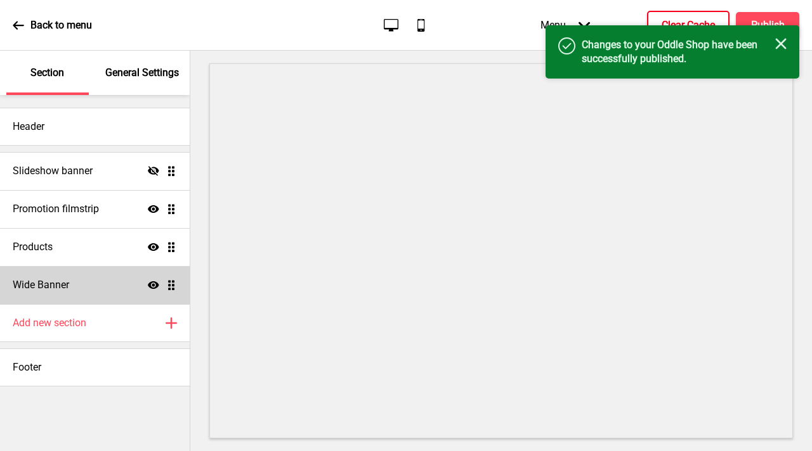
click at [698, 20] on h4 "Clear Cache" at bounding box center [687, 25] width 53 height 14
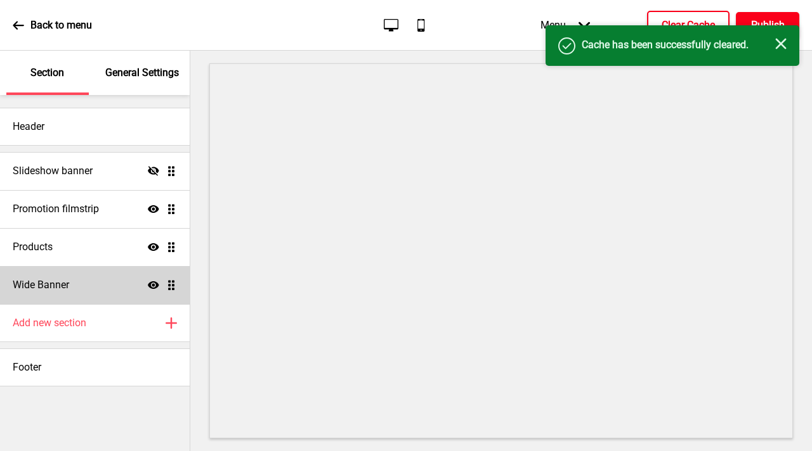
click at [765, 16] on button "Publish" at bounding box center [766, 25] width 63 height 27
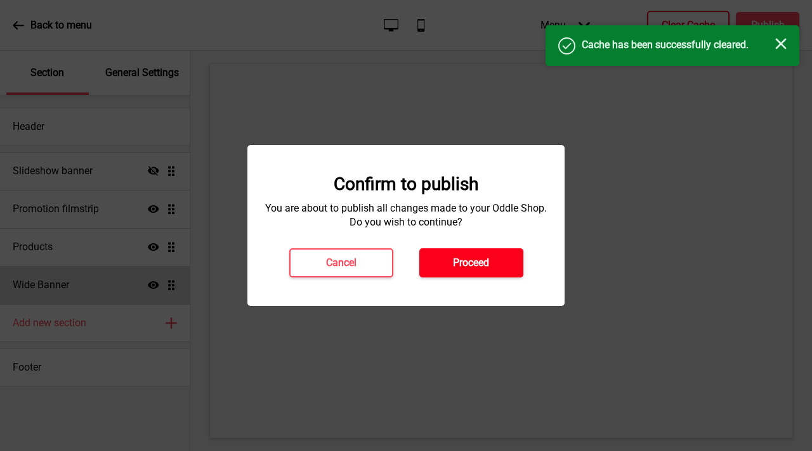
click at [476, 264] on h4 "Proceed" at bounding box center [471, 263] width 36 height 14
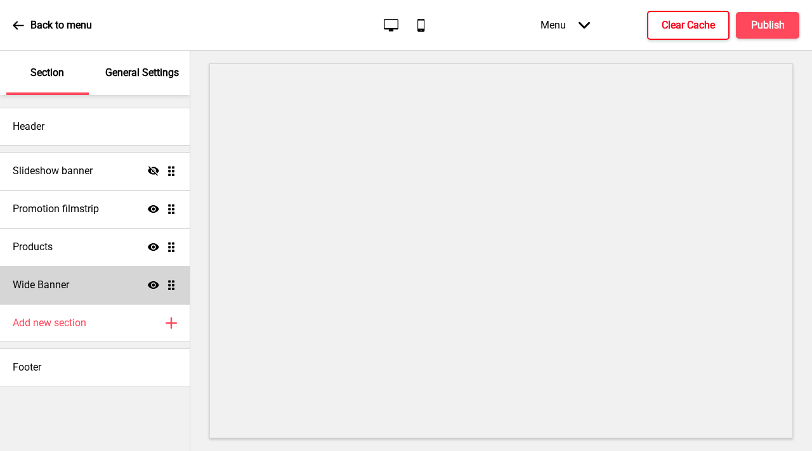
click at [82, 47] on div "Back to menu Desktop Mobile Menu Arrow down Product Page Store Information Chec…" at bounding box center [406, 25] width 812 height 51
click at [74, 23] on p "Back to menu" at bounding box center [60, 25] width 61 height 14
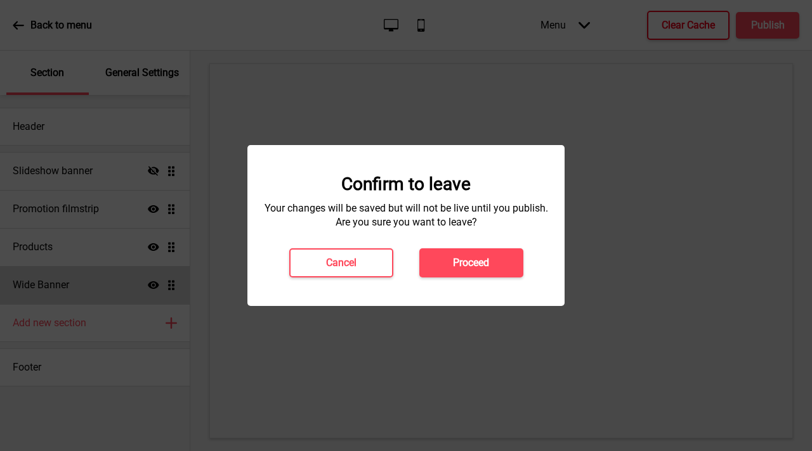
click at [482, 278] on div "Confirm to leave Your changes will be saved but will not be live until you publ…" at bounding box center [405, 225] width 317 height 161
click at [479, 258] on h4 "Proceed" at bounding box center [471, 263] width 36 height 14
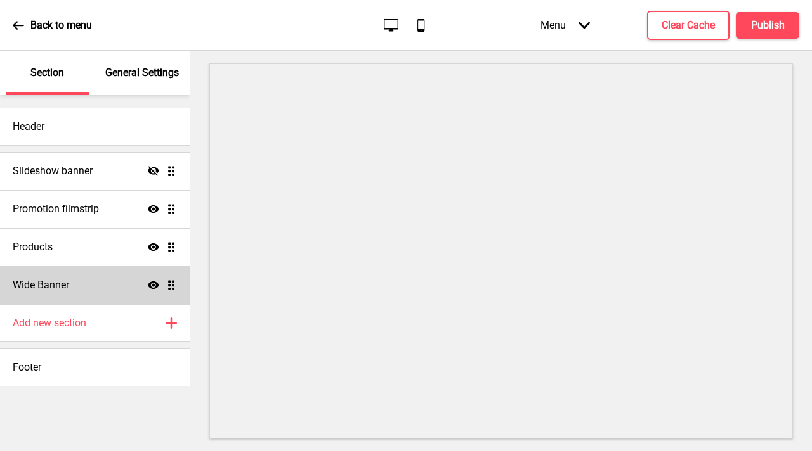
click at [178, 283] on div "Wide Banner Show Drag" at bounding box center [95, 285] width 190 height 38
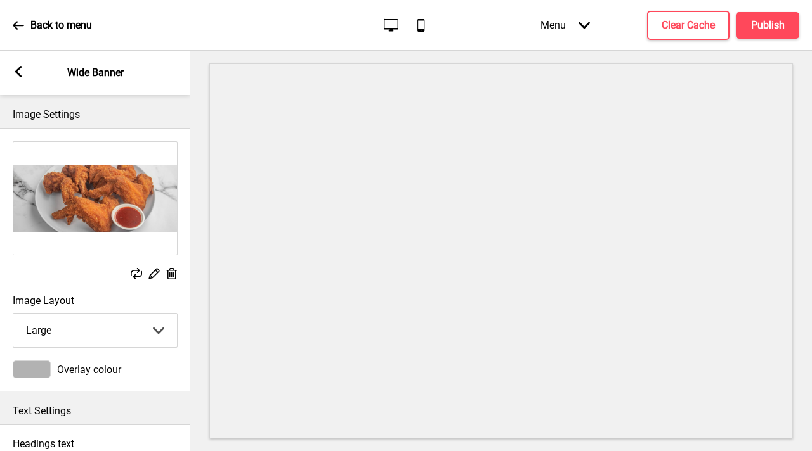
click at [91, 328] on select "Small Medium Large" at bounding box center [95, 331] width 164 height 34
select select "medium"
click at [13, 314] on select "Small Medium Large" at bounding box center [95, 331] width 164 height 34
click at [784, 27] on button "Publish" at bounding box center [766, 25] width 63 height 27
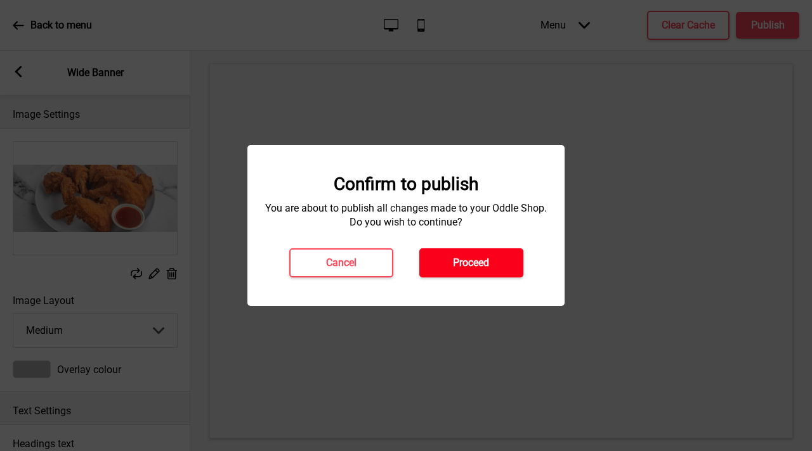
click at [436, 264] on button "Proceed" at bounding box center [471, 263] width 104 height 29
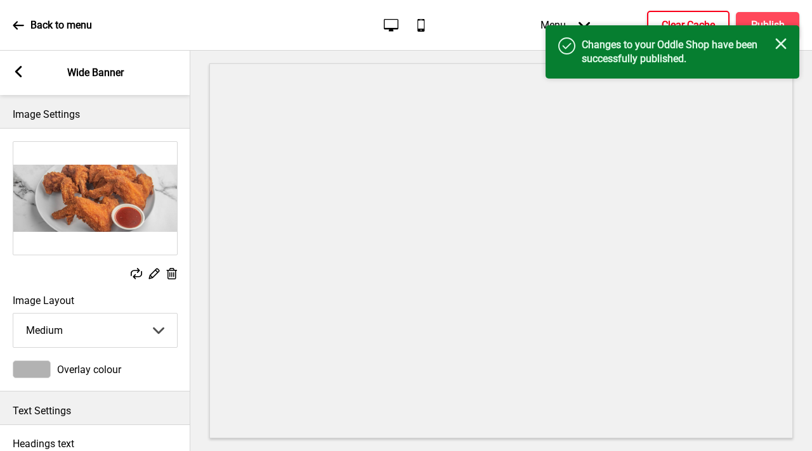
click at [688, 13] on button "Clear Cache" at bounding box center [688, 25] width 82 height 29
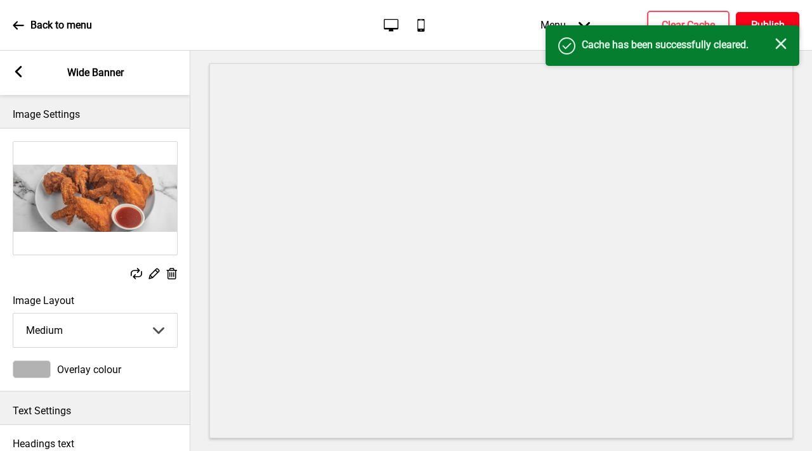
click at [773, 20] on h4 "Publish" at bounding box center [768, 25] width 34 height 14
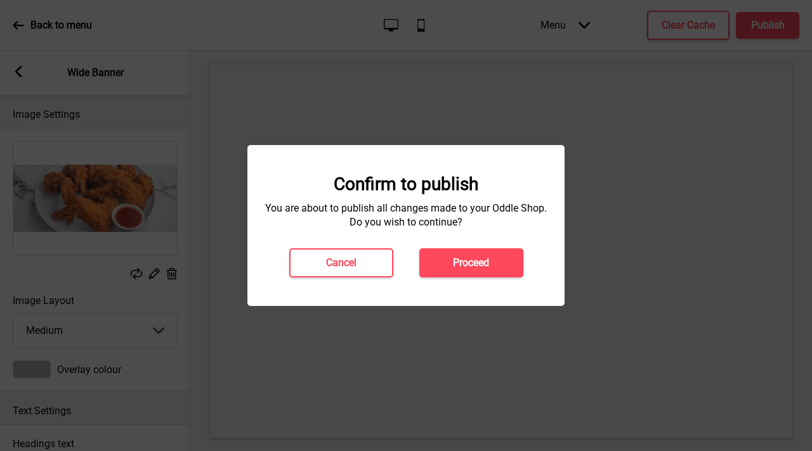
click at [495, 259] on button "Proceed" at bounding box center [471, 263] width 104 height 29
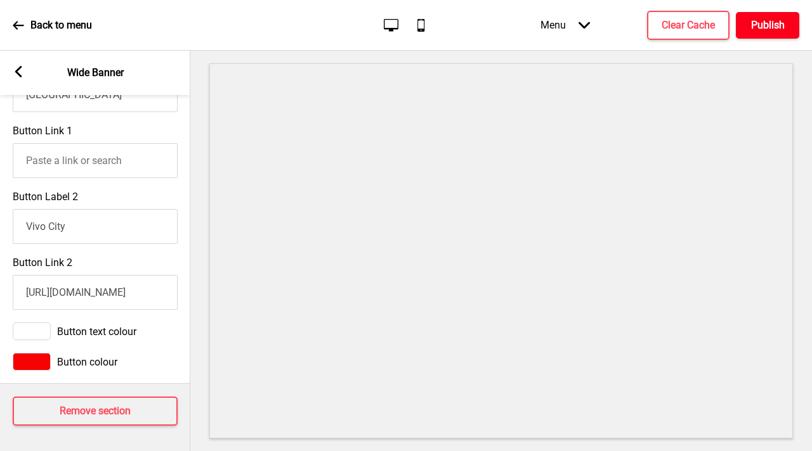
scroll to position [706, 0]
click at [20, 68] on icon at bounding box center [18, 71] width 7 height 11
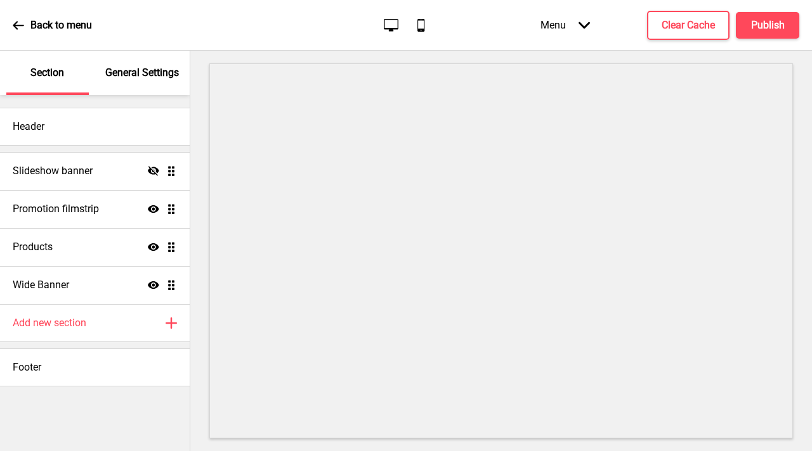
click at [127, 85] on div "General Settings" at bounding box center [142, 73] width 82 height 44
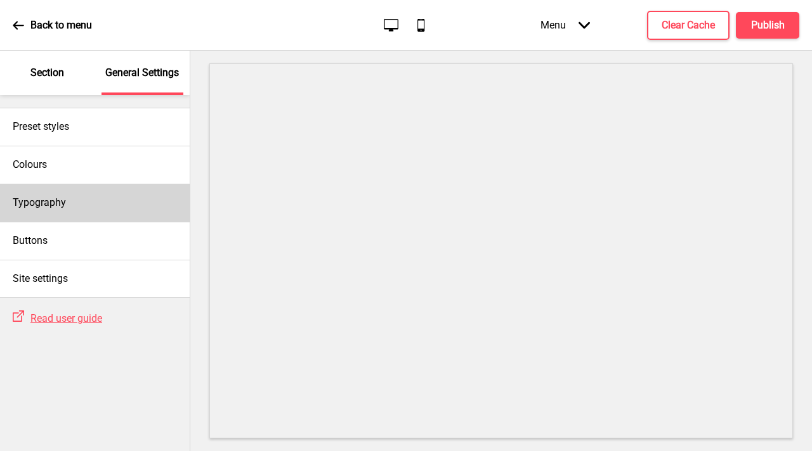
click at [127, 200] on div "Typography" at bounding box center [95, 203] width 190 height 38
select select "Nunito Sans"
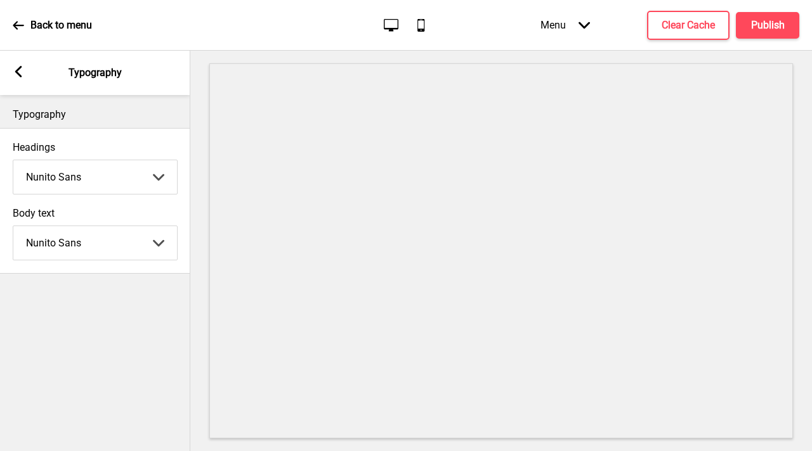
click at [118, 180] on select "Abhaya Libre Abril Fatface Adobe Garamond Pro Arimo Arsenal Arvo Berkshire Swas…" at bounding box center [95, 177] width 164 height 34
click at [13, 160] on select "Abhaya Libre Abril Fatface Adobe Garamond Pro Arimo Arsenal Arvo Berkshire Swas…" at bounding box center [95, 177] width 164 height 34
click at [105, 176] on select "Abhaya Libre Abril Fatface Adobe Garamond Pro Arimo Arsenal Arvo Berkshire Swas…" at bounding box center [95, 177] width 164 height 34
click at [13, 160] on select "Abhaya Libre Abril Fatface Adobe Garamond Pro Arimo Arsenal Arvo Berkshire Swas…" at bounding box center [95, 177] width 164 height 34
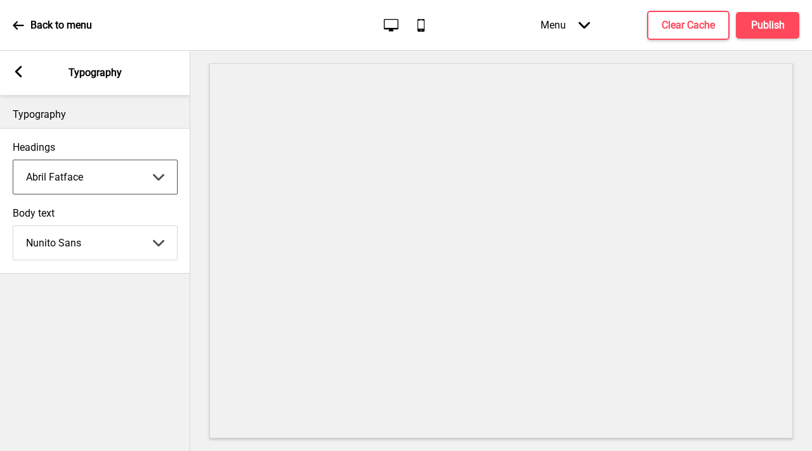
click at [97, 186] on select "Abhaya Libre Abril Fatface Adobe Garamond Pro Arimo Arsenal Arvo Berkshire Swas…" at bounding box center [95, 177] width 164 height 34
click at [13, 160] on select "Abhaya Libre Abril Fatface Adobe Garamond Pro Arimo Arsenal Arvo Berkshire Swas…" at bounding box center [95, 177] width 164 height 34
click at [91, 172] on select "Abhaya Libre Abril Fatface Adobe Garamond Pro Arimo Arsenal Arvo Berkshire Swas…" at bounding box center [95, 177] width 164 height 34
click at [13, 160] on select "Abhaya Libre Abril Fatface Adobe Garamond Pro Arimo Arsenal Arvo Berkshire Swas…" at bounding box center [95, 177] width 164 height 34
click at [99, 169] on select "Abhaya Libre Abril Fatface Adobe Garamond Pro Arimo Arsenal Arvo Berkshire Swas…" at bounding box center [95, 177] width 164 height 34
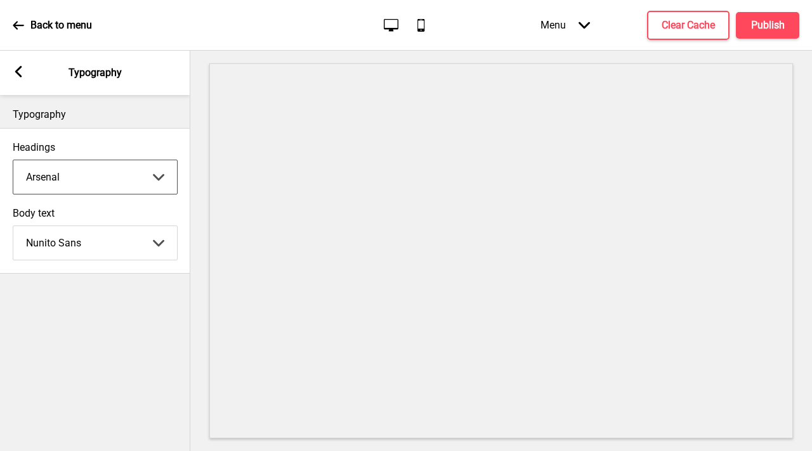
click at [13, 160] on select "Abhaya Libre Abril Fatface Adobe Garamond Pro Arimo Arsenal Arvo Berkshire Swas…" at bounding box center [95, 177] width 164 height 34
click at [126, 171] on select "Abhaya Libre Abril Fatface Adobe Garamond Pro Arimo Arsenal Arvo Berkshire Swas…" at bounding box center [95, 177] width 164 height 34
click at [13, 160] on select "Abhaya Libre Abril Fatface Adobe Garamond Pro Arimo Arsenal Arvo Berkshire Swas…" at bounding box center [95, 177] width 164 height 34
click at [115, 181] on select "Abhaya Libre Abril Fatface Adobe Garamond Pro Arimo Arsenal Arvo Berkshire Swas…" at bounding box center [95, 177] width 164 height 34
select select "Playfair Display"
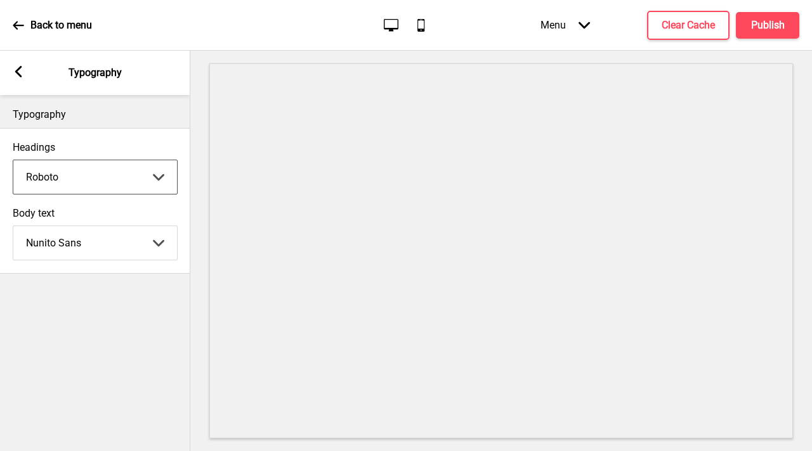
click at [13, 160] on select "Abhaya Libre Abril Fatface Adobe Garamond Pro Arimo Arsenal Arvo Berkshire Swas…" at bounding box center [95, 177] width 164 height 34
click at [91, 223] on div "Body text Nunito Sans Abhaya Libre Abril Fatface Adobe Garamond Pro Arimo Arsen…" at bounding box center [95, 233] width 165 height 53
click at [95, 243] on select "Abhaya Libre Abril Fatface Adobe Garamond Pro Arimo Arsenal Arvo Berkshire Swas…" at bounding box center [95, 243] width 164 height 34
select select "Playfair Display"
click at [13, 226] on select "Abhaya Libre Abril Fatface Adobe Garamond Pro Arimo Arsenal Arvo Berkshire Swas…" at bounding box center [95, 243] width 164 height 34
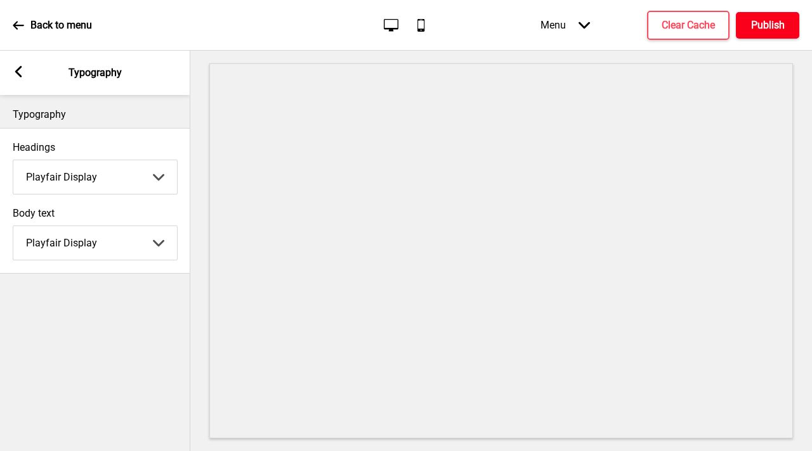
click at [755, 23] on h4 "Publish" at bounding box center [768, 25] width 34 height 14
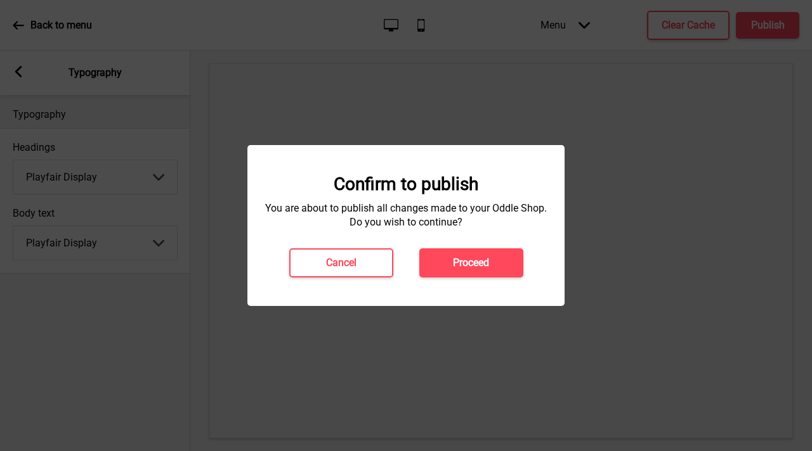
click at [487, 254] on button "Proceed" at bounding box center [471, 263] width 104 height 29
